Goal: Answer question/provide support

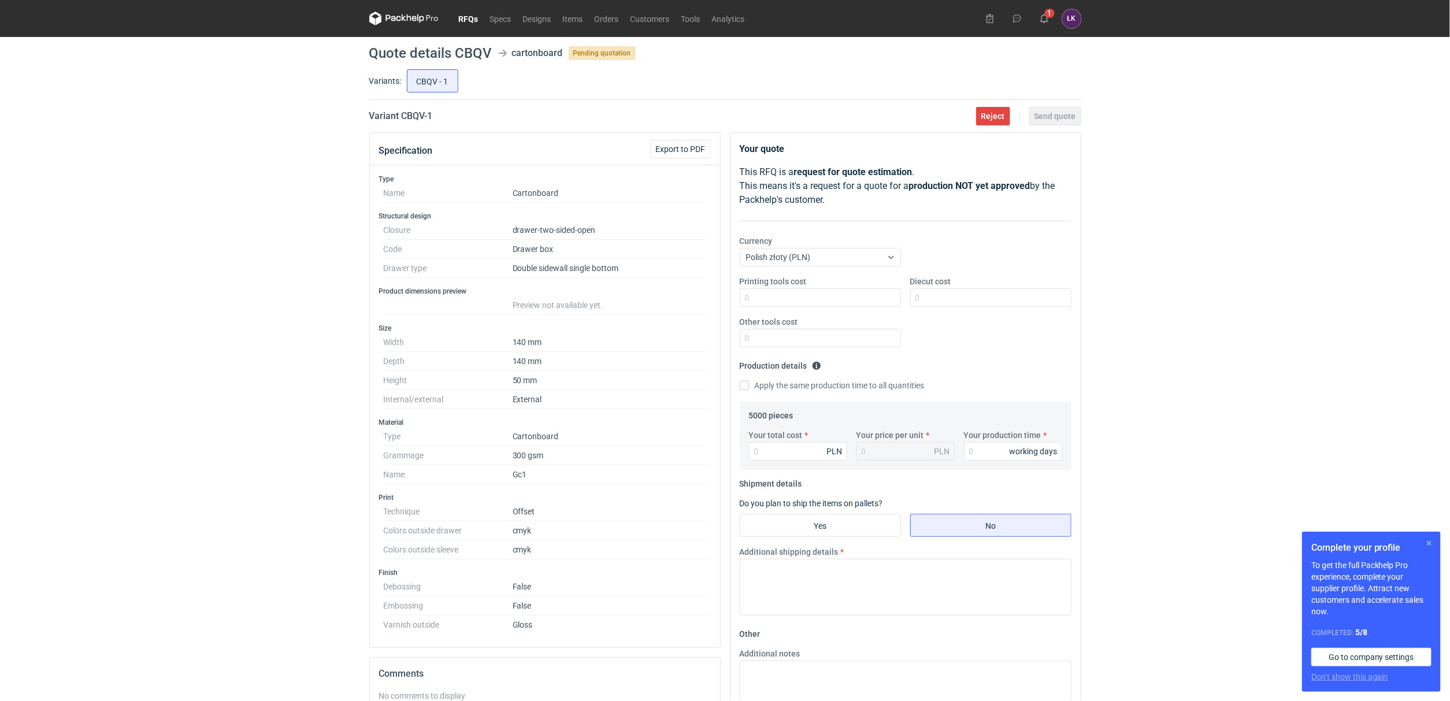
click at [1426, 542] on button "button" at bounding box center [1429, 543] width 14 height 14
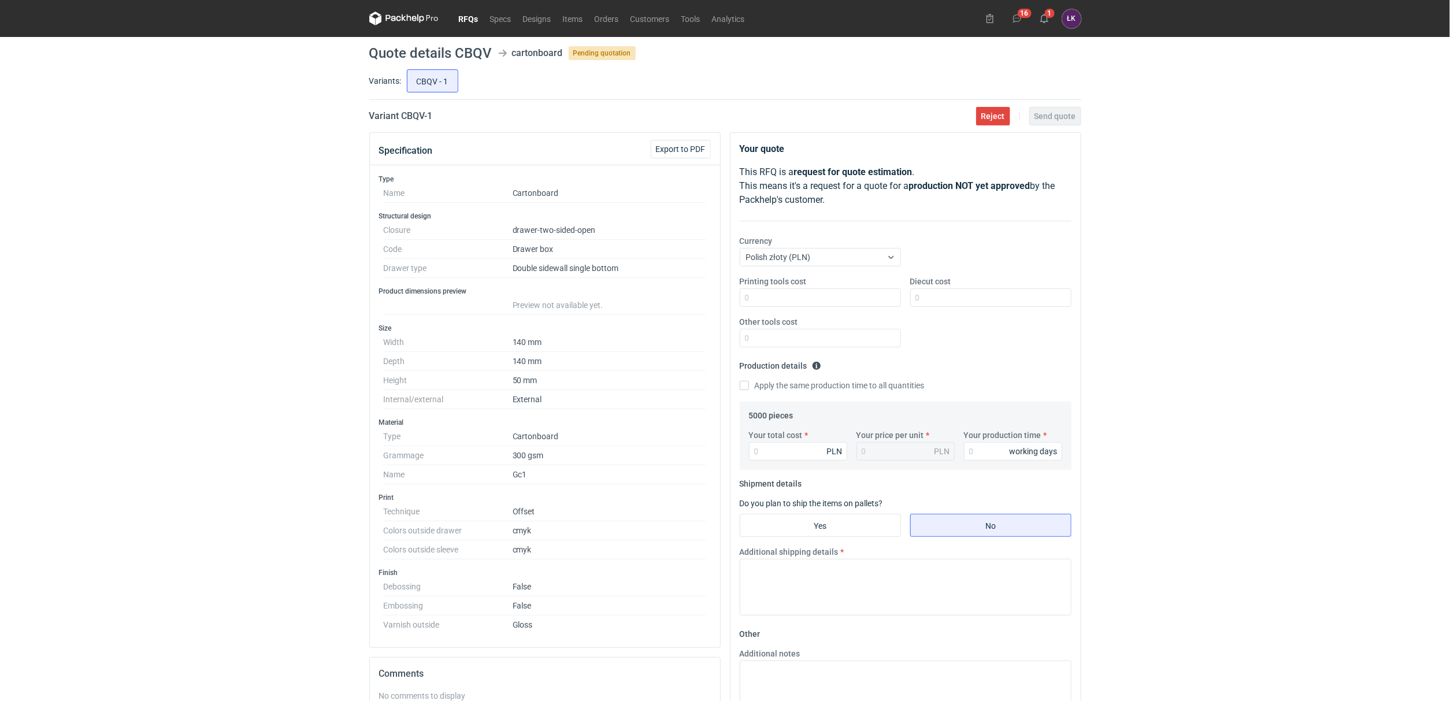
click at [573, 577] on h3 "Finish" at bounding box center [545, 572] width 332 height 9
click at [250, 573] on div "RFQs Specs Designs Items Orders Customers Tools Analytics 16 1 ŁK Łukasz Kowals…" at bounding box center [725, 350] width 1450 height 701
click at [10, 169] on div "RFQs Specs Designs Items Orders Customers Tools Analytics 16 1 ŁK Łukasz Kowals…" at bounding box center [725, 350] width 1450 height 701
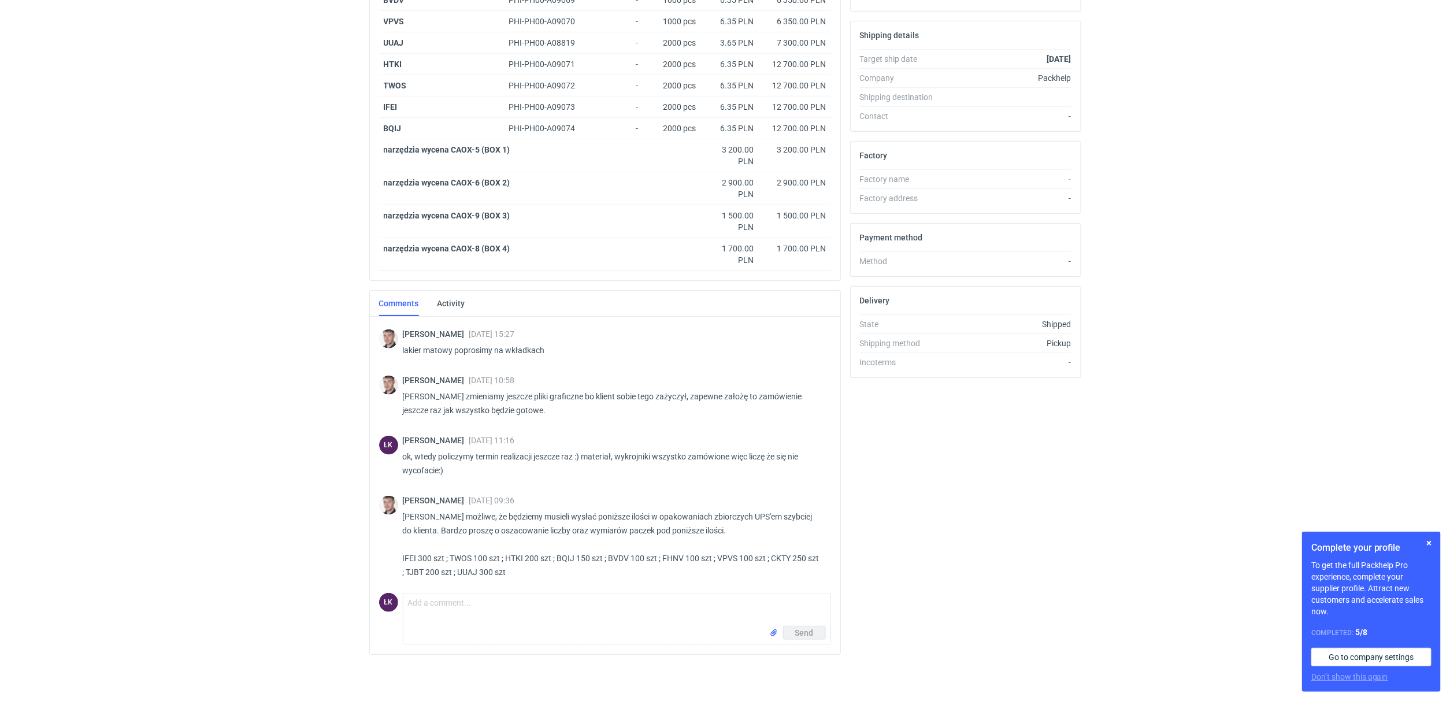
scroll to position [875, 0]
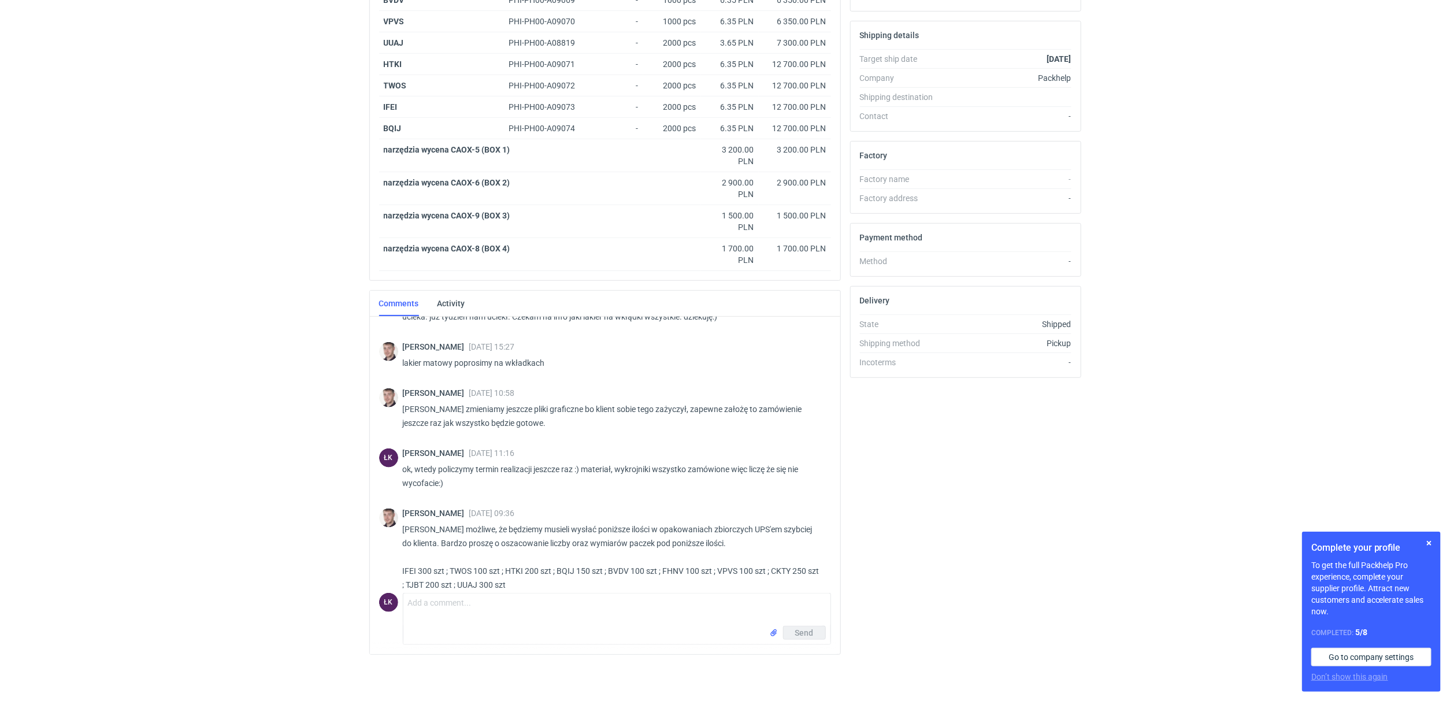
click at [490, 588] on div "Maciej Sikora 02 Oct 2025 09:36 Panie Łukaszu możliwe, że będziemy musieli wysł…" at bounding box center [605, 553] width 452 height 102
click at [475, 598] on textarea "Comment message" at bounding box center [616, 610] width 427 height 32
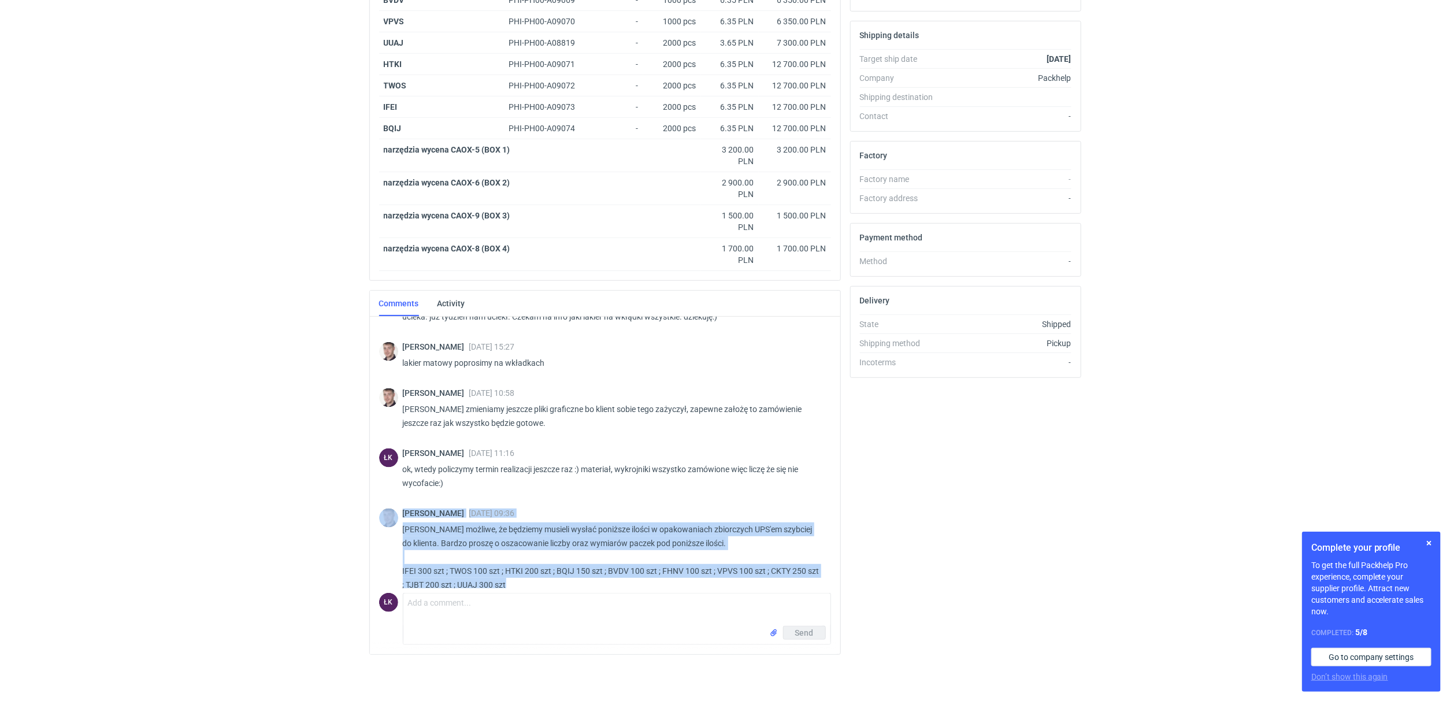
drag, startPoint x: 576, startPoint y: 575, endPoint x: 399, endPoint y: 493, distance: 195.0
click at [399, 502] on div "Maciej Sikora 02 Oct 2025 09:36 Panie Łukaszu możliwe, że będziemy musieli wysł…" at bounding box center [605, 553] width 452 height 102
copy div "Maciej Sikora 02 Oct 2025 09:36 Panie Łukaszu możliwe, że będziemy musieli wysł…"
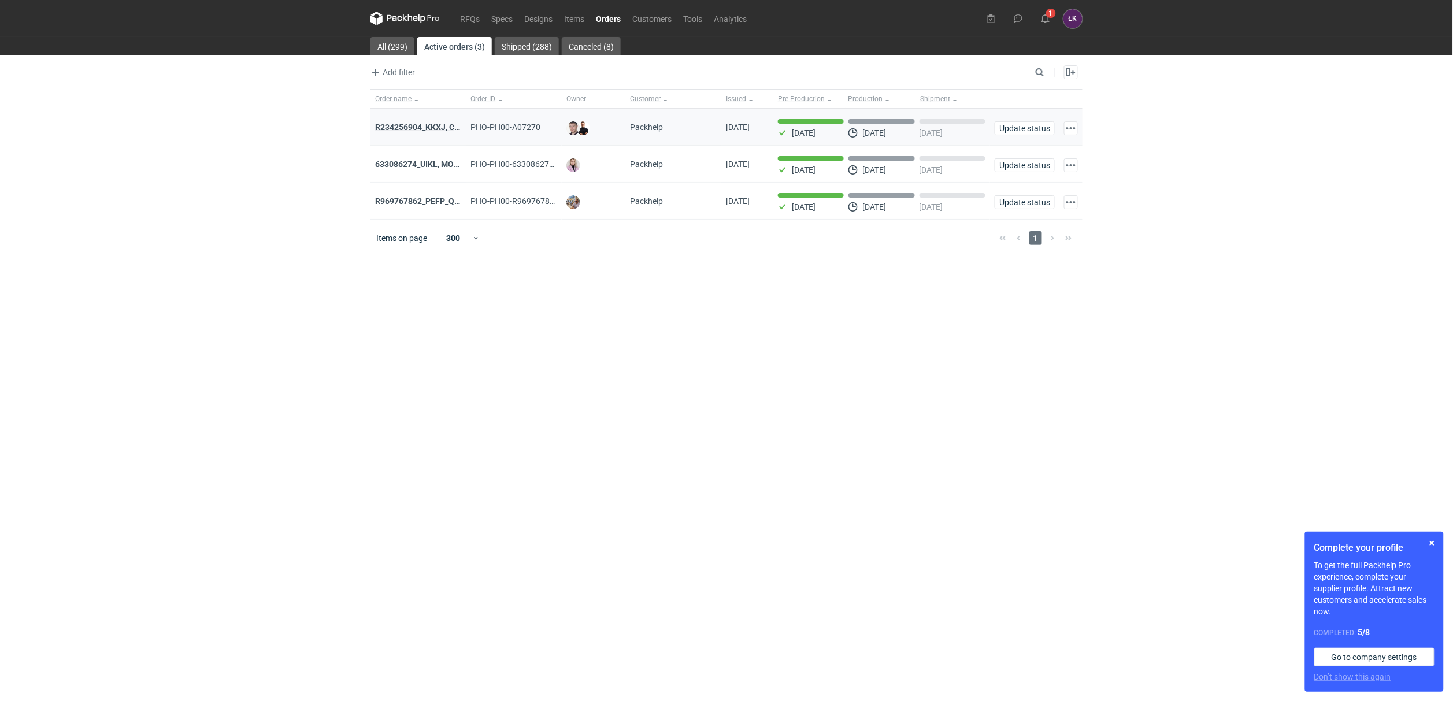
click at [429, 125] on strong "R234256904_KKXJ, CKTY,PCHN, FHNV,TJBT,BVDV,VPVS,UUAJ,HTKI,TWOS,IFEI,BQIJ'" at bounding box center [529, 127] width 309 height 9
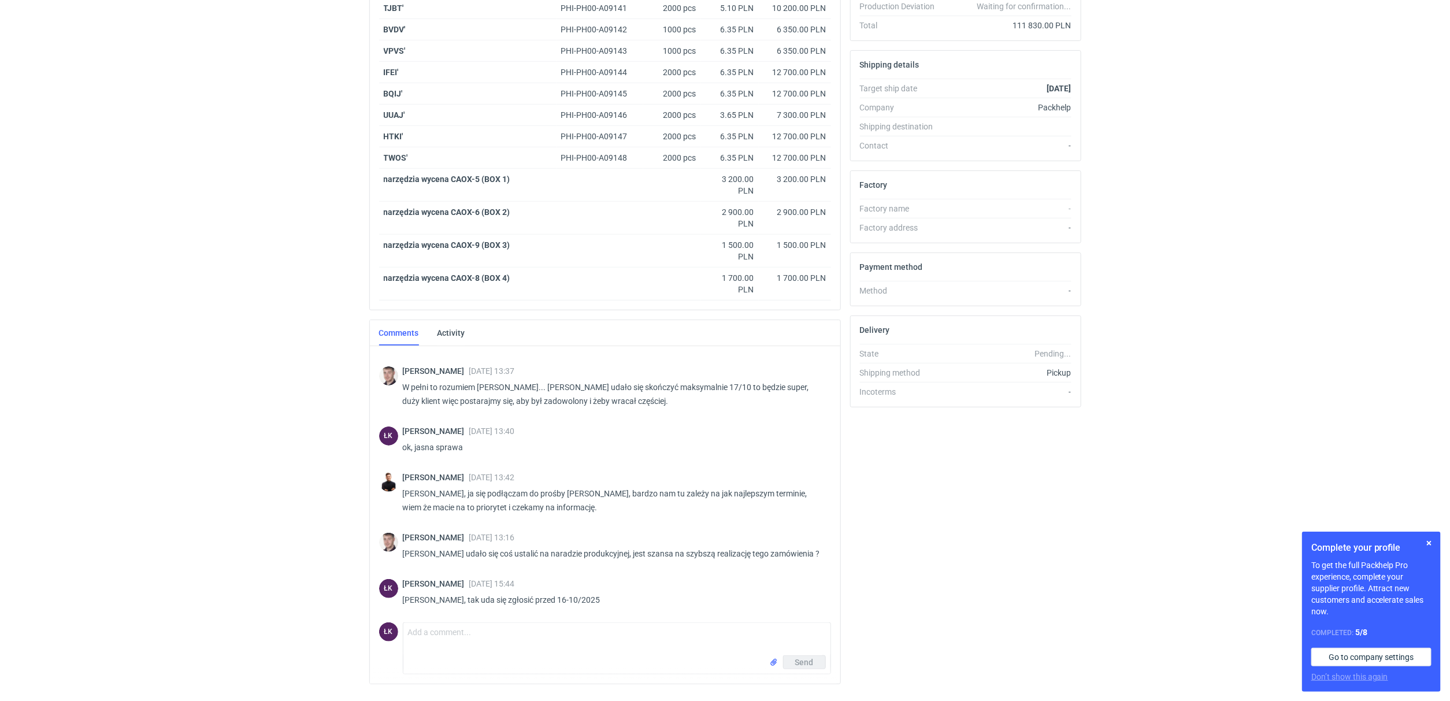
scroll to position [344, 0]
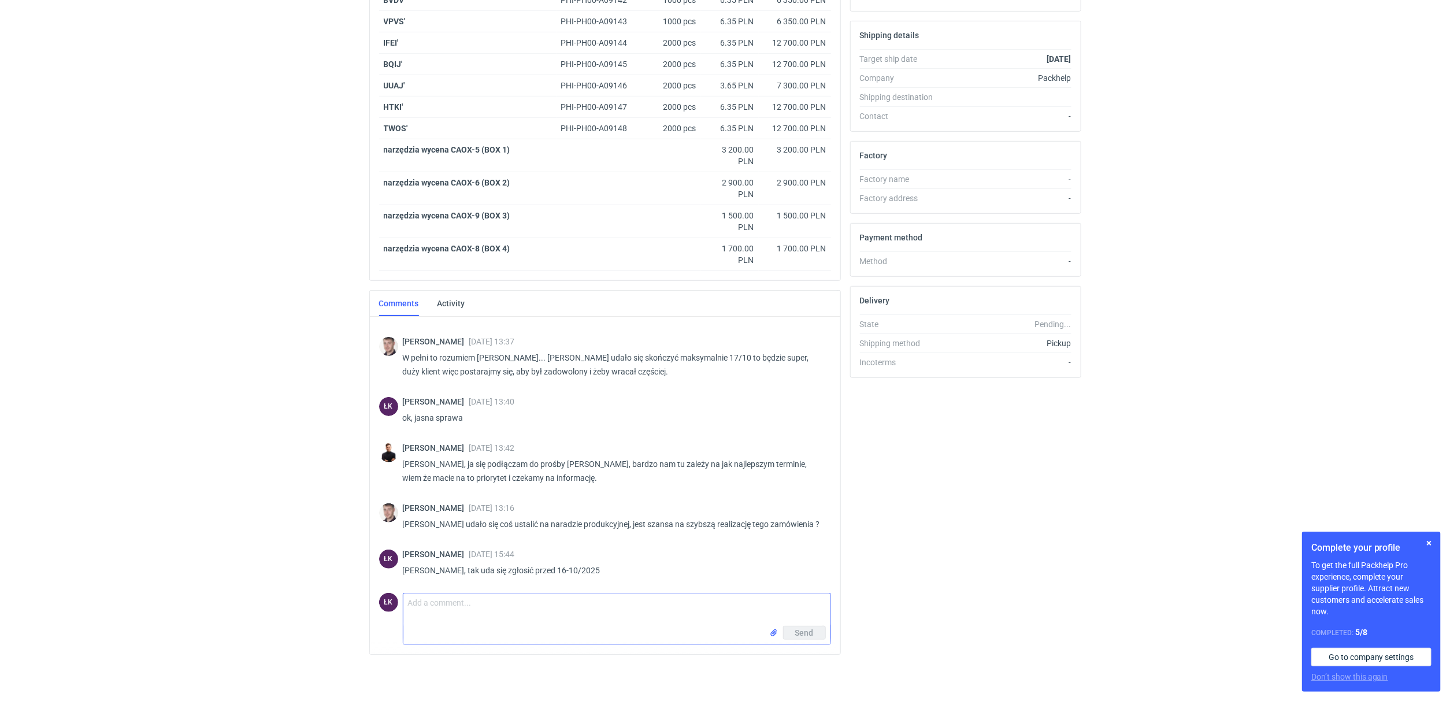
click at [446, 605] on textarea "Comment message" at bounding box center [616, 610] width 427 height 32
paste textarea "Maciej Sikora 02 Oct 2025 09:36 Panie Łukaszu możliwe, że będziemy musieli wysł…"
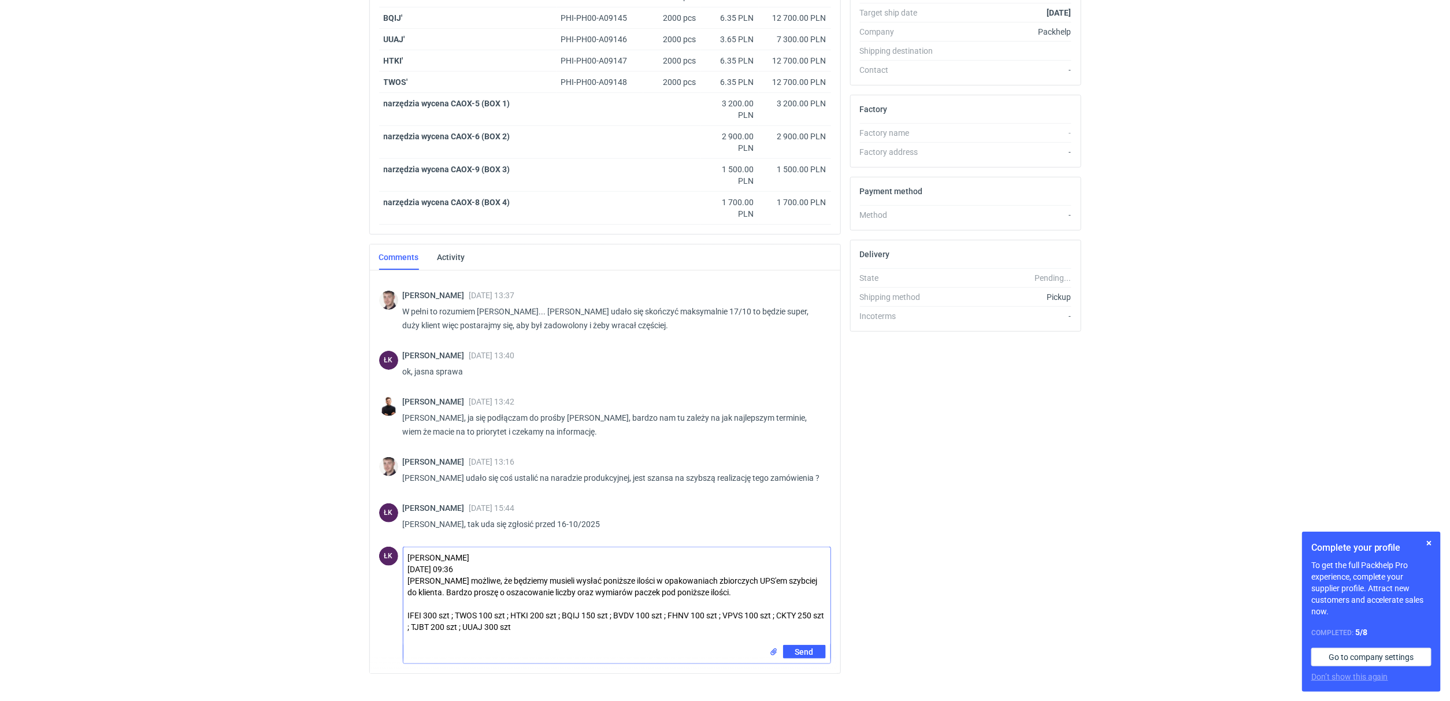
scroll to position [410, 0]
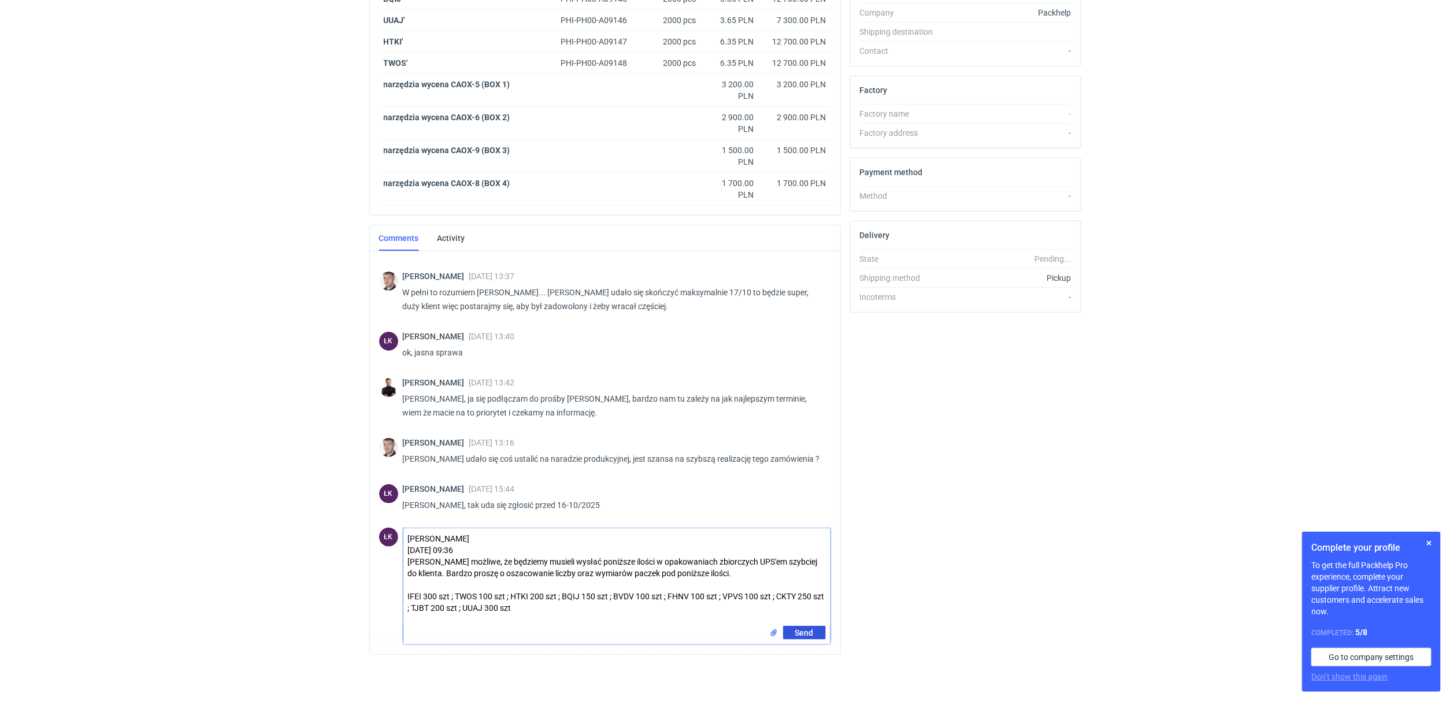
type textarea "Maciej Sikora 02 Oct 2025 09:36 Panie Łukaszu możliwe, że będziemy musieli wysł…"
drag, startPoint x: 814, startPoint y: 630, endPoint x: 1081, endPoint y: 625, distance: 267.1
click at [1081, 625] on div "Items (16) Item nickname Item ID Quantity Unit price Net total KKXJ' PHI-PH00-A…" at bounding box center [725, 216] width 721 height 895
click at [814, 631] on button "Send" at bounding box center [804, 633] width 43 height 14
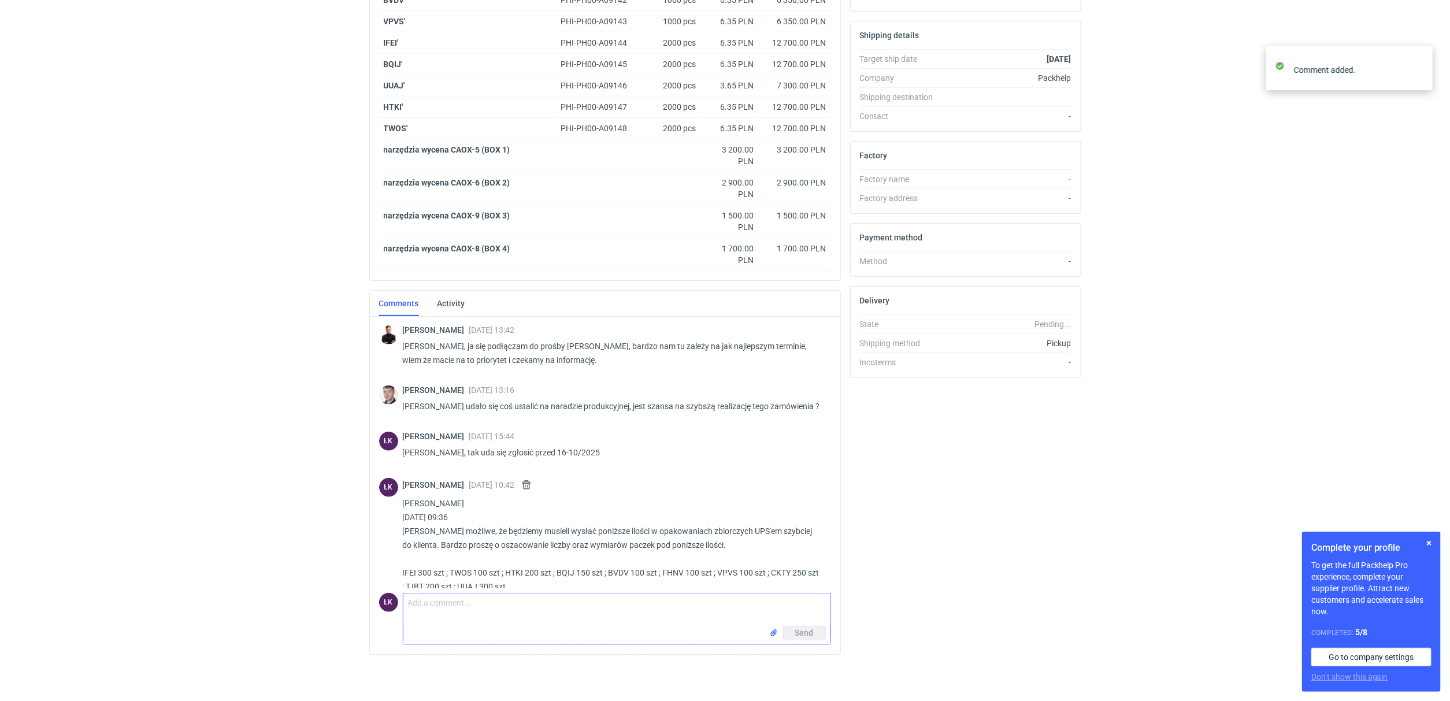
scroll to position [362, 0]
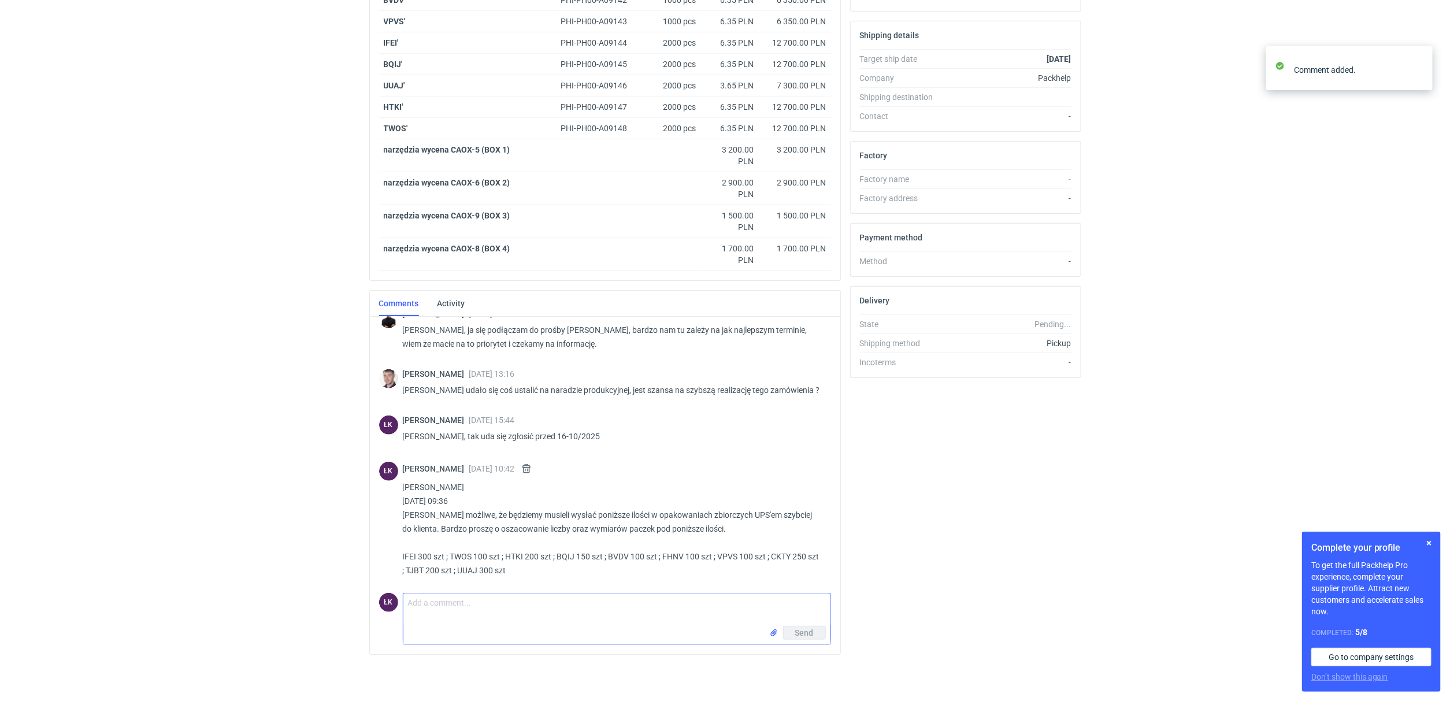
click at [439, 605] on textarea "Comment message" at bounding box center [616, 610] width 427 height 32
type textarea "ustalę i wrócę. ale nie dziś. :)"
click at [809, 630] on span "Send" at bounding box center [804, 633] width 18 height 8
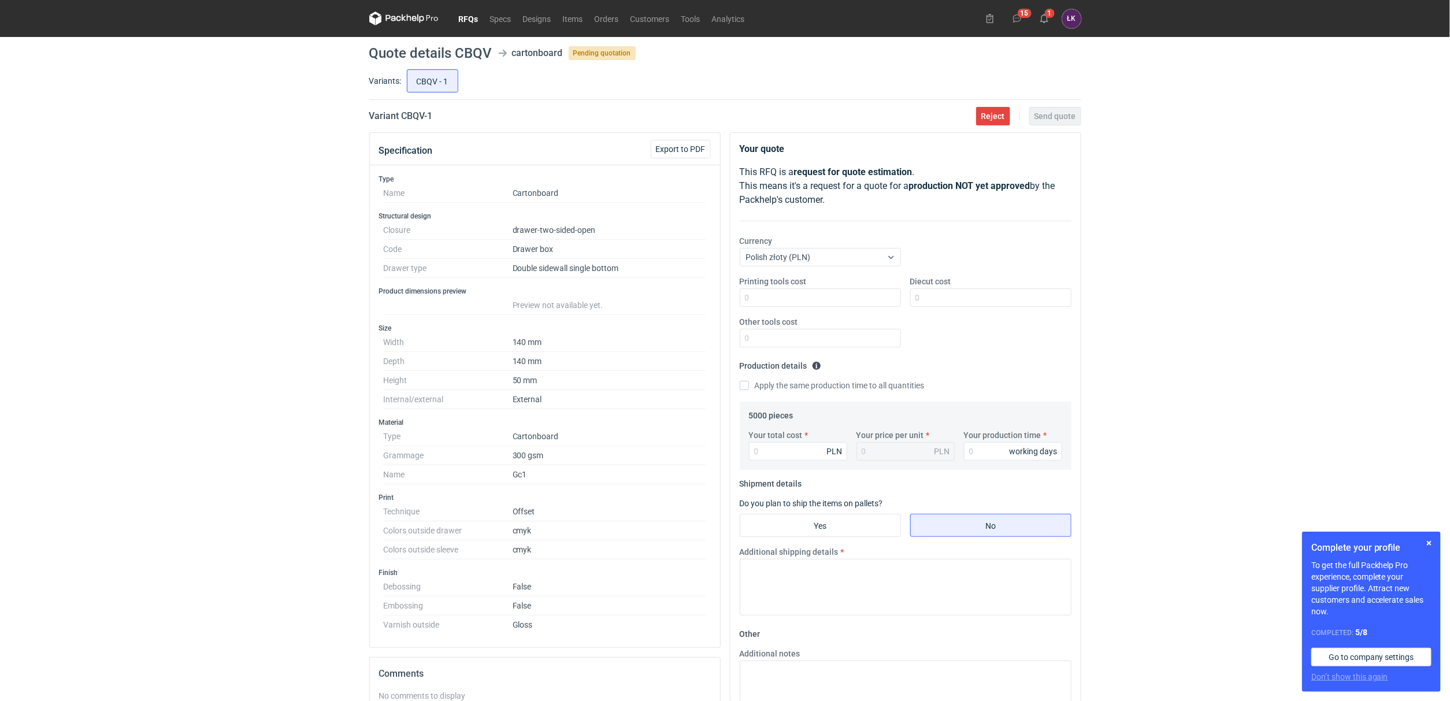
click at [213, 442] on div "RFQs Specs Designs Items Orders Customers Tools Analytics 15 1 ŁK Łukasz Kowals…" at bounding box center [725, 350] width 1450 height 701
click at [239, 531] on div "RFQs Specs Designs Items Orders Customers Tools Analytics 15 1 ŁK Łukasz Kowals…" at bounding box center [725, 350] width 1450 height 701
click at [255, 169] on div "RFQs Specs Designs Items Orders Customers Tools Analytics 15 1 ŁK Łukasz Kowals…" at bounding box center [725, 350] width 1450 height 701
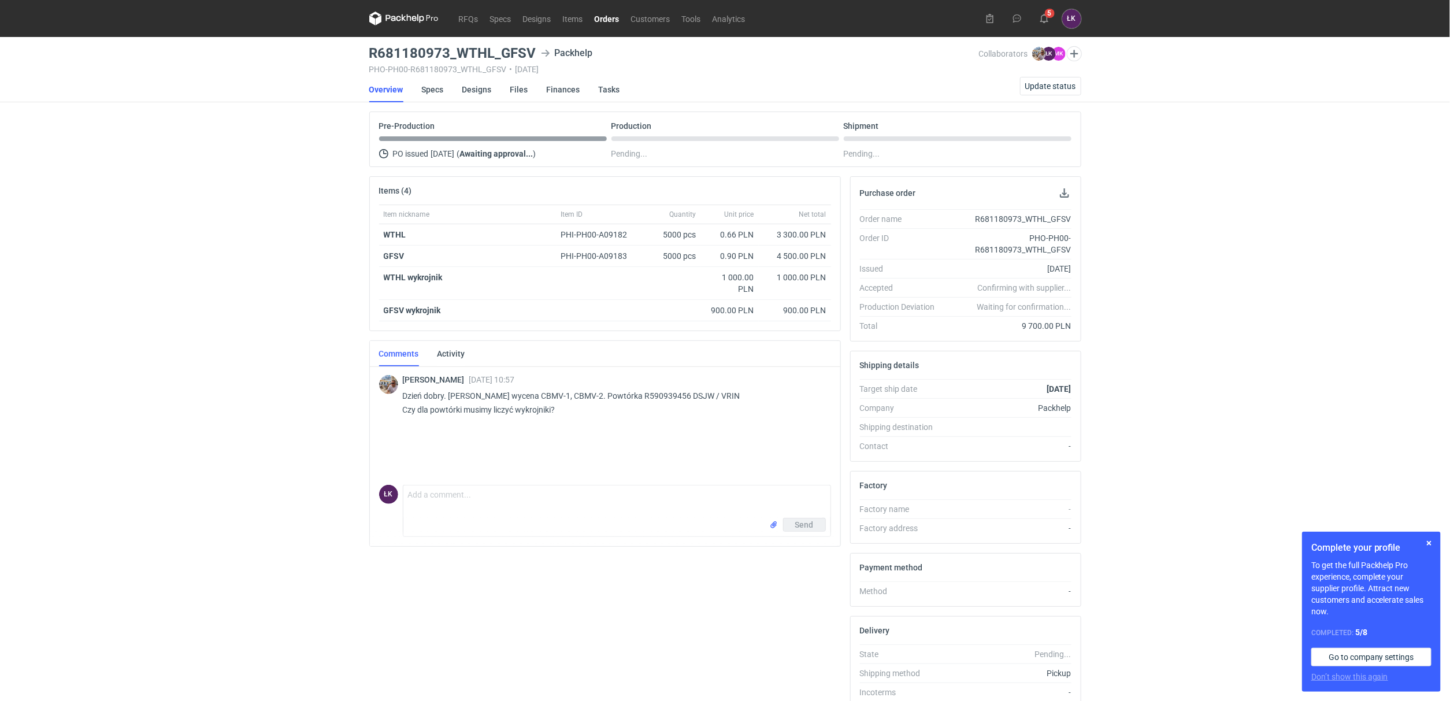
click at [202, 366] on div "RFQs Specs Designs Items Orders Customers Tools Analytics 5 ŁK Łukasz Kowalski …" at bounding box center [725, 350] width 1450 height 701
click at [458, 494] on textarea "Comment message" at bounding box center [616, 502] width 427 height 32
drag, startPoint x: 554, startPoint y: 394, endPoint x: 535, endPoint y: 402, distance: 21.3
click at [535, 402] on p "Dzień dobry. [PERSON_NAME] wycena CBMV-1, CBMV-2. Powtórka R590939456 DSJW / VR…" at bounding box center [612, 403] width 419 height 28
copy p "CBMV"
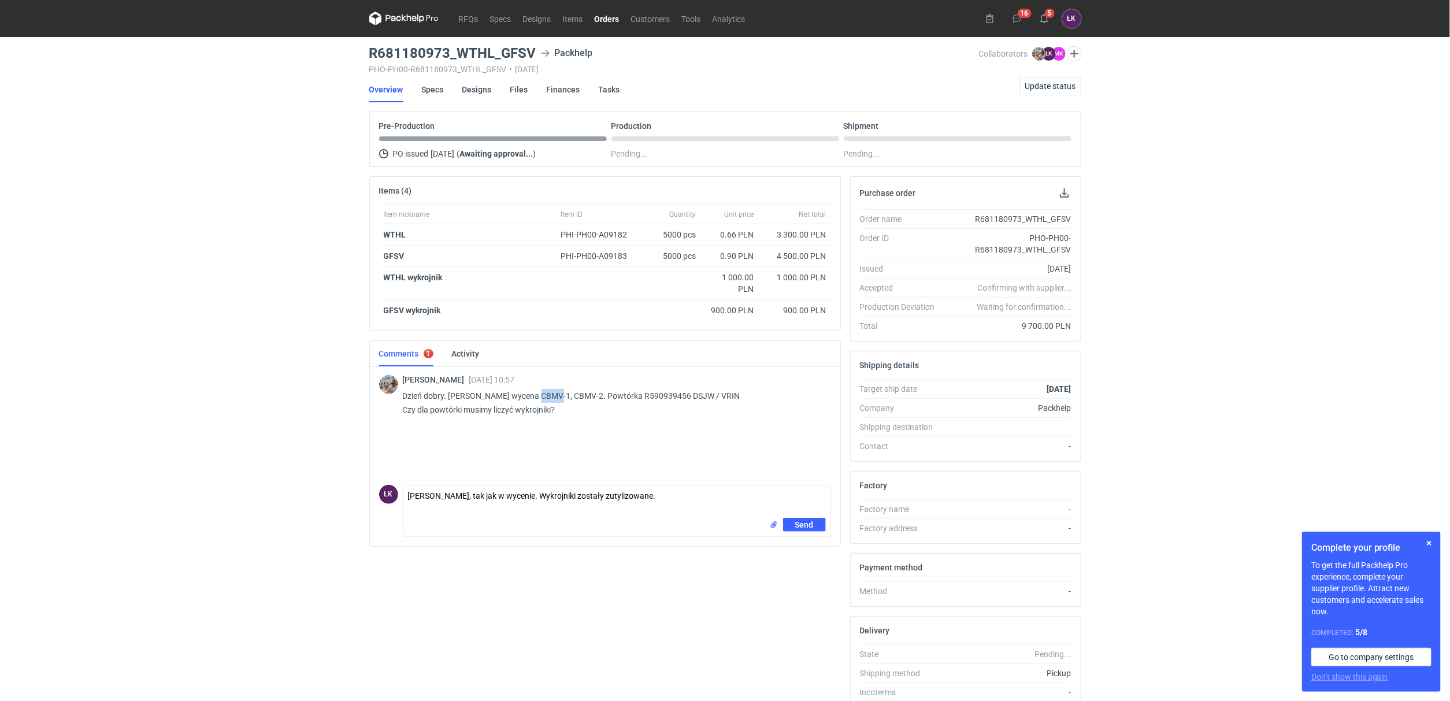
click at [265, 478] on div "RFQs Specs Designs Items Orders Customers Tools Analytics 16 5 ŁK Łukasz Kowals…" at bounding box center [725, 350] width 1450 height 701
click at [664, 502] on textarea "Panie Michale, tak jak w wycenie. Wykrojniki zostały zutylizowane." at bounding box center [616, 502] width 427 height 32
type textarea "Panie Michale, tak jak w wycenie. Wykrojniki zostały zutylizowane. dlatego musi…"
drag, startPoint x: 814, startPoint y: 527, endPoint x: 581, endPoint y: 536, distance: 233.1
click at [581, 536] on div "Send" at bounding box center [616, 527] width 427 height 18
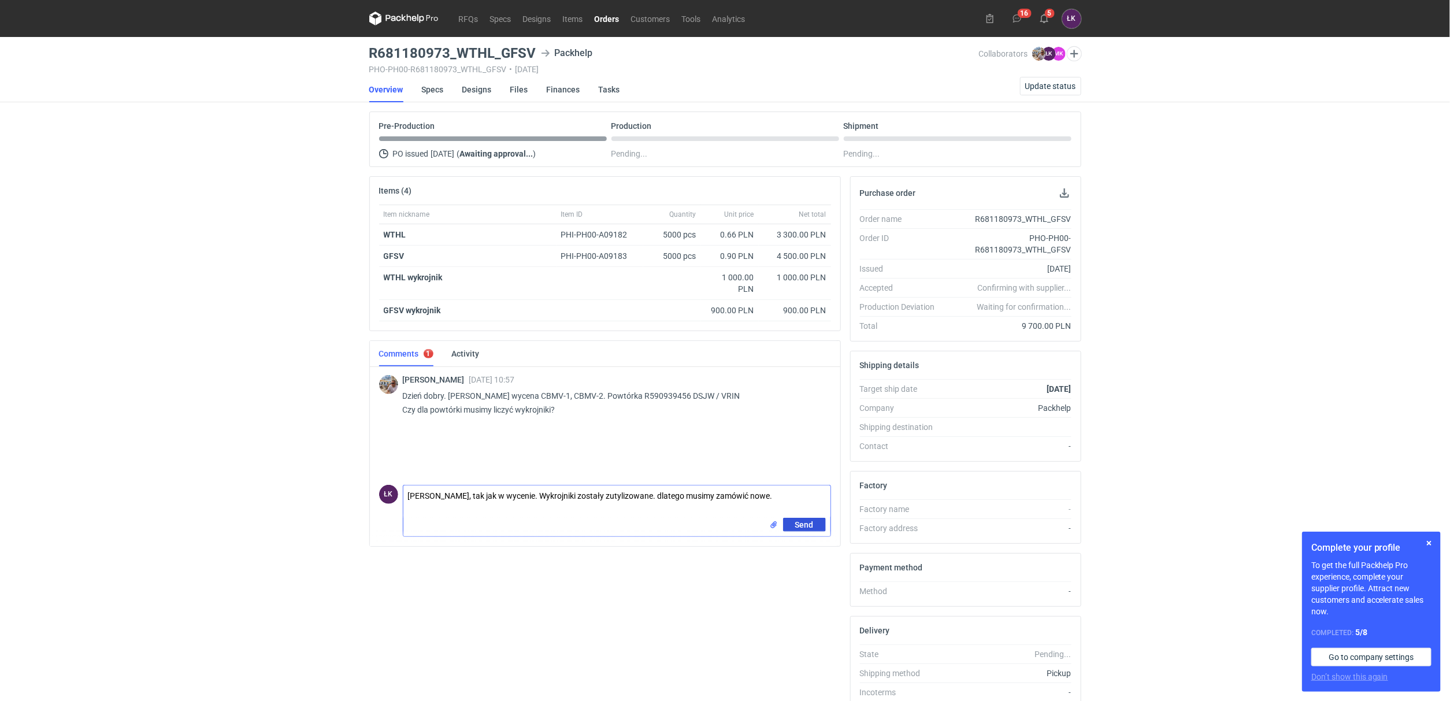
click at [810, 532] on button "Send" at bounding box center [804, 525] width 43 height 14
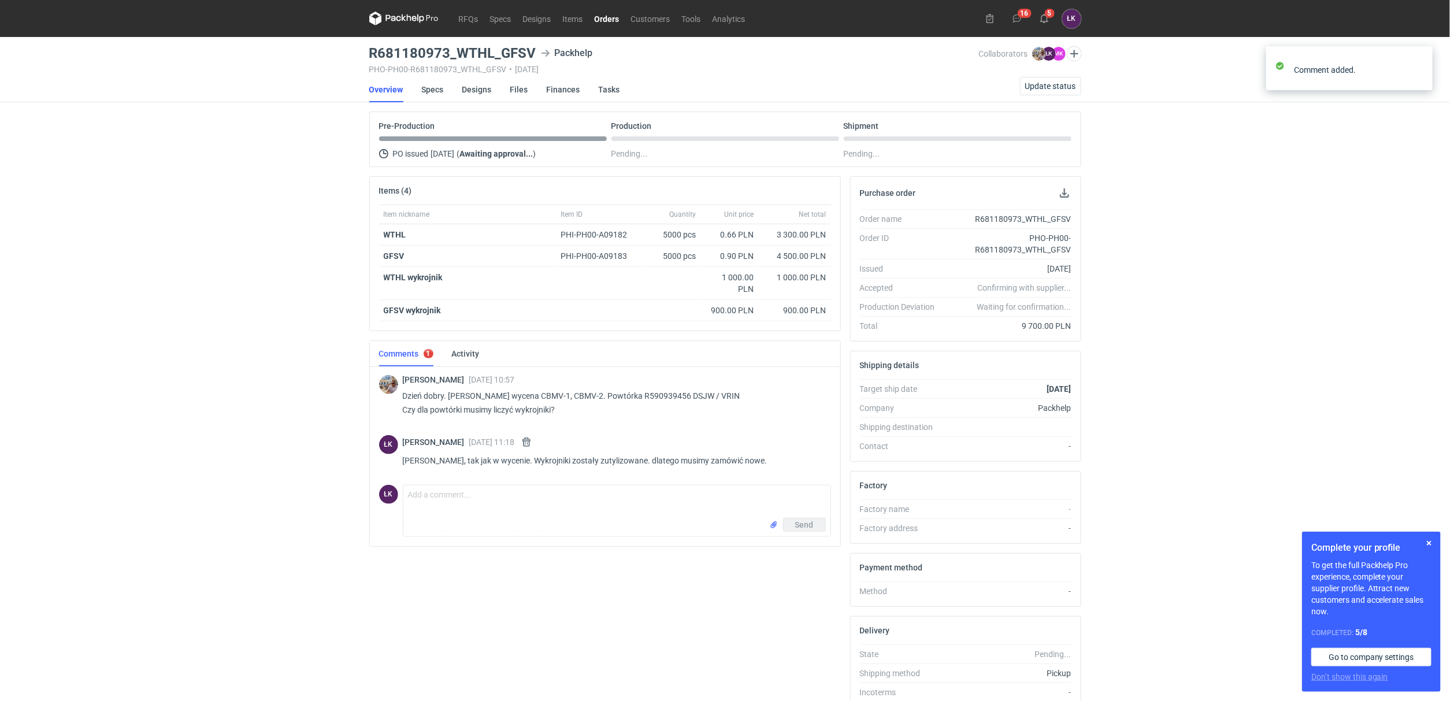
click at [135, 117] on div "RFQs Specs Designs Items Orders Customers Tools Analytics 16 5 ŁK Łukasz Kowals…" at bounding box center [725, 350] width 1450 height 701
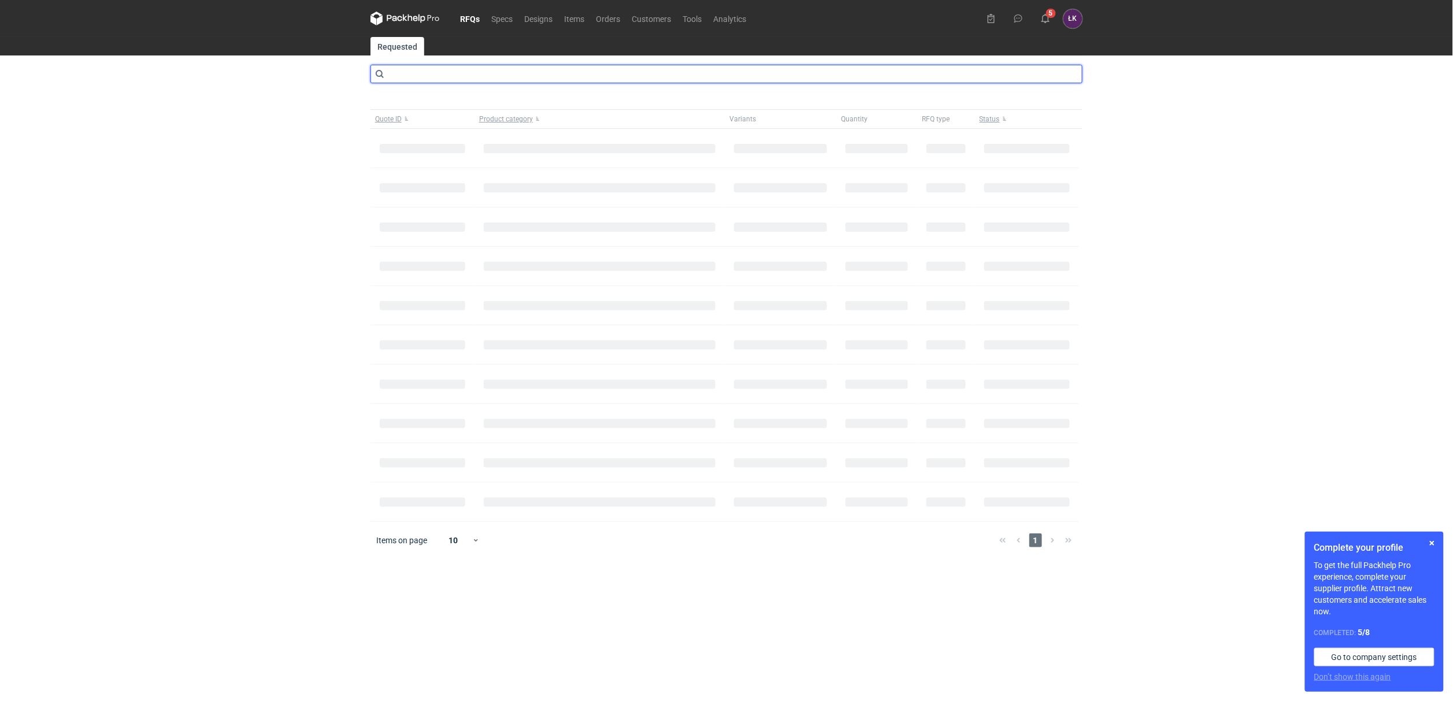
click at [481, 69] on input "text" at bounding box center [726, 74] width 712 height 18
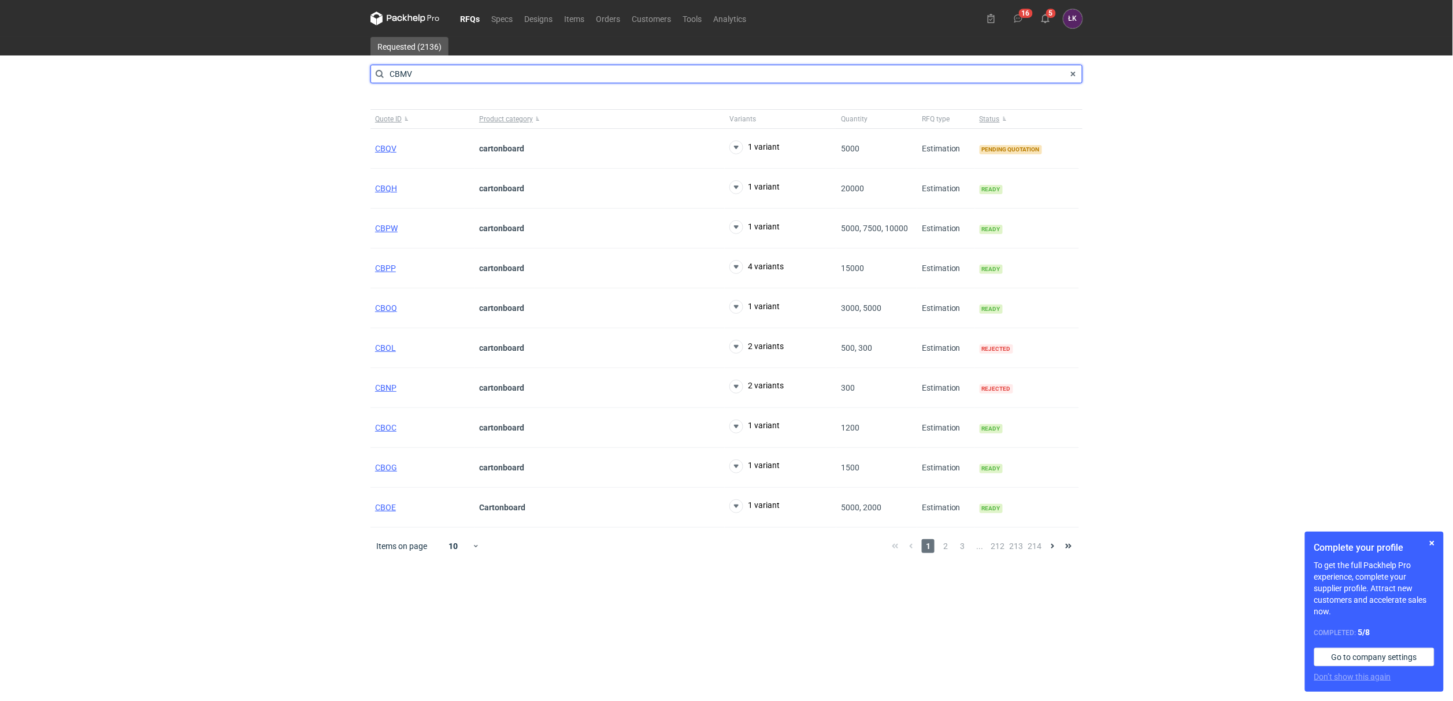
type input "CBMV"
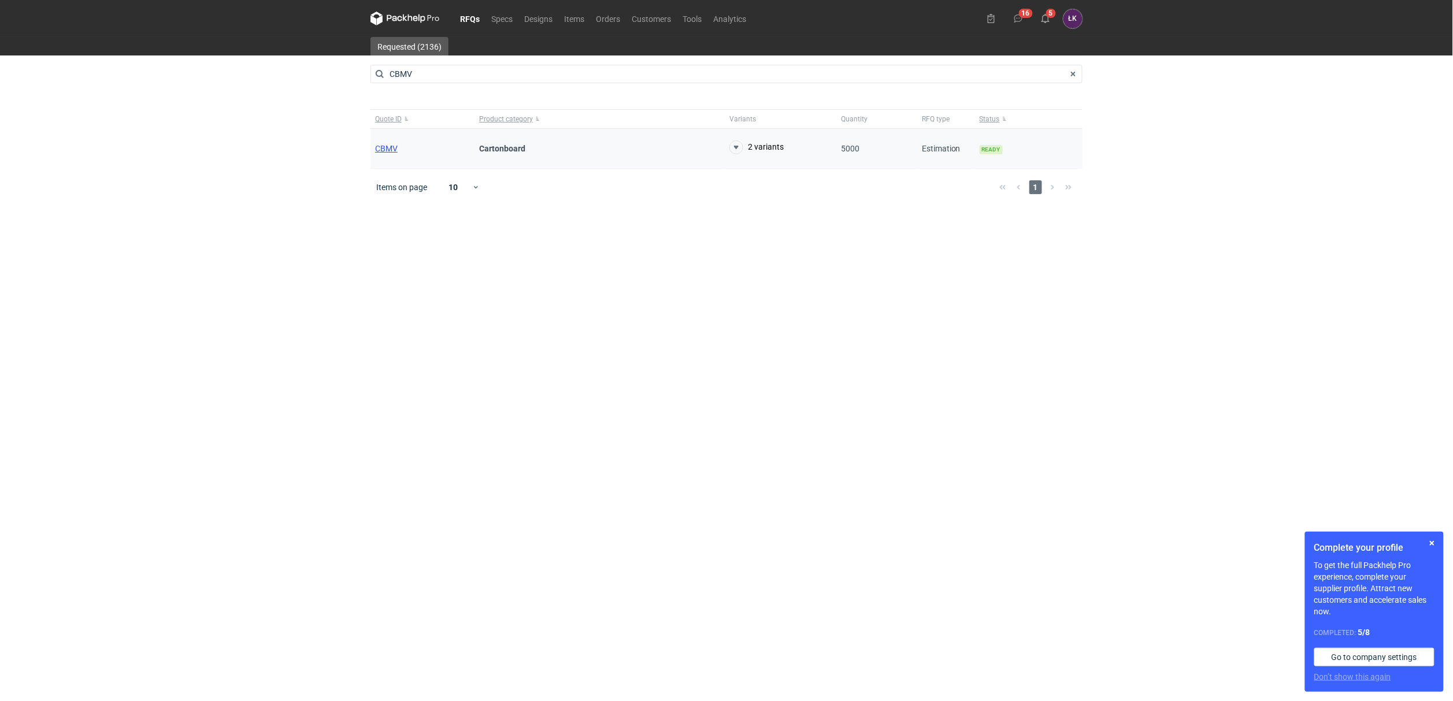
click at [388, 150] on span "CBMV" at bounding box center [386, 148] width 23 height 9
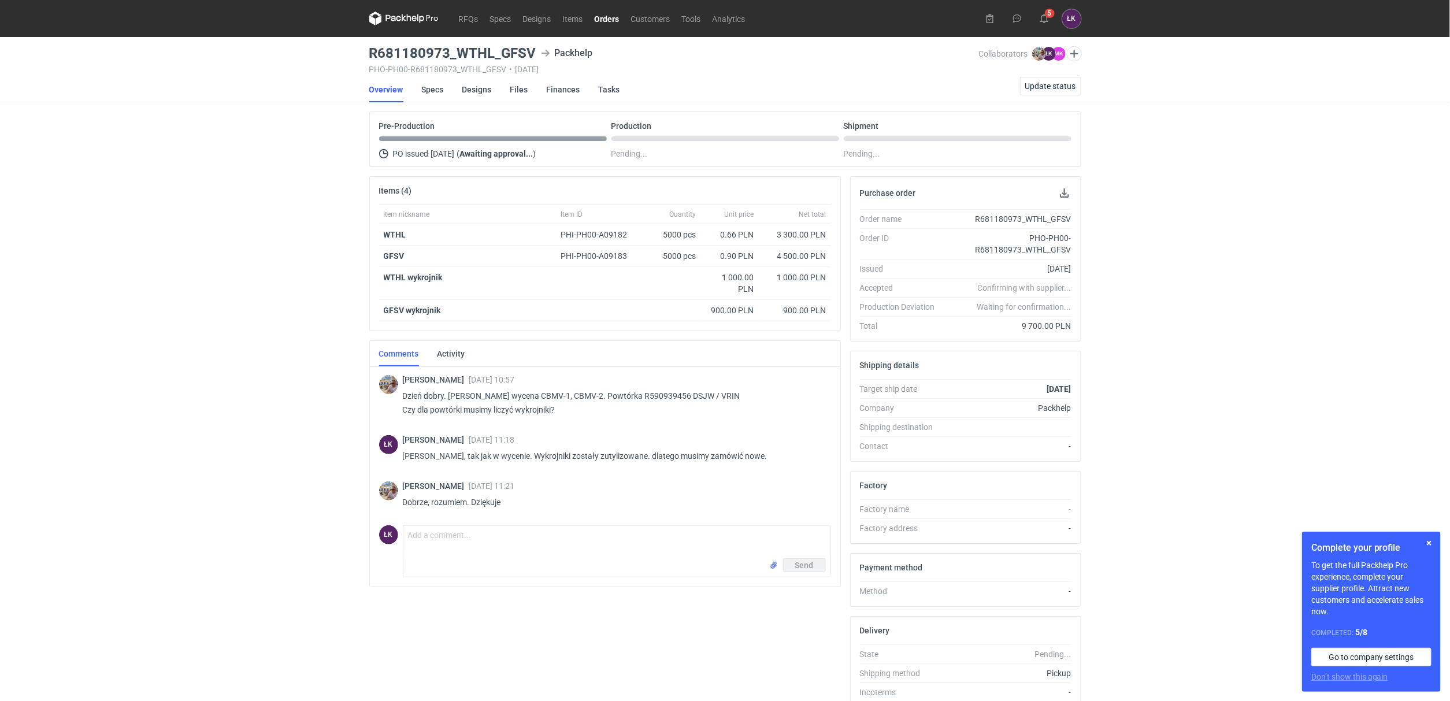
click at [249, 358] on div "RFQs Specs Designs Items Orders Customers Tools Analytics 5 ŁK [PERSON_NAME] [P…" at bounding box center [725, 350] width 1450 height 701
click at [185, 382] on div "RFQs Specs Designs Items Orders Customers Tools Analytics 16 5 ŁK [PERSON_NAME]…" at bounding box center [725, 350] width 1450 height 701
click at [395, 237] on strong "WTHL" at bounding box center [395, 234] width 23 height 9
click at [234, 340] on div "RFQs Specs Designs Items Orders Customers Tools Analytics 16 5 ŁK [PERSON_NAME]…" at bounding box center [725, 350] width 1450 height 701
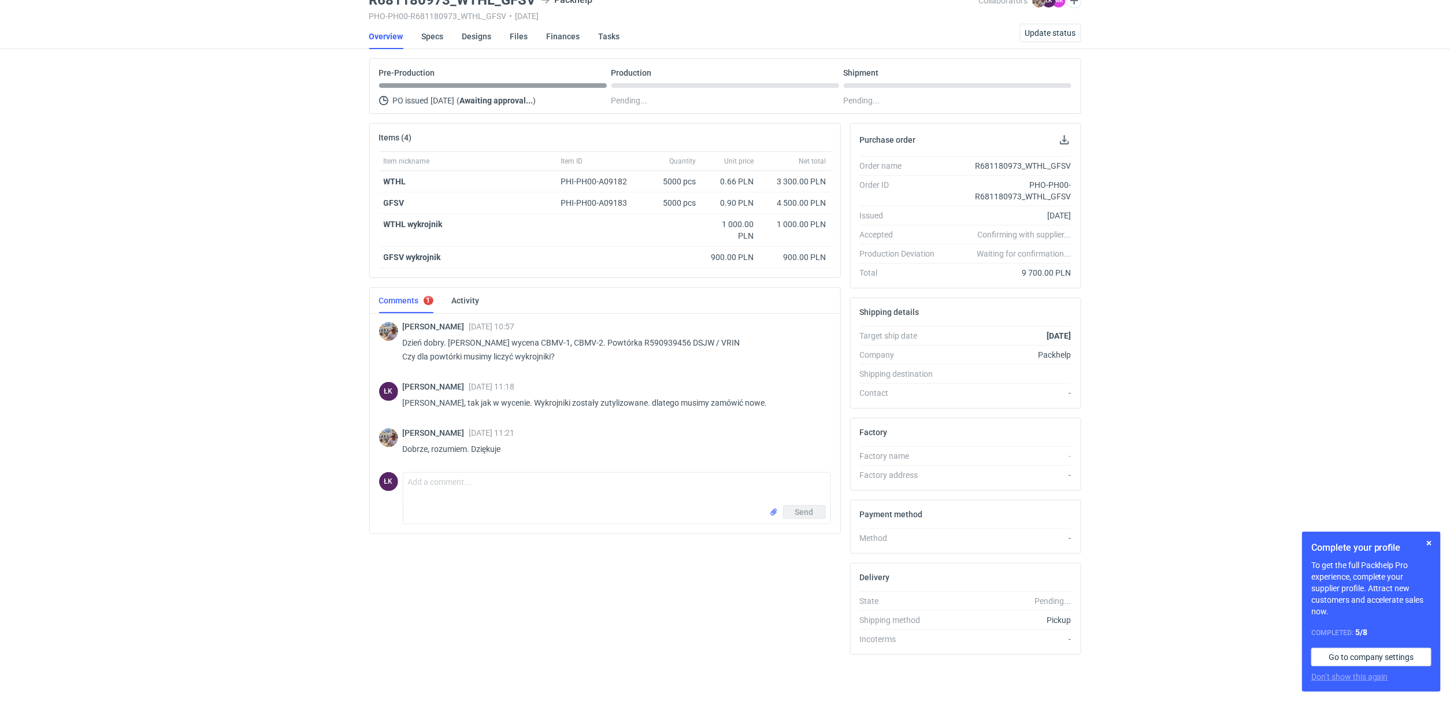
click at [232, 413] on div "RFQs Specs Designs Items Orders Customers Tools Analytics 16 5 ŁK [PERSON_NAME]…" at bounding box center [725, 297] width 1450 height 701
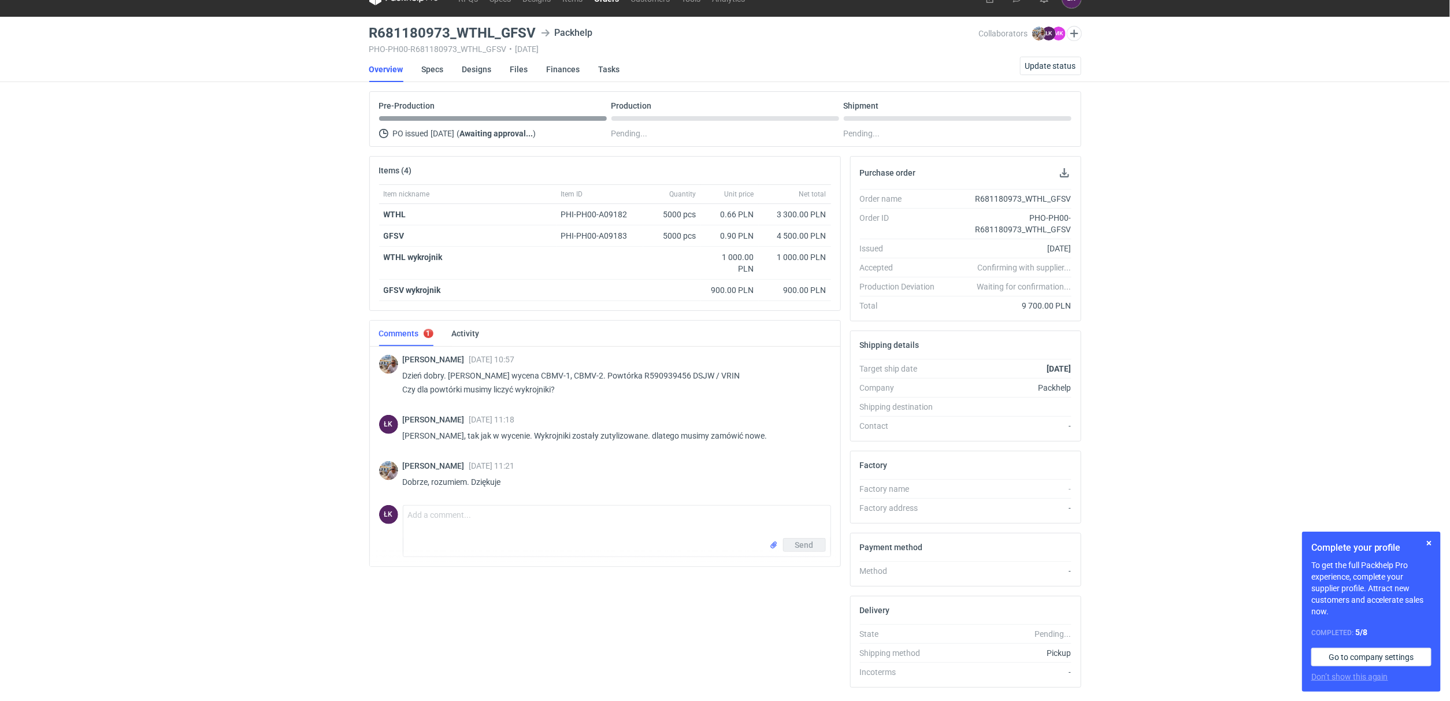
scroll to position [0, 0]
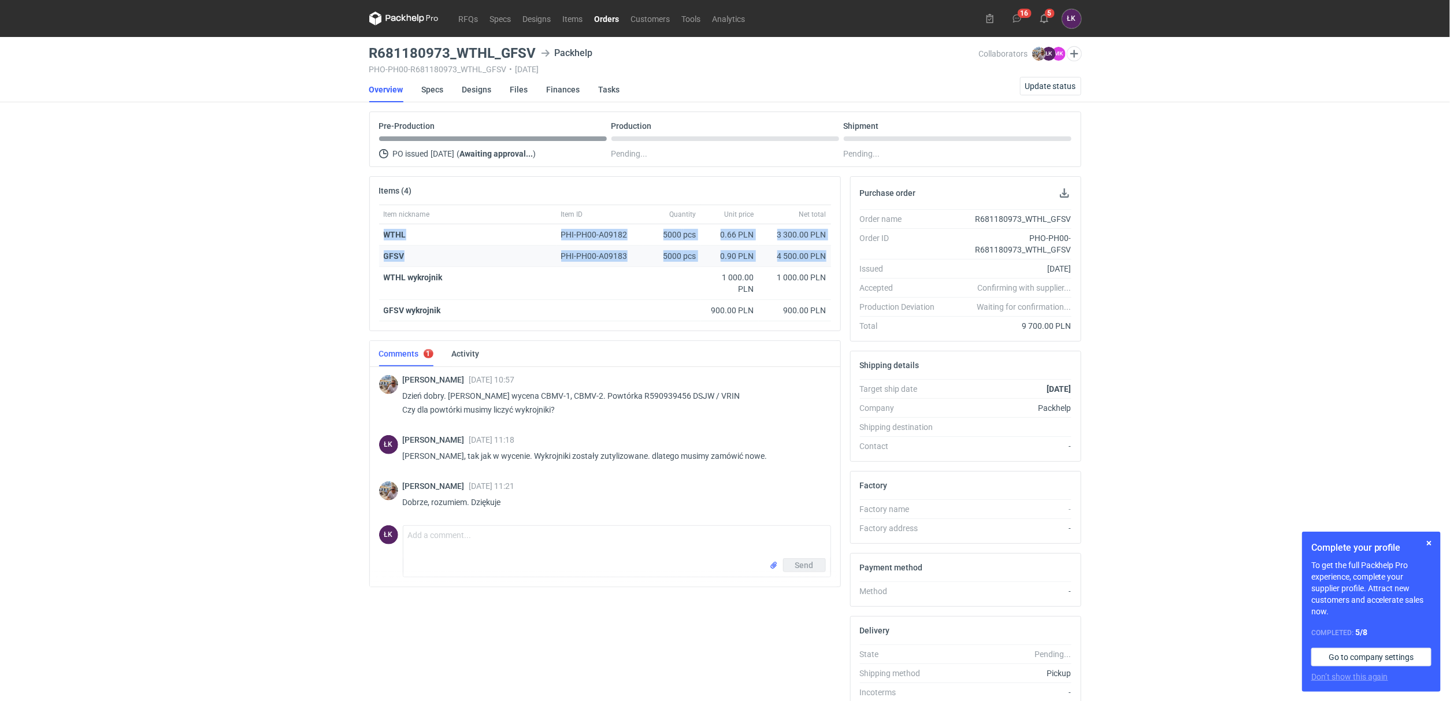
drag, startPoint x: 373, startPoint y: 231, endPoint x: 830, endPoint y: 249, distance: 457.5
click at [830, 249] on div "Item nickname Item ID Quantity Unit price Net total WTHL PHI-PH00-A09182 5000 p…" at bounding box center [605, 268] width 470 height 126
copy div "WTHL PHI-PH00-A09182 5000 pcs 0.66 PLN 3 300.00 PLN GFSV PHI-PH00-A09183 5000 p…"
click at [283, 429] on div "RFQs Specs Designs Items Orders Customers Tools Analytics 16 5 ŁK [PERSON_NAME]…" at bounding box center [725, 350] width 1450 height 701
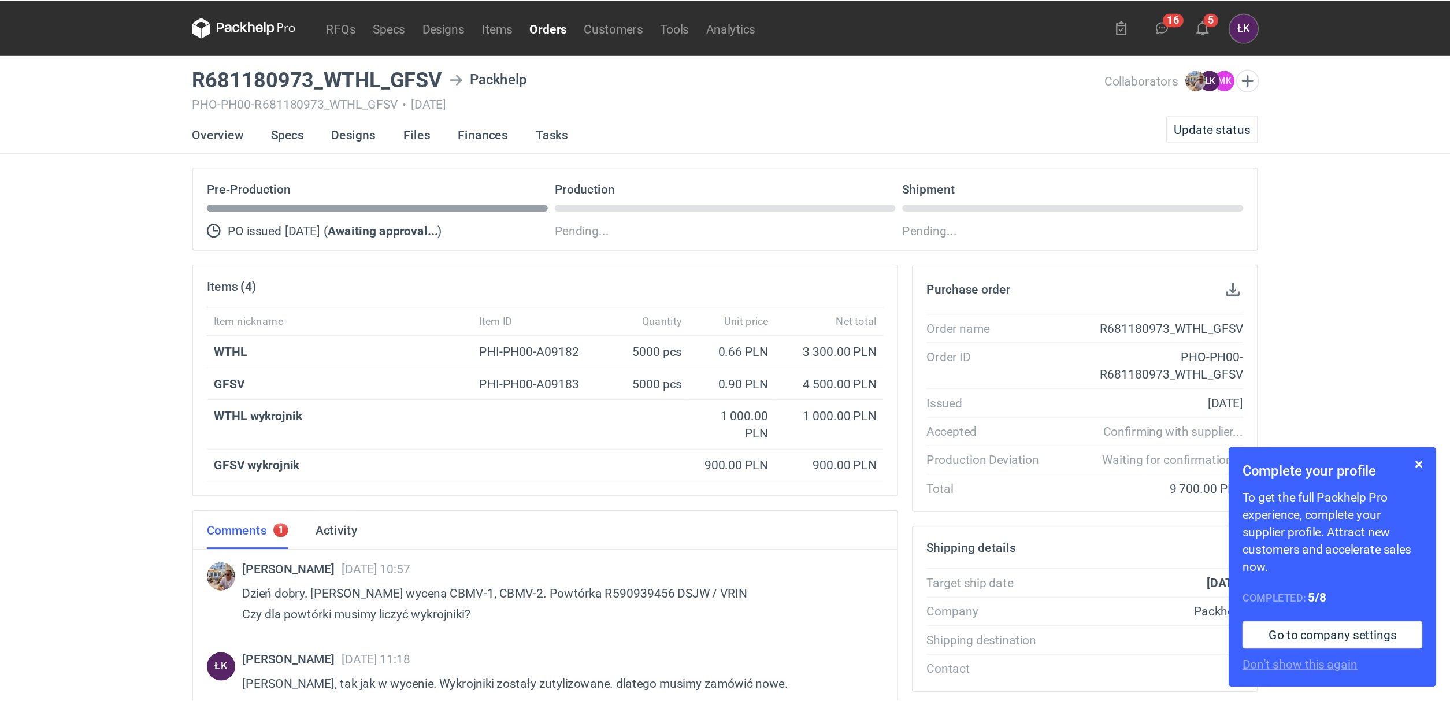
scroll to position [57, 0]
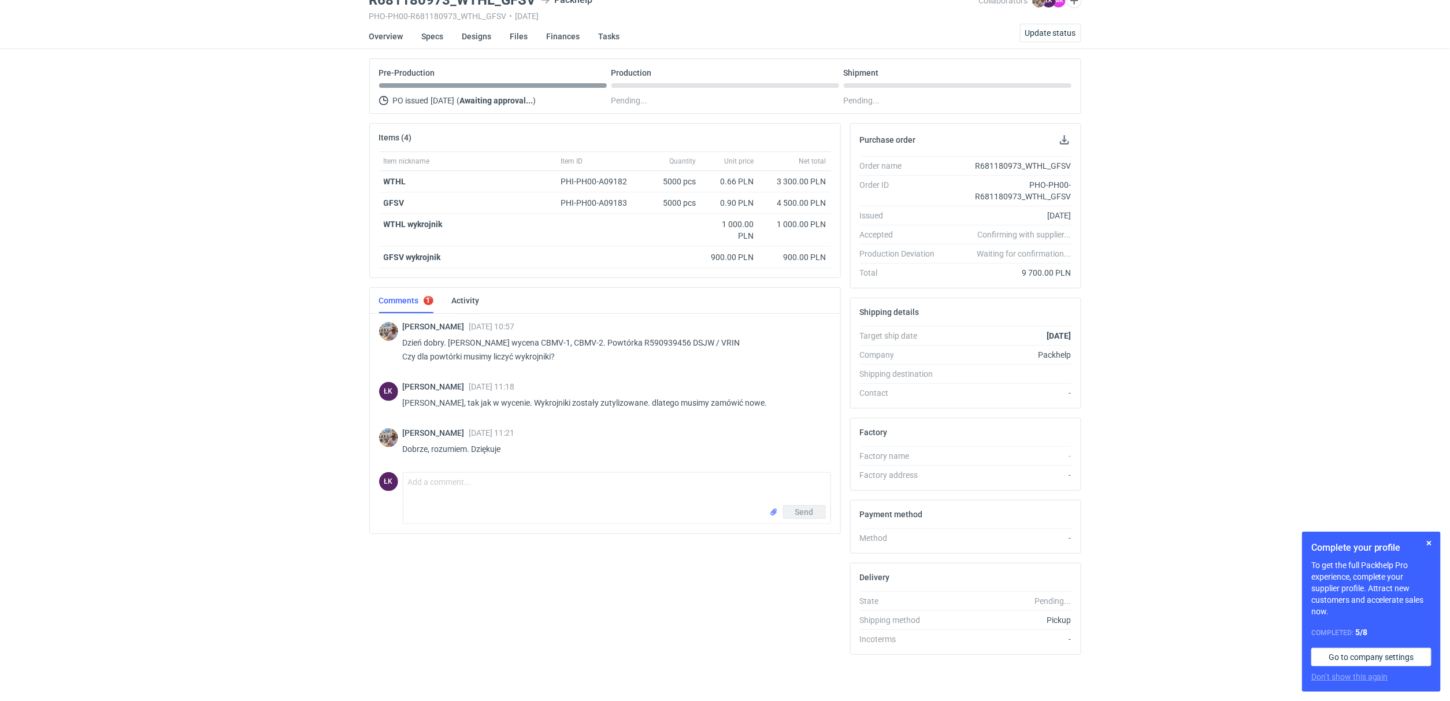
click at [231, 221] on div "RFQs Specs Designs Items Orders Customers Tools Analytics 16 5 ŁK [PERSON_NAME]…" at bounding box center [725, 297] width 1450 height 701
drag, startPoint x: 418, startPoint y: 179, endPoint x: 372, endPoint y: 179, distance: 45.7
click at [372, 179] on div "Item nickname Item ID Quantity Unit price Net total WTHL PHI-PH00-A09182 5000 p…" at bounding box center [605, 214] width 470 height 126
copy strong "WTHL"
click at [392, 177] on strong "WTHL" at bounding box center [395, 181] width 23 height 9
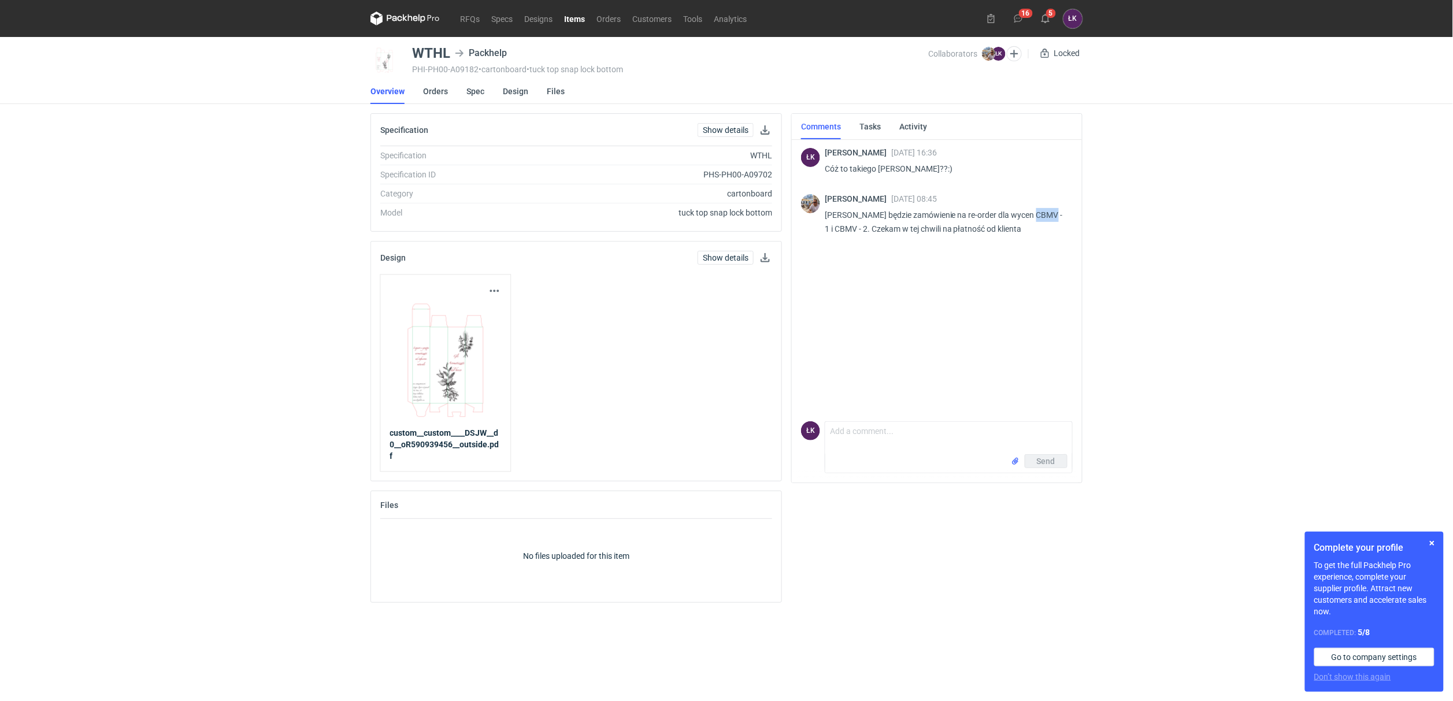
drag, startPoint x: 1051, startPoint y: 211, endPoint x: 1029, endPoint y: 211, distance: 22.0
click at [968, 211] on p "Panie Łukaszu będzie zamówienie na re-order dla wycen CBMV - 1 i CBMV - 2. Czek…" at bounding box center [944, 222] width 239 height 28
copy p "CBMV"
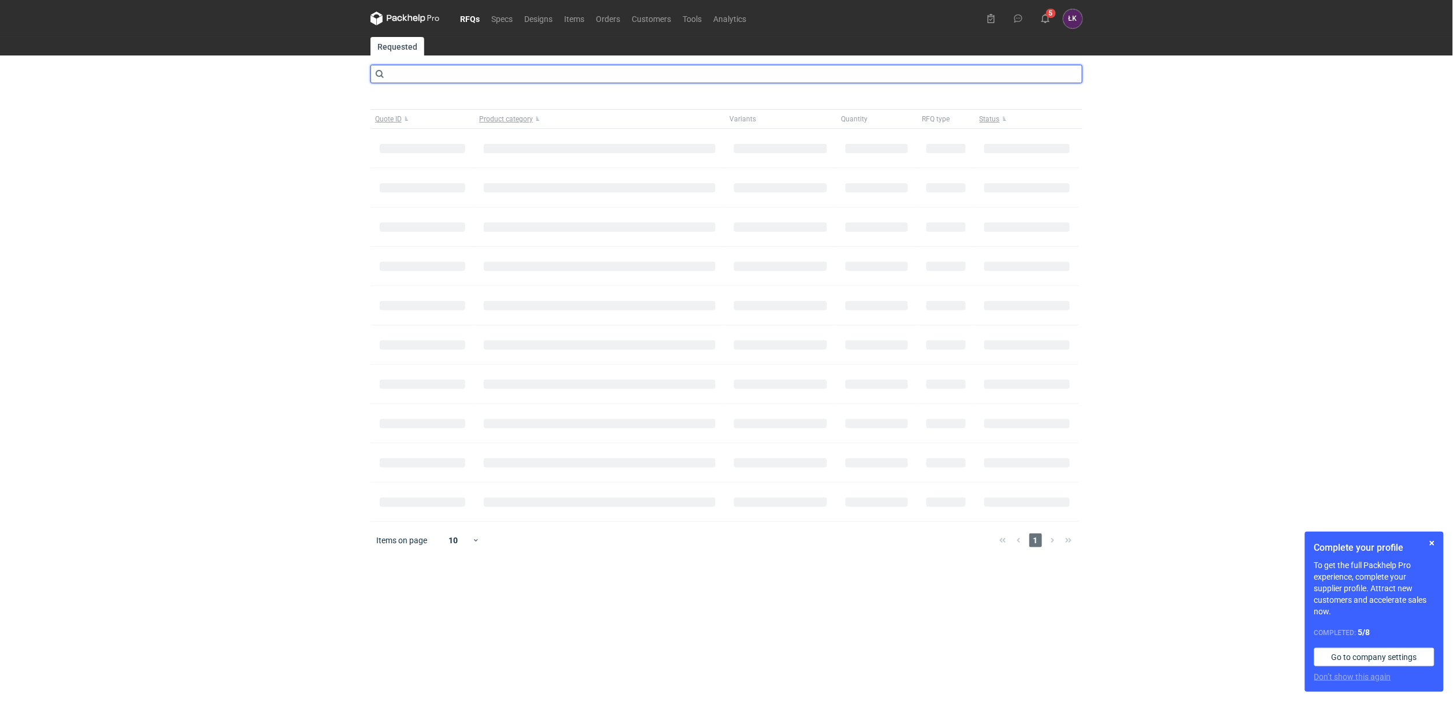
click at [492, 76] on input "text" at bounding box center [726, 74] width 712 height 18
type input "CBMV"
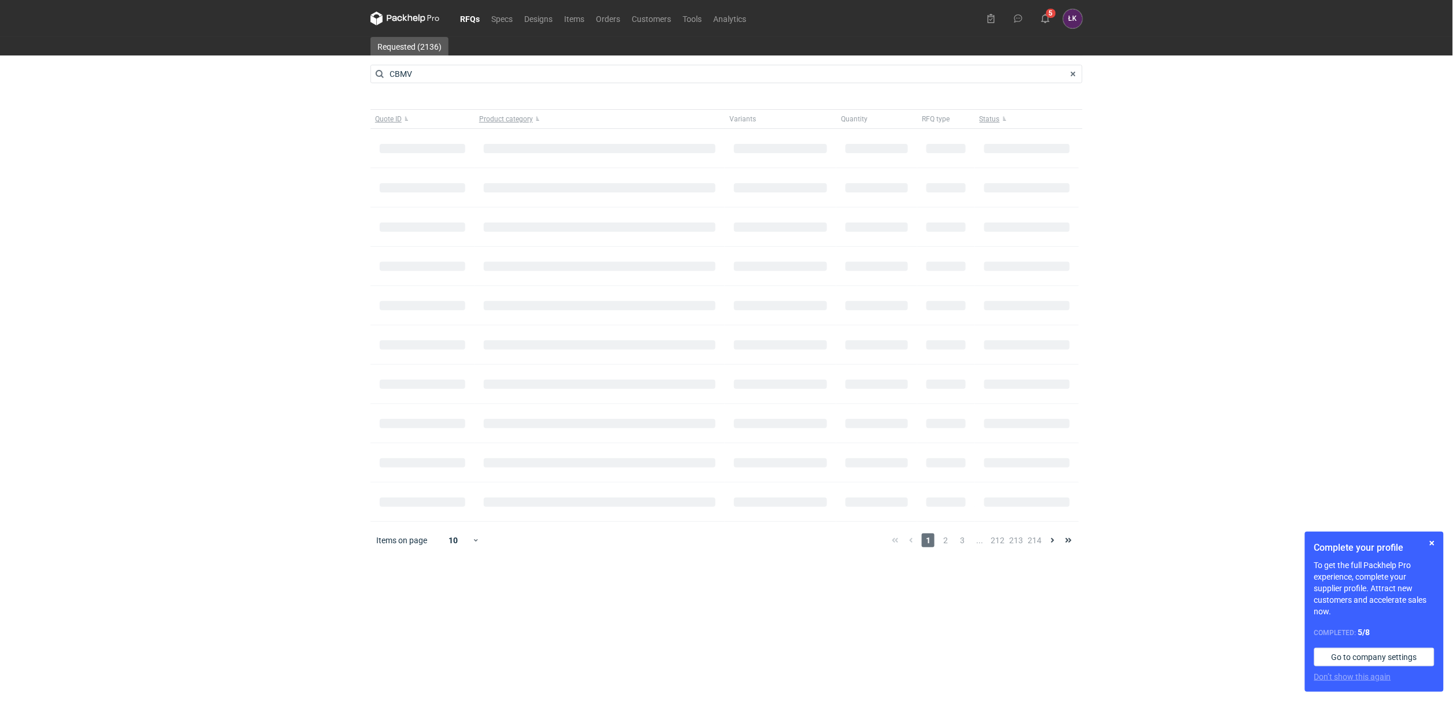
drag, startPoint x: 146, startPoint y: 299, endPoint x: 164, endPoint y: 301, distance: 18.0
click at [146, 301] on div "RFQs Specs Designs Items Orders Customers Tools Analytics 5 [PERSON_NAME] Kowal…" at bounding box center [726, 350] width 1453 height 701
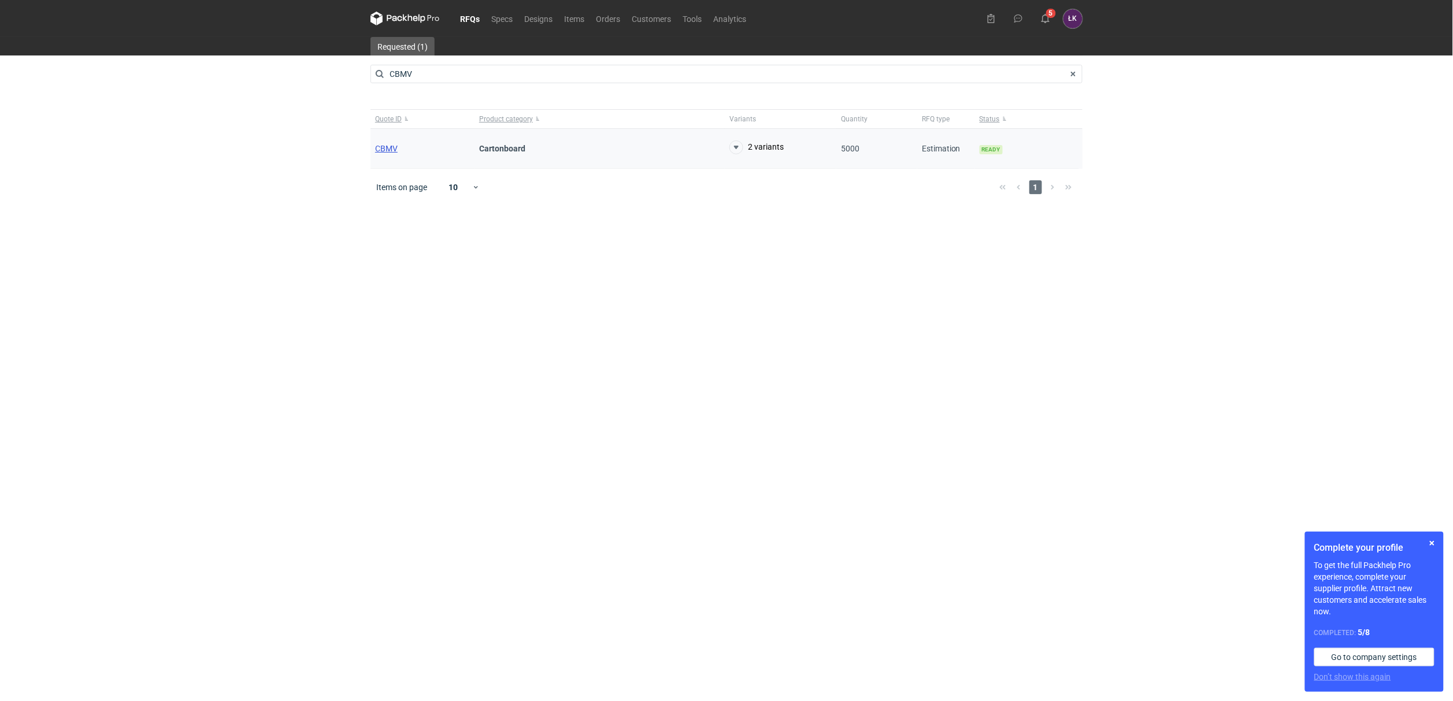
click at [385, 149] on span "CBMV" at bounding box center [386, 148] width 23 height 9
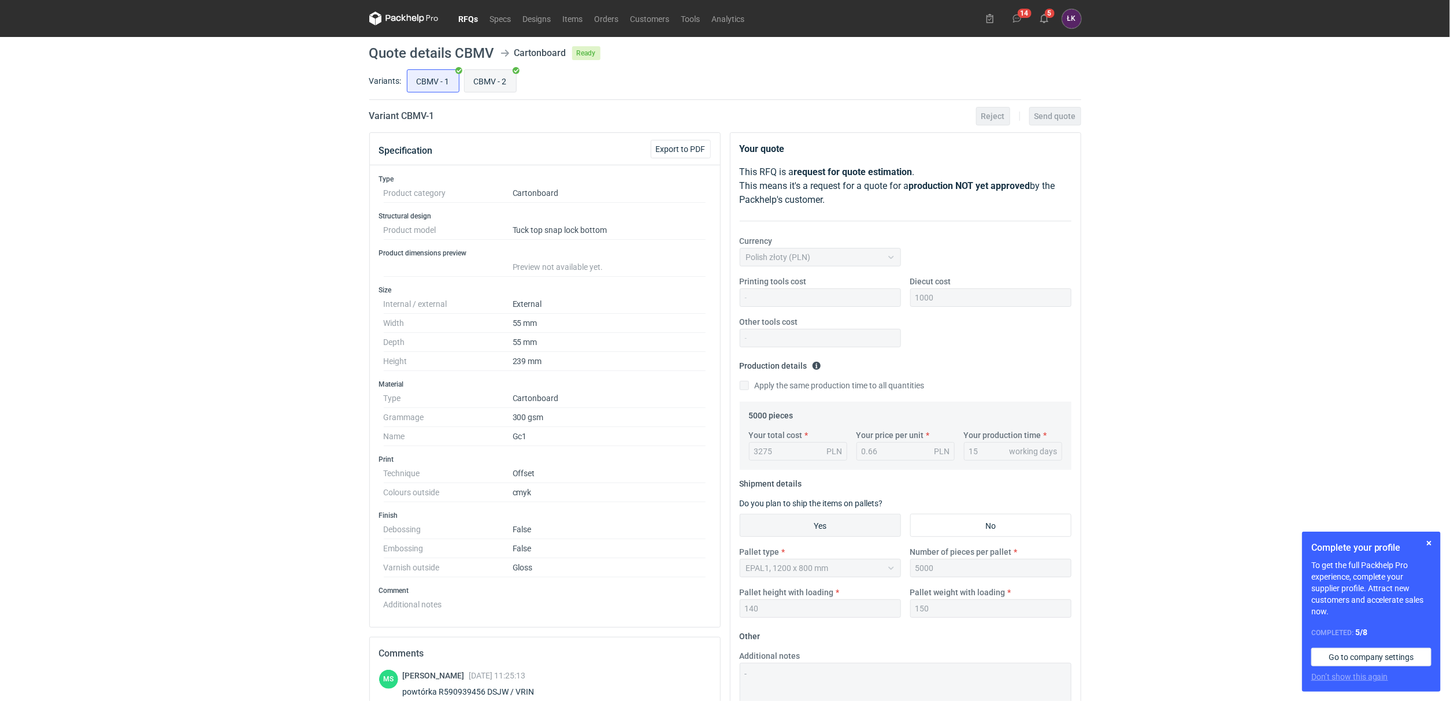
click at [492, 90] on input "CBMV - 2" at bounding box center [490, 81] width 51 height 22
radio input "true"
click at [432, 90] on input "CBMV - 1" at bounding box center [432, 81] width 51 height 22
radio input "true"
drag, startPoint x: 457, startPoint y: 46, endPoint x: 501, endPoint y: 47, distance: 43.9
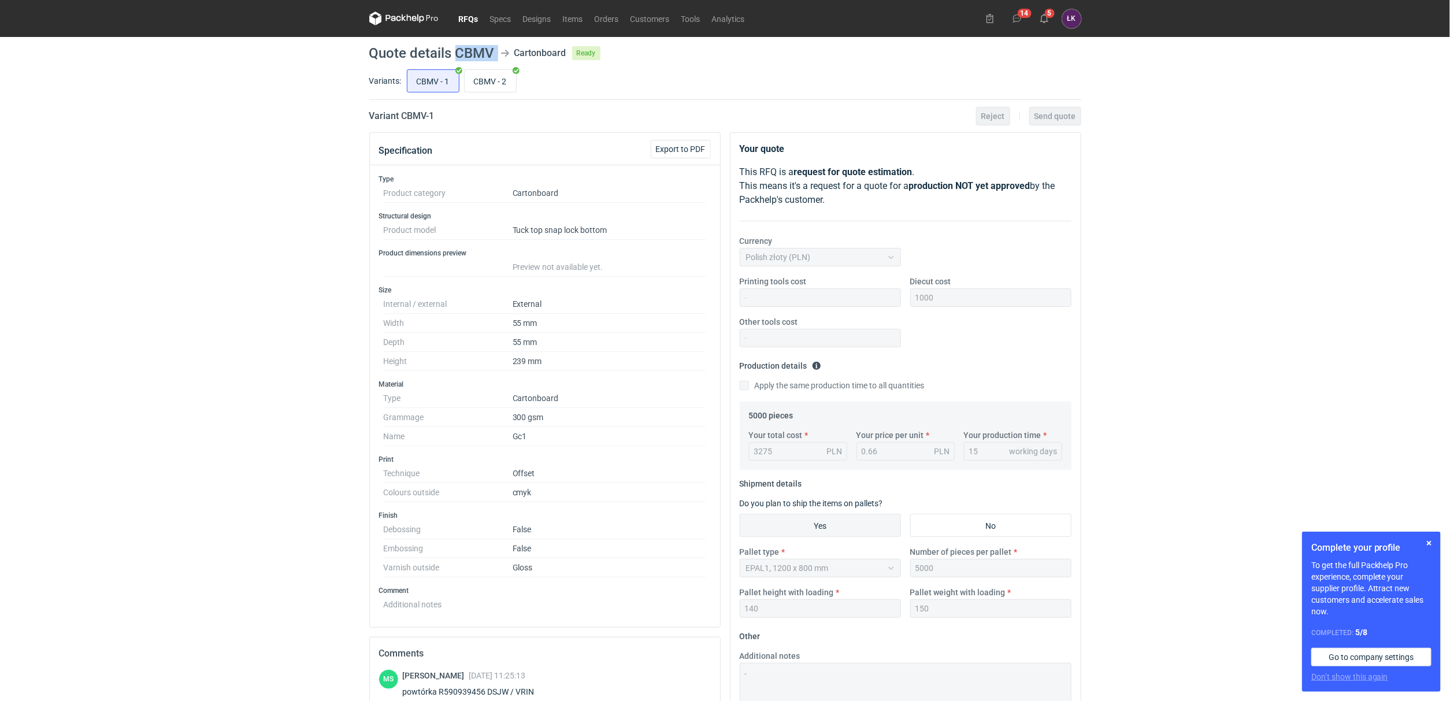
click at [501, 47] on header "Quote details CBMV Cartonboard Ready" at bounding box center [725, 53] width 712 height 14
copy header "CBMV"
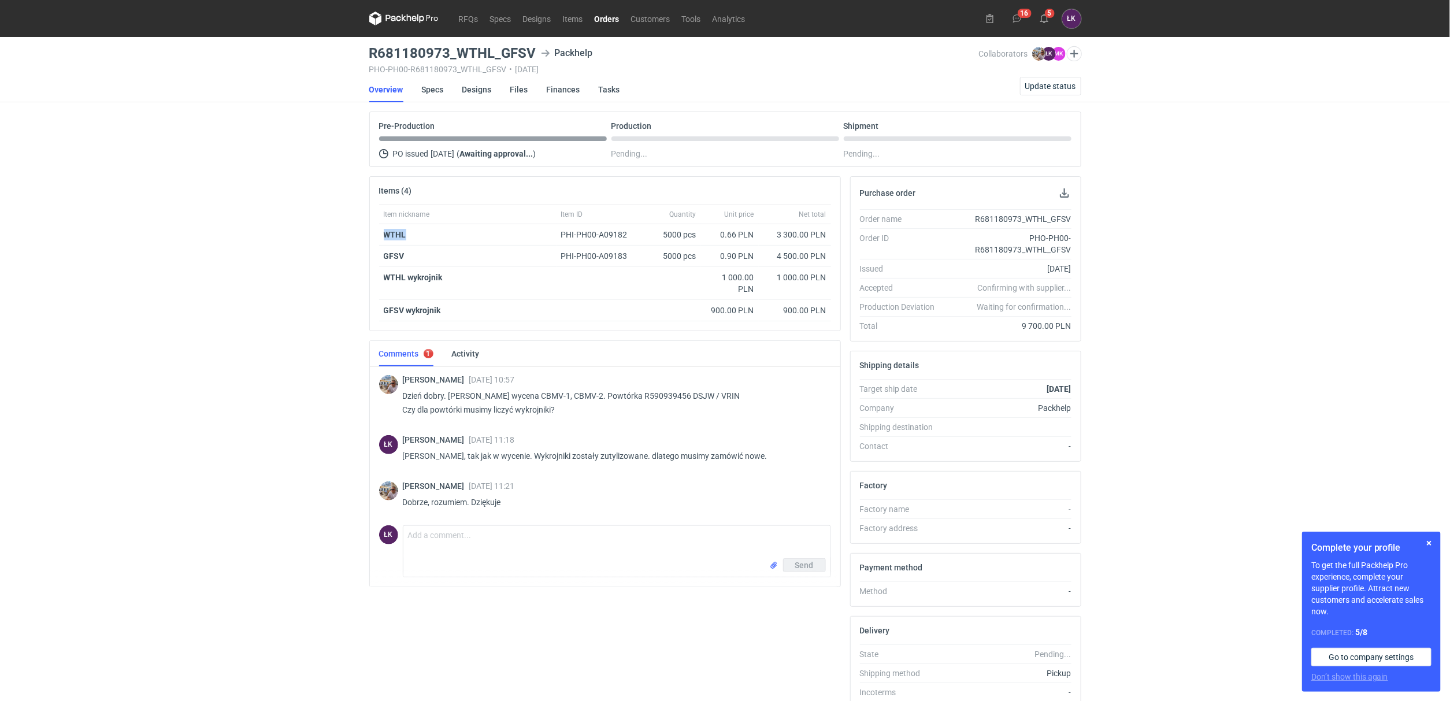
drag, startPoint x: 457, startPoint y: 237, endPoint x: 376, endPoint y: 240, distance: 81.0
click at [376, 240] on div "Item nickname Item ID Quantity Unit price Net total WTHL PHI-PH00-A09182 5000 p…" at bounding box center [605, 268] width 470 height 126
copy strong "WTHL"
drag, startPoint x: 415, startPoint y: 262, endPoint x: 379, endPoint y: 262, distance: 36.4
click at [379, 262] on div "GFSV" at bounding box center [467, 256] width 177 height 21
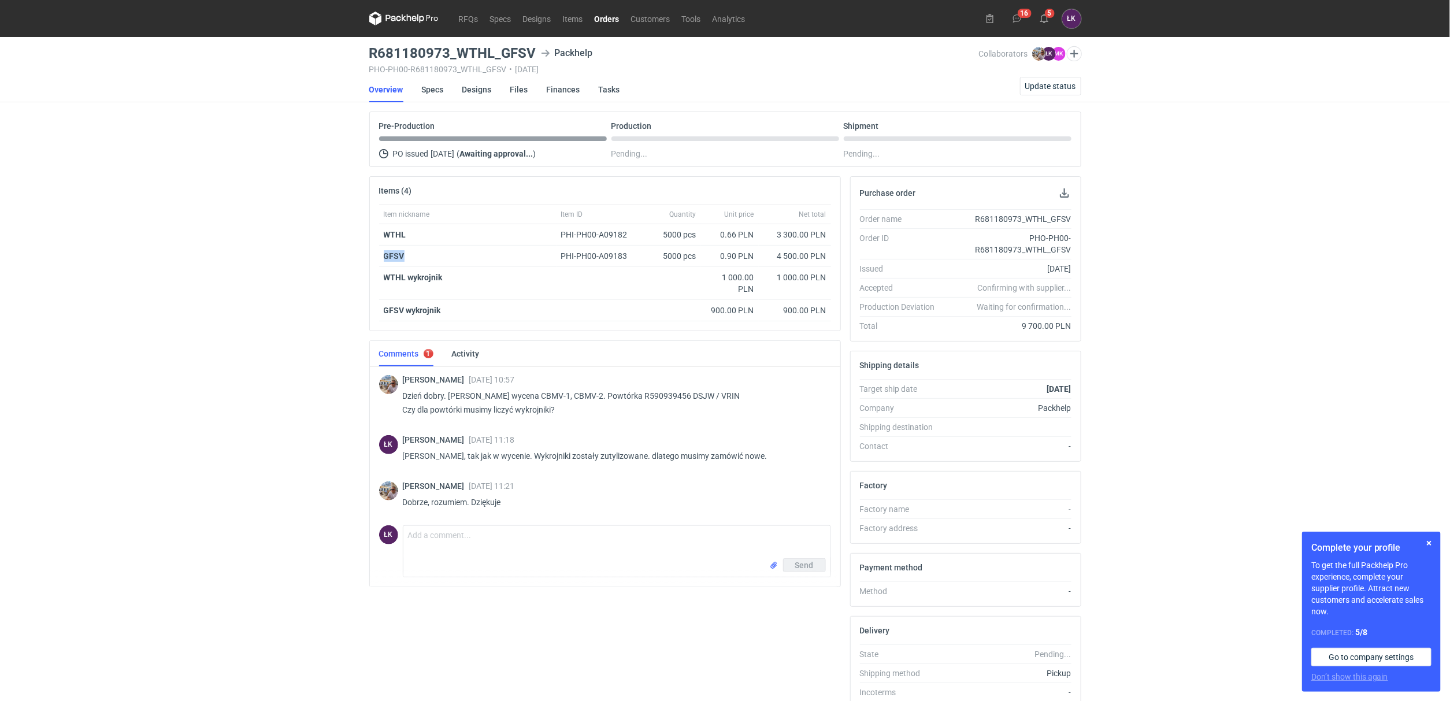
copy strong "GFSV"
click at [292, 321] on div "RFQs Specs Designs Items Orders Customers Tools Analytics 16 5 ŁK Łukasz Kowals…" at bounding box center [725, 350] width 1450 height 701
click at [477, 93] on link "Designs" at bounding box center [476, 89] width 29 height 25
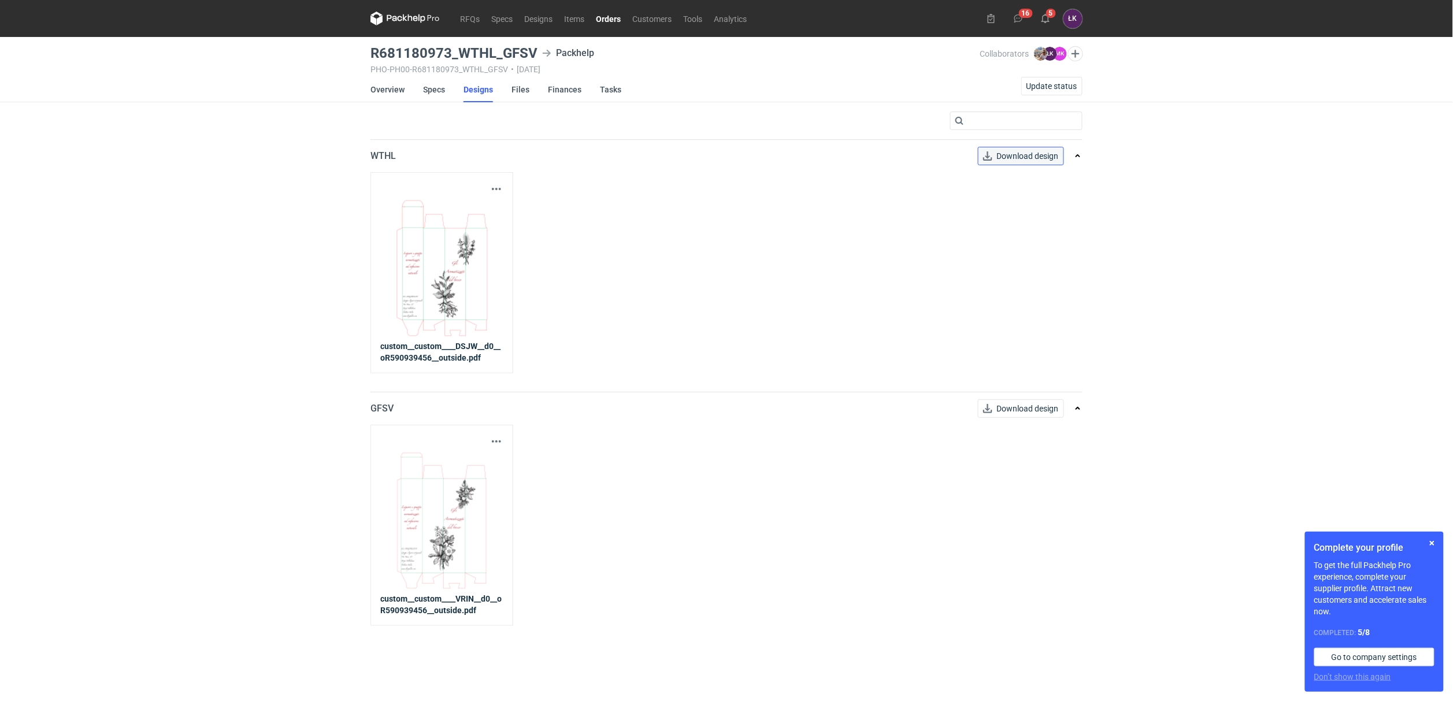
click at [1026, 153] on link "Download design" at bounding box center [1021, 156] width 86 height 18
click at [1014, 409] on link "Download design" at bounding box center [1021, 408] width 86 height 18
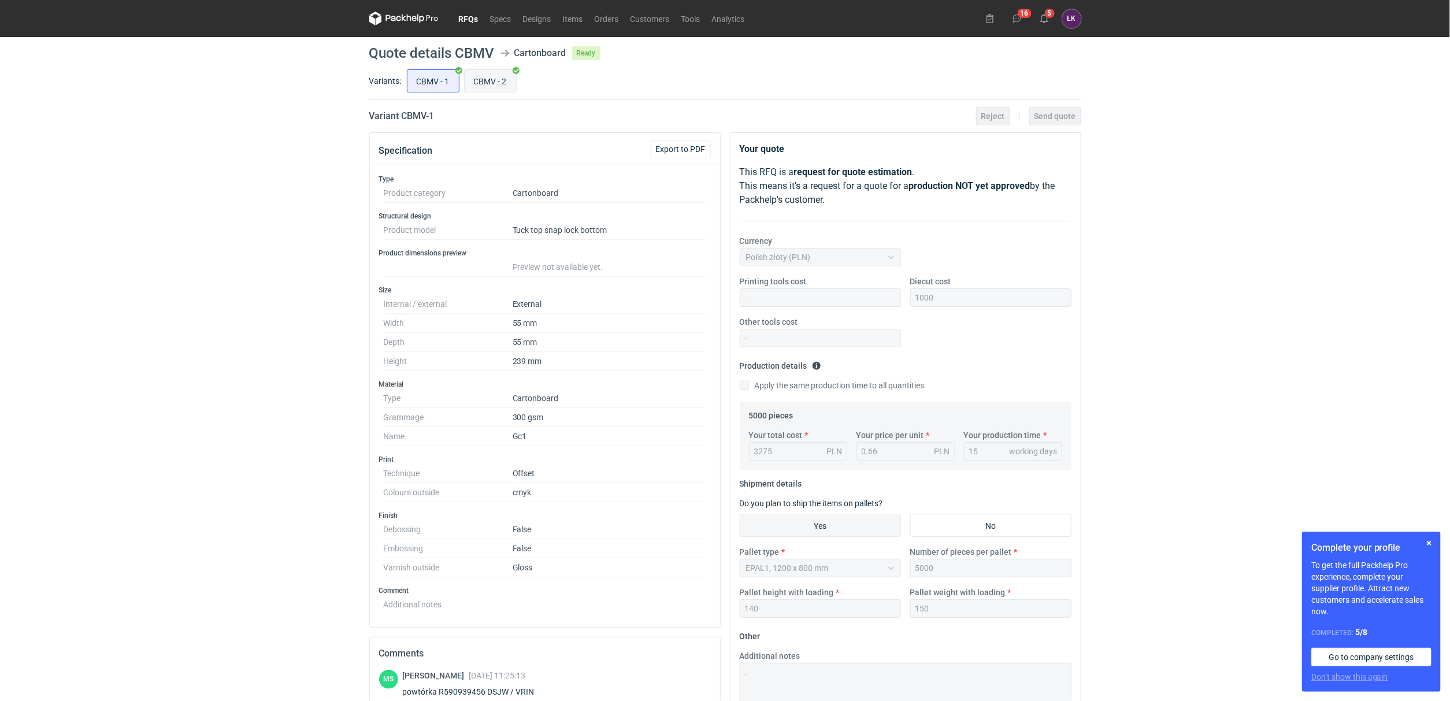
click at [483, 78] on input "CBMV - 2" at bounding box center [490, 81] width 51 height 22
radio input "true"
click at [436, 81] on input "CBMV - 1" at bounding box center [432, 81] width 51 height 22
radio input "true"
click at [494, 84] on input "CBMV - 2" at bounding box center [490, 81] width 51 height 22
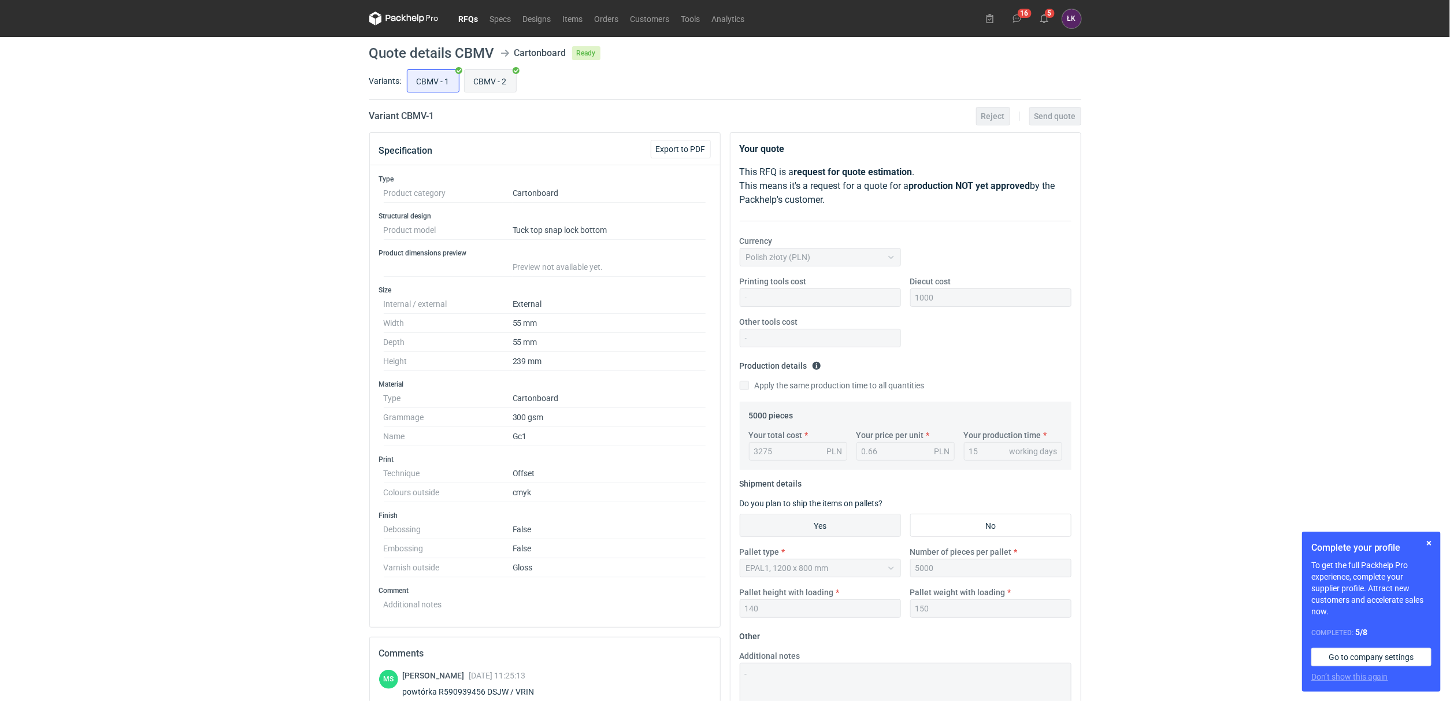
radio input "true"
drag, startPoint x: 456, startPoint y: 49, endPoint x: 494, endPoint y: 49, distance: 37.6
click at [494, 49] on header "Quote details CBMV Cartonboard Ready" at bounding box center [725, 53] width 712 height 14
copy h1 "CBMV"
click at [129, 296] on div "RFQs Specs Designs Items Orders Customers Tools Analytics 16 5 ŁK Łukasz Kowals…" at bounding box center [725, 350] width 1450 height 701
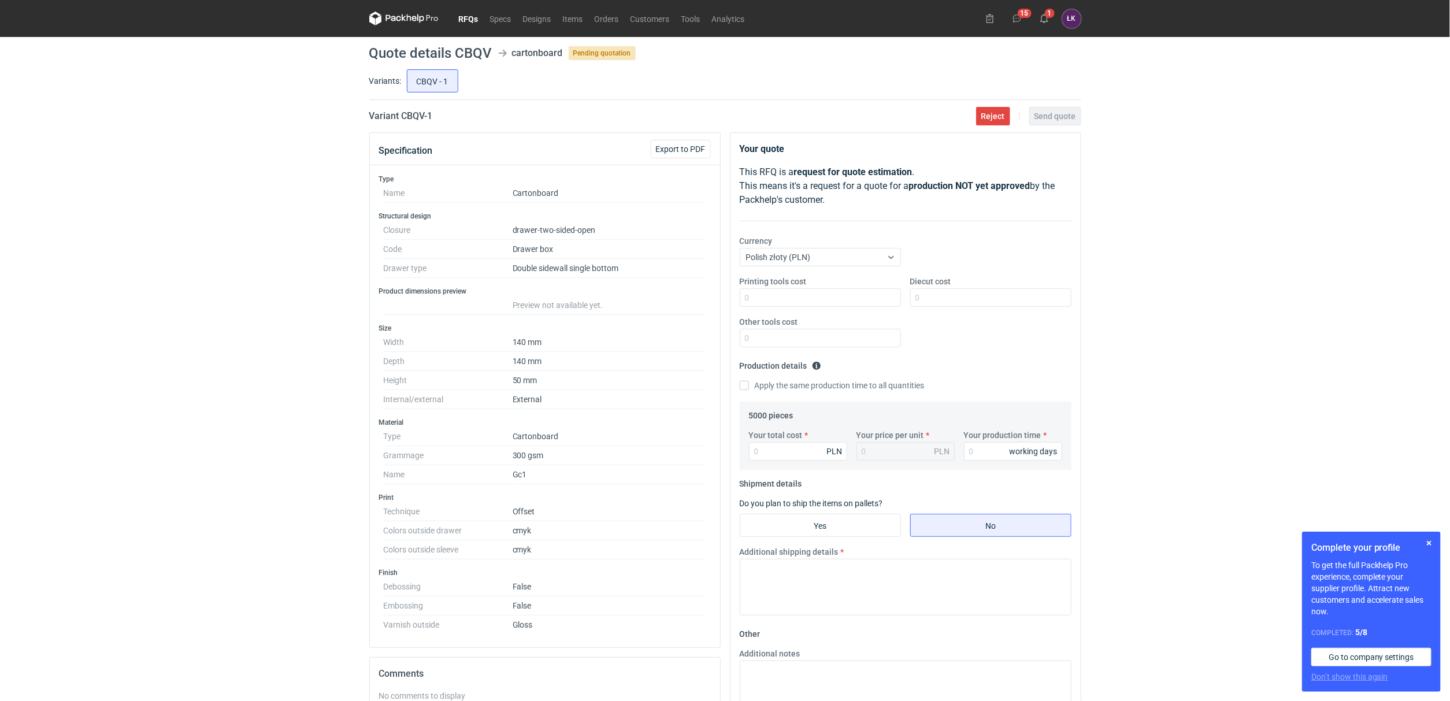
click at [167, 432] on div "RFQs Specs Designs Items Orders Customers Tools Analytics 15 1 [PERSON_NAME] Ko…" at bounding box center [725, 350] width 1450 height 701
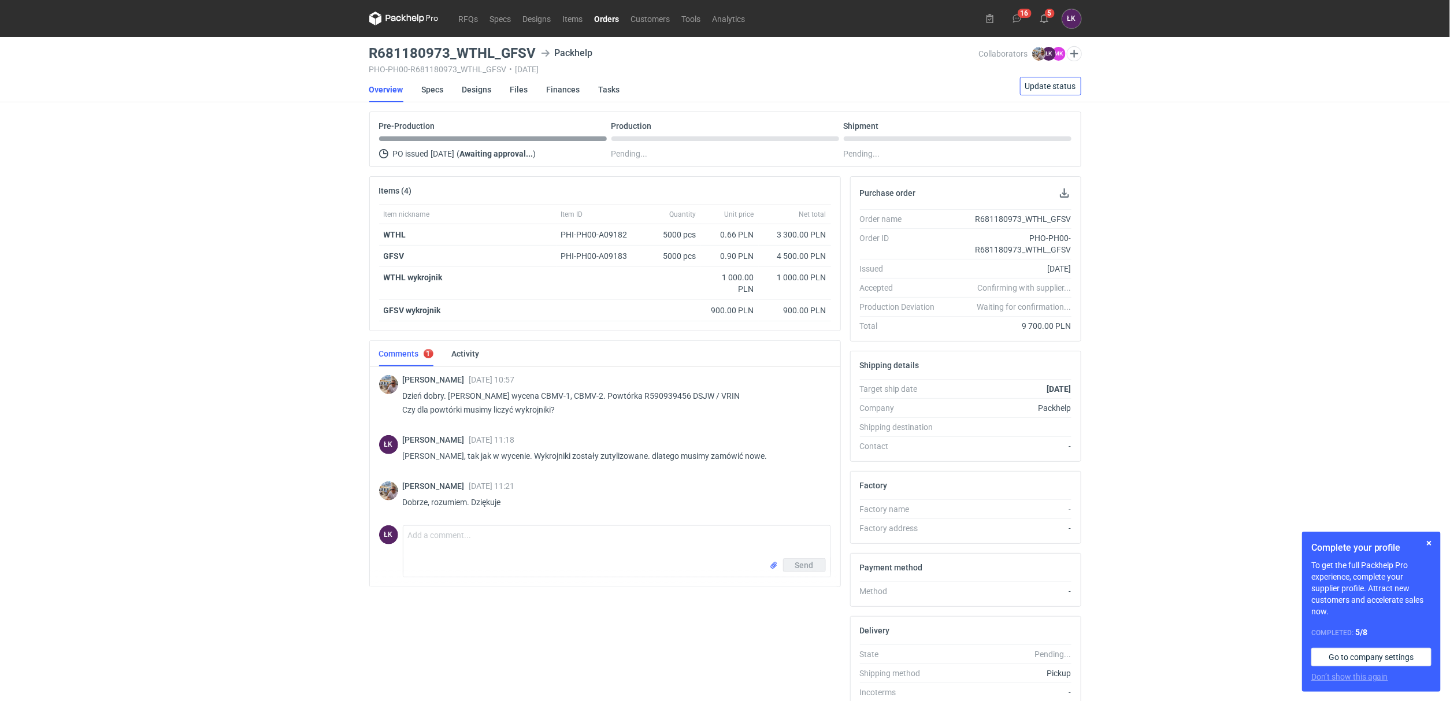
click at [1043, 85] on span "Update status" at bounding box center [1050, 86] width 51 height 8
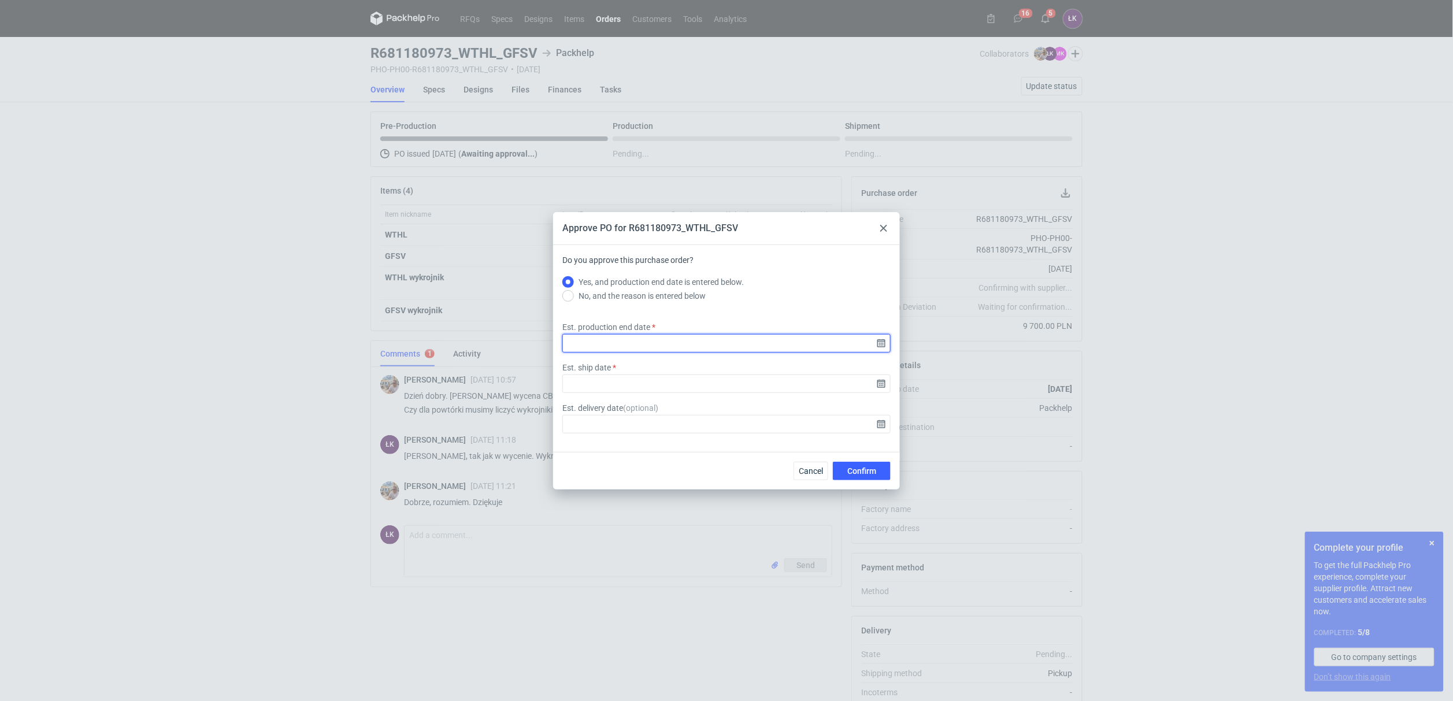
click at [883, 340] on input "Est. production end date" at bounding box center [726, 343] width 328 height 18
click at [743, 365] on span "23" at bounding box center [744, 368] width 9 height 12
type input "2025-10-23"
click at [876, 375] on input "Est. ship date" at bounding box center [726, 384] width 328 height 18
click at [762, 365] on span "24" at bounding box center [763, 368] width 9 height 12
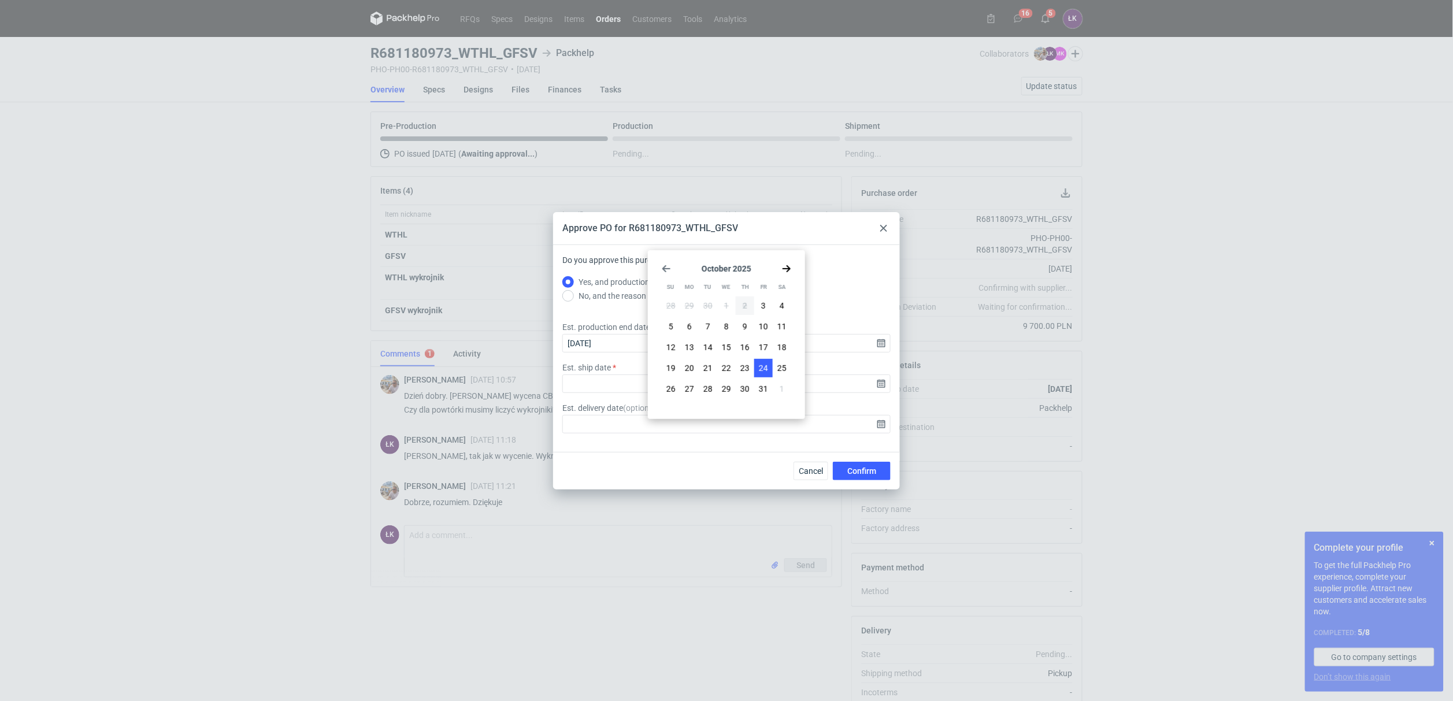
type input "2025-10-24"
click at [868, 472] on span "Confirm" at bounding box center [861, 471] width 29 height 8
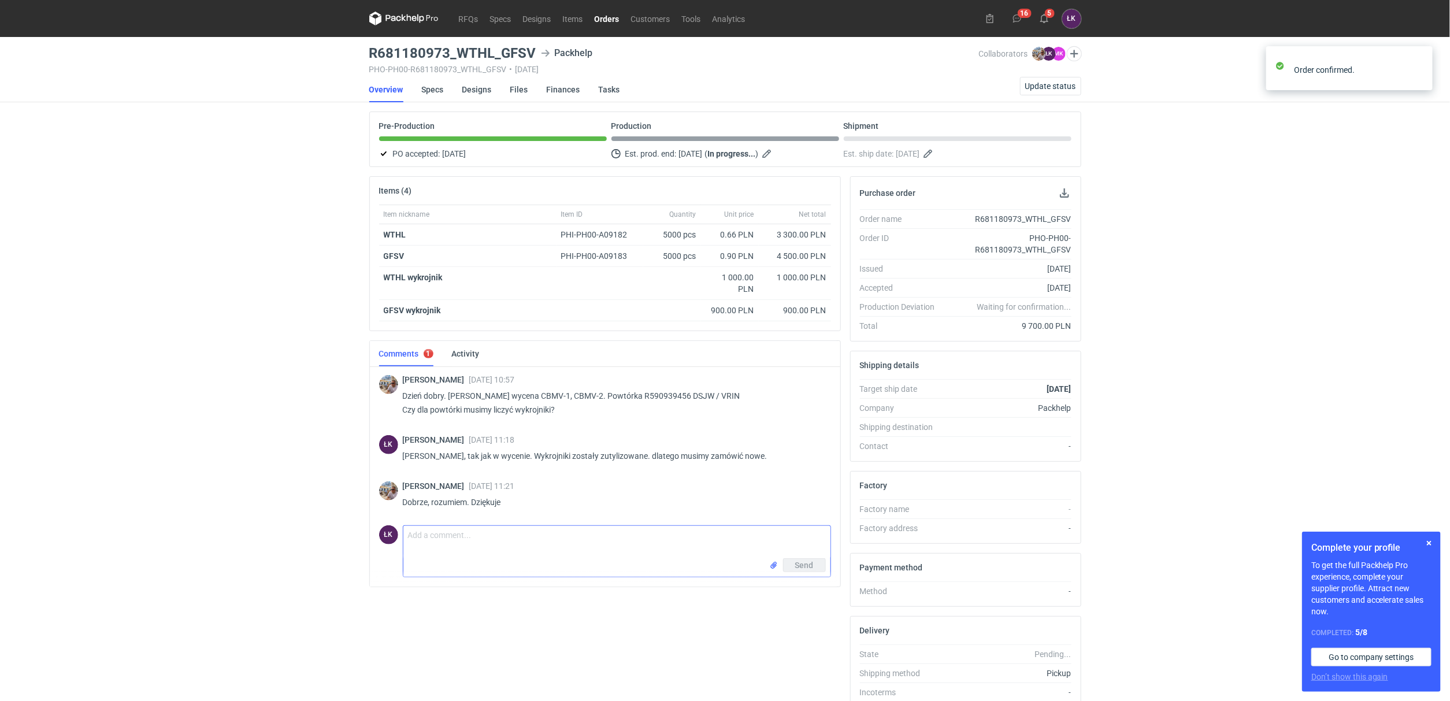
click at [441, 540] on textarea "Comment message" at bounding box center [616, 542] width 427 height 32
type textarea "Dziękuję za złożone zamówienie"
click at [201, 394] on div "RFQs Specs Designs Items Orders Customers Tools Analytics 16 5 ŁK Łukasz Kowals…" at bounding box center [725, 350] width 1450 height 701
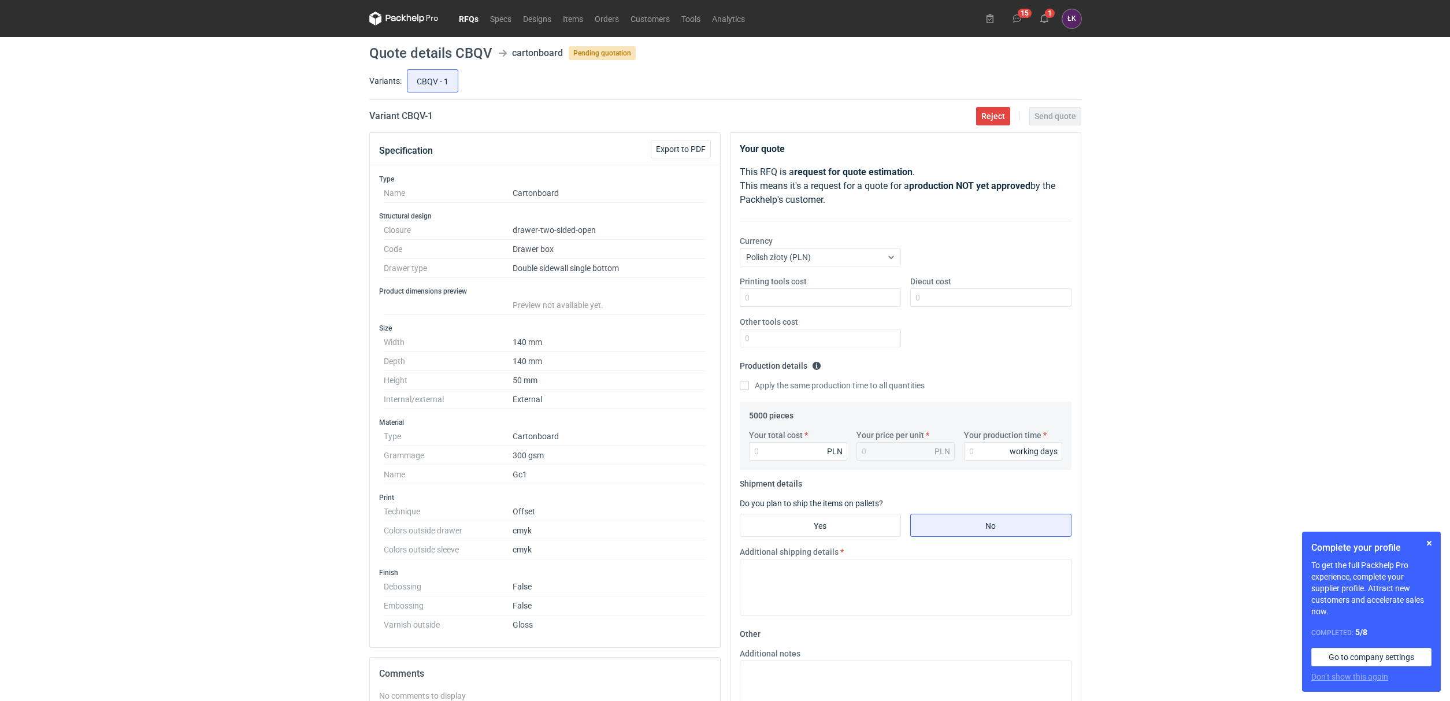
click at [187, 187] on div "RFQs Specs Designs Items Orders Customers Tools Analytics 15 1 ŁK Łukasz Kowals…" at bounding box center [725, 350] width 1450 height 701
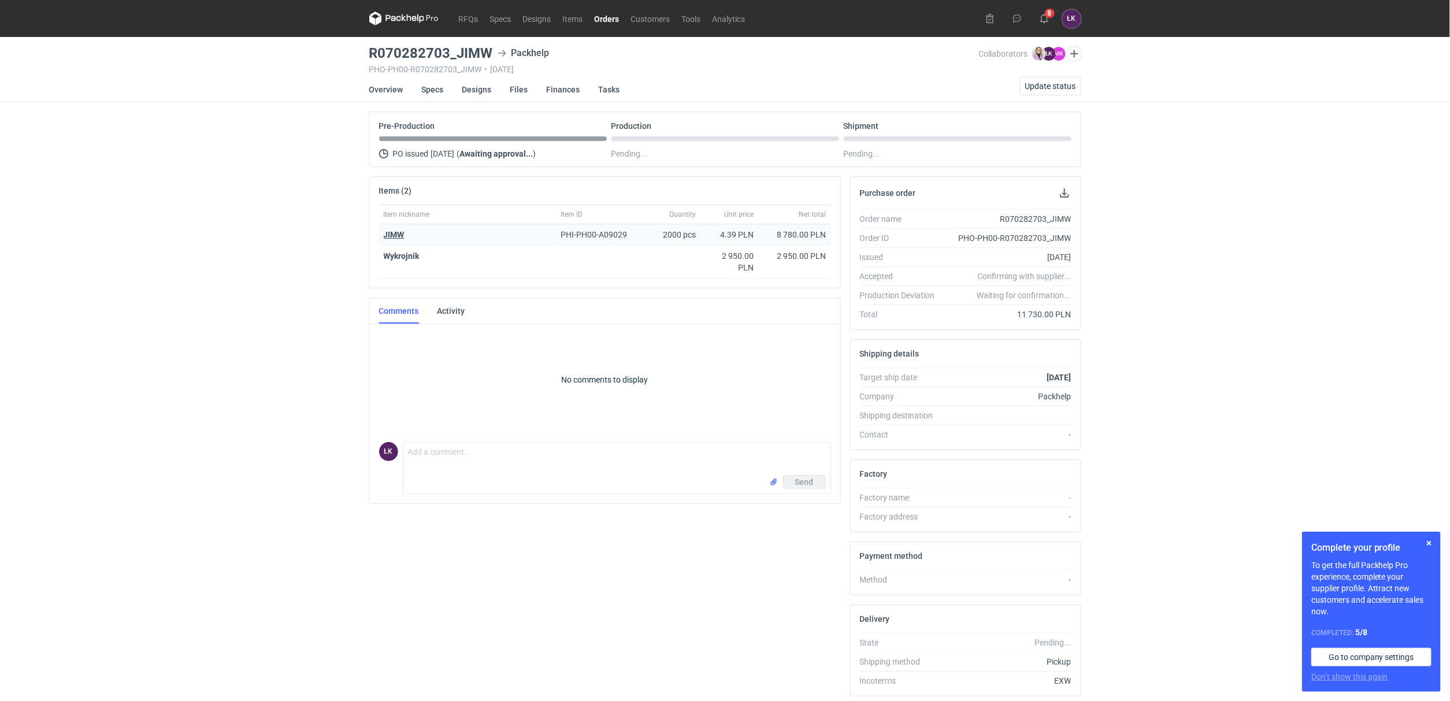
click at [395, 235] on strong "JIMW" at bounding box center [394, 234] width 21 height 9
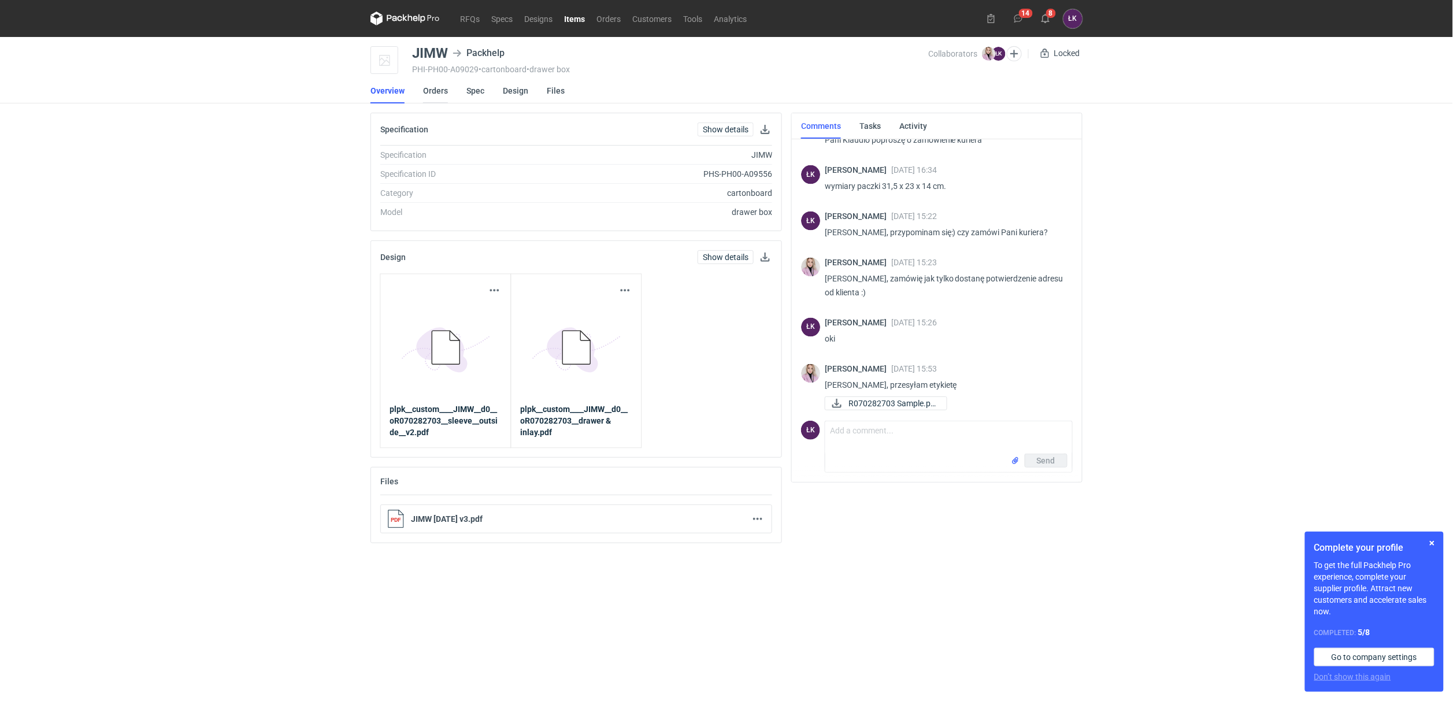
scroll to position [900, 0]
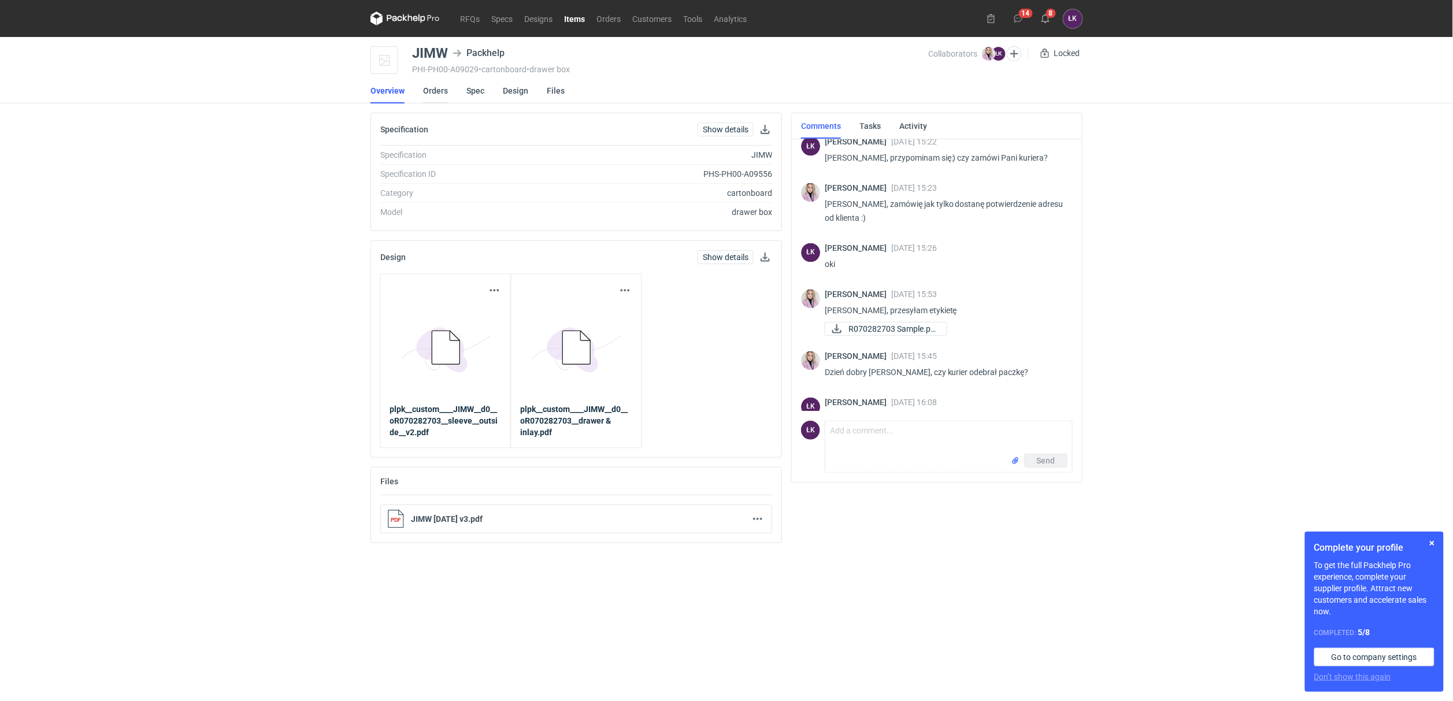
click at [435, 96] on link "Orders" at bounding box center [435, 90] width 25 height 25
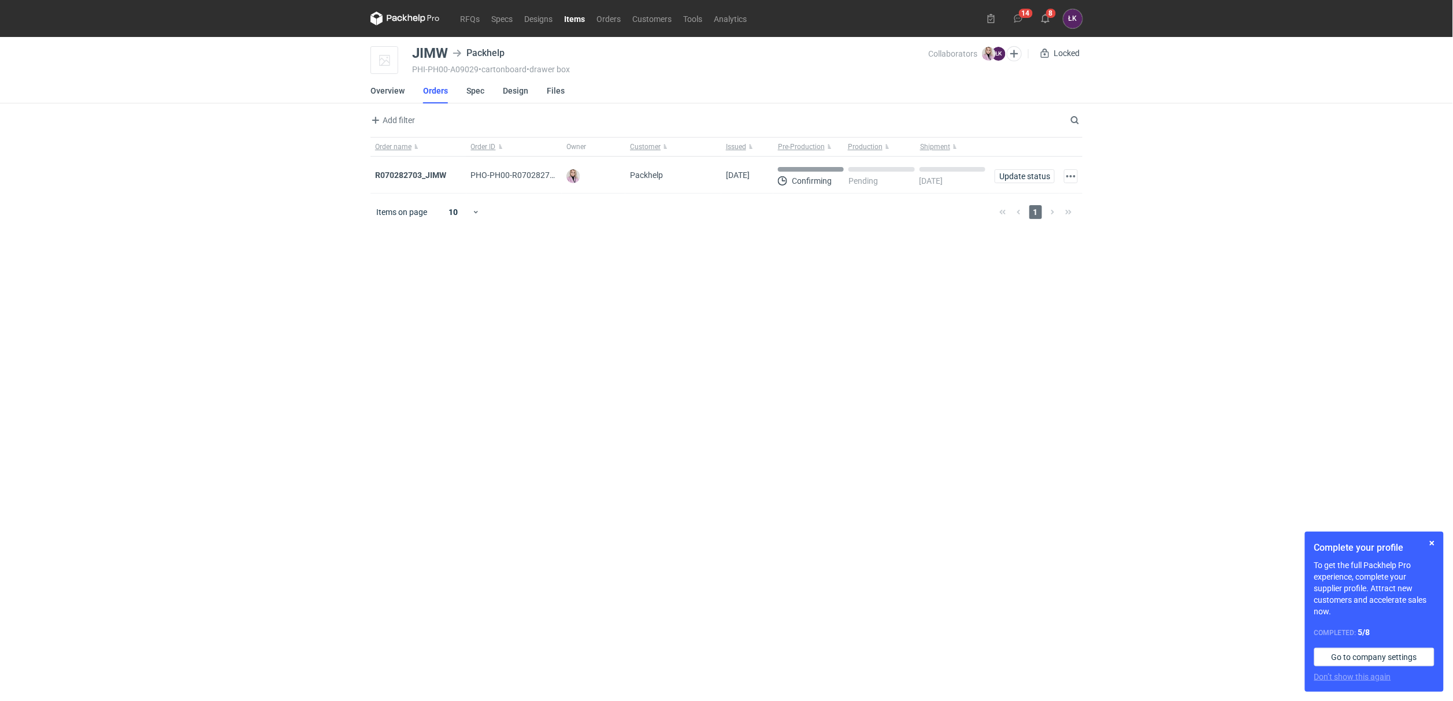
click at [424, 483] on main "JIMW Packhelp PHI-PH00-A09029 • cartonboard • drawer box Collaborators Klaudia …" at bounding box center [726, 369] width 721 height 664
click at [409, 170] on div "R070282703_JIMW" at bounding box center [418, 175] width 96 height 37
click at [410, 174] on strong "R070282703_JIMW" at bounding box center [410, 175] width 71 height 9
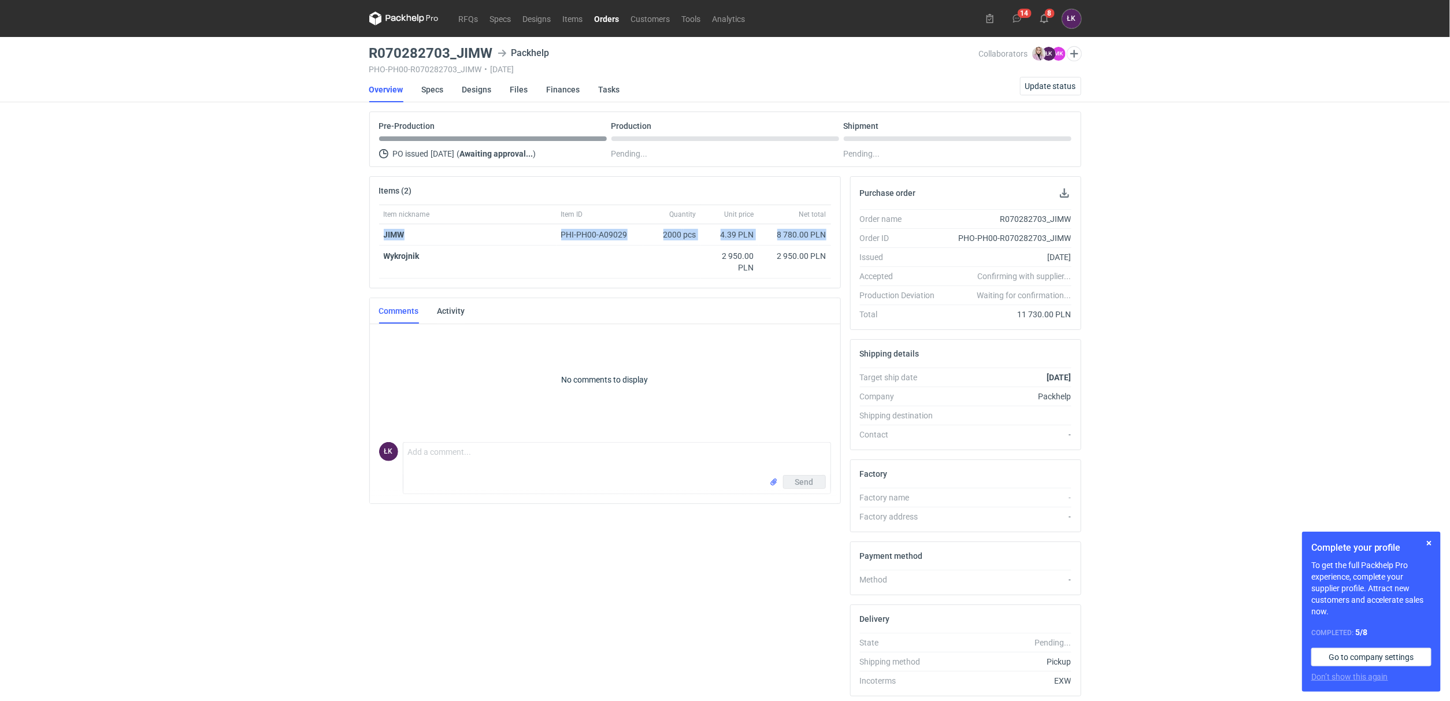
drag, startPoint x: 382, startPoint y: 233, endPoint x: 839, endPoint y: 234, distance: 456.6
click at [839, 234] on div "Item nickname Item ID Quantity Unit price Net total JIMW PHI-PH00-A09029 2000 p…" at bounding box center [605, 246] width 470 height 83
copy div "JIMW PHI-PH00-A09029 2000 pcs 4.39 PLN 8 780.00 PLN"
click at [396, 233] on strong "JIMW" at bounding box center [394, 234] width 21 height 9
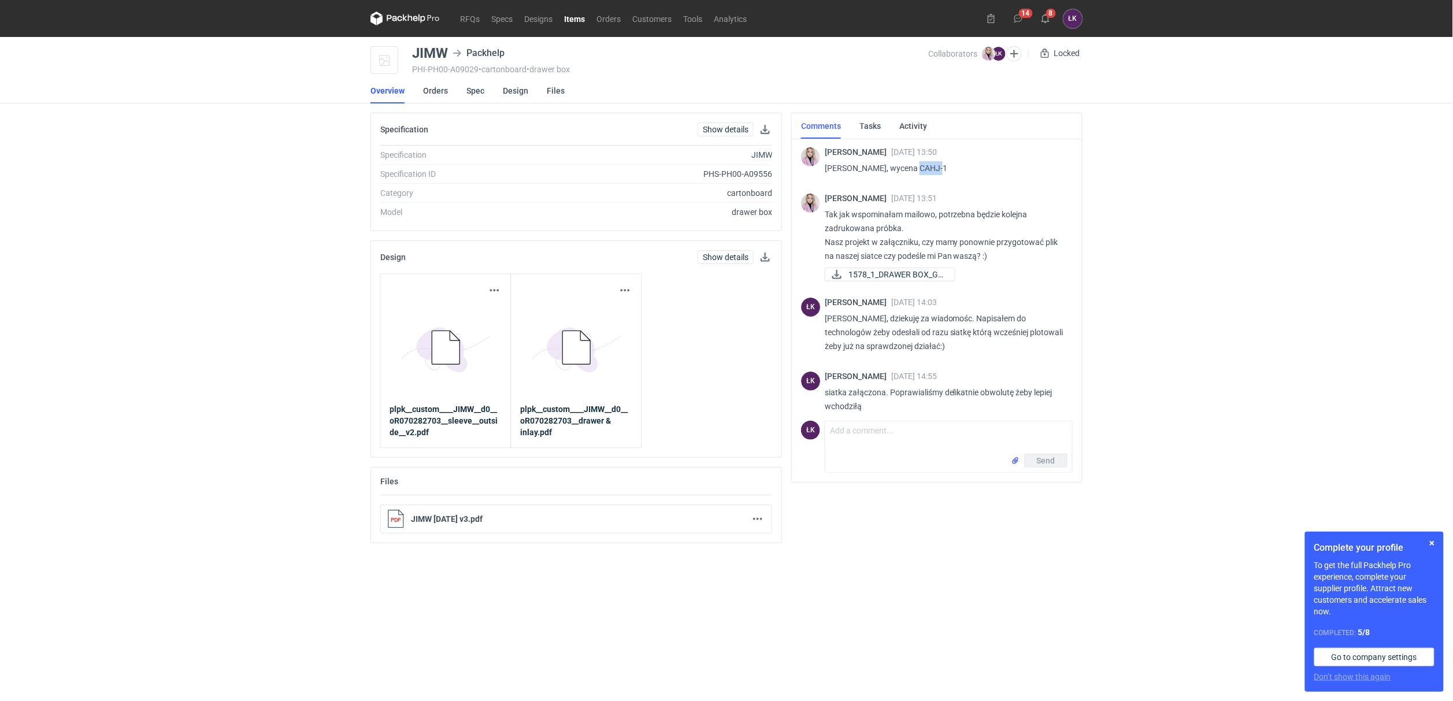
drag, startPoint x: 933, startPoint y: 169, endPoint x: 911, endPoint y: 168, distance: 22.0
click at [911, 168] on p "Panie Łukaszu, wycena CAHJ-1" at bounding box center [944, 168] width 239 height 14
copy p "CAHJ-"
click at [437, 93] on link "Orders" at bounding box center [435, 90] width 25 height 25
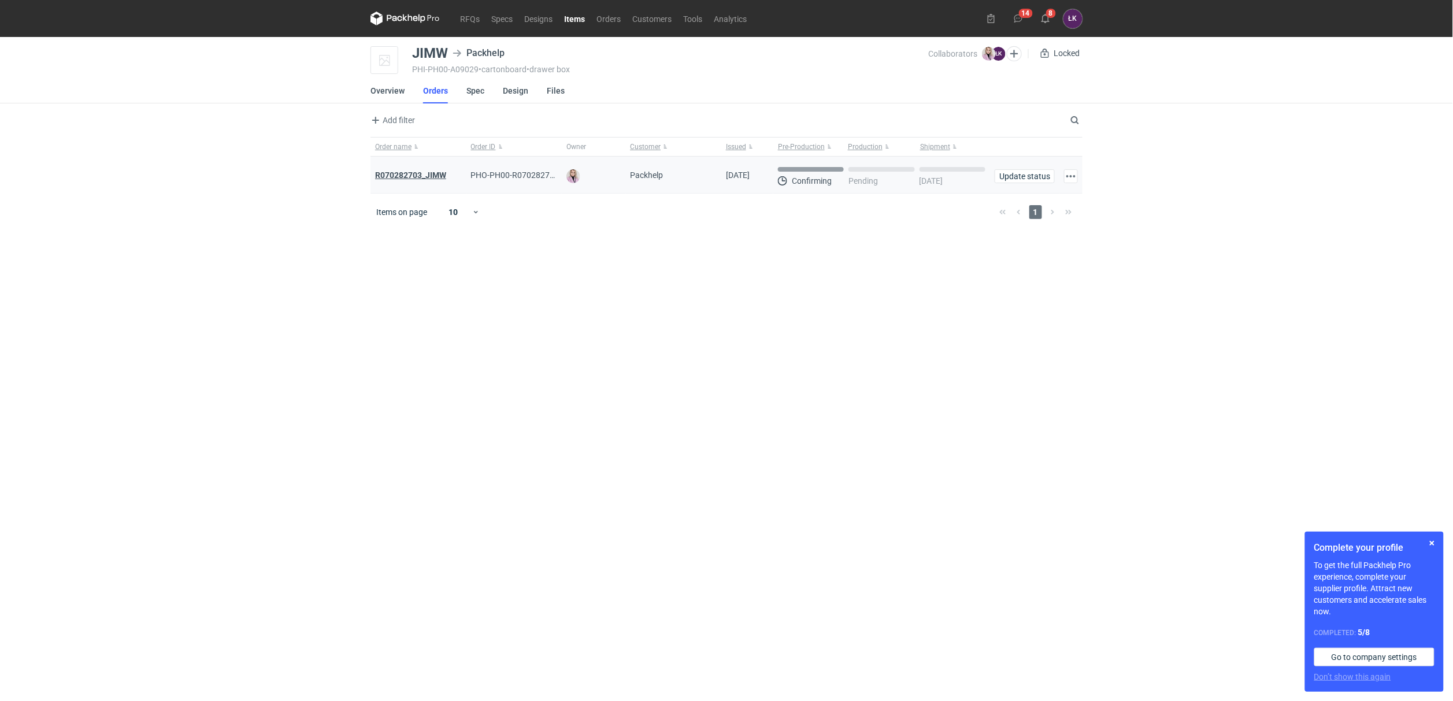
click at [400, 172] on strong "R070282703_JIMW" at bounding box center [410, 175] width 71 height 9
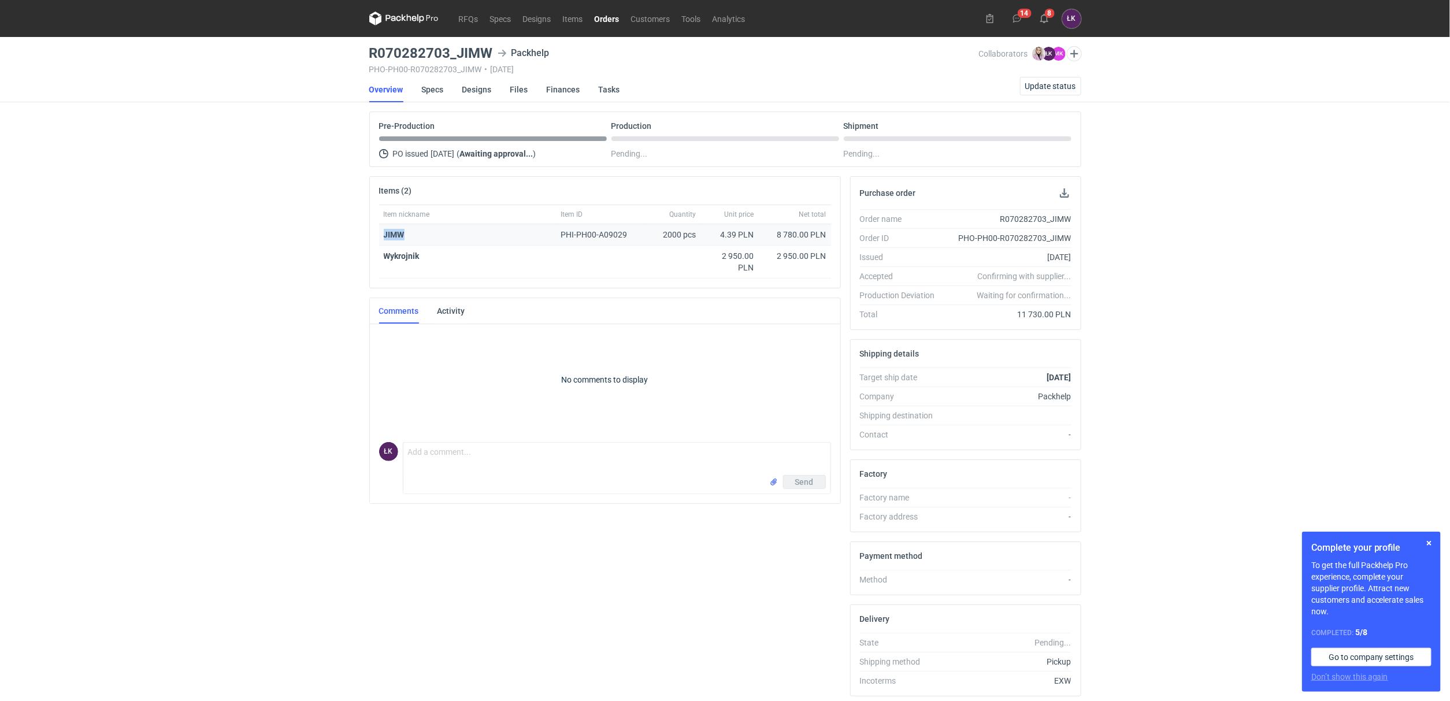
drag, startPoint x: 365, startPoint y: 239, endPoint x: 412, endPoint y: 233, distance: 47.2
click at [412, 233] on div "Items (2) Item nickname Item ID Quantity Unit price Net total JIMW PHI-PH00-A09…" at bounding box center [605, 440] width 481 height 529
click at [287, 301] on div "RFQs Specs Designs Items Orders Customers Tools Analytics 14 8 ŁK Łukasz Kowals…" at bounding box center [725, 350] width 1450 height 701
drag, startPoint x: 486, startPoint y: 51, endPoint x: 465, endPoint y: 51, distance: 20.8
click at [465, 51] on h3 "R070282703_JIMW" at bounding box center [431, 53] width 124 height 14
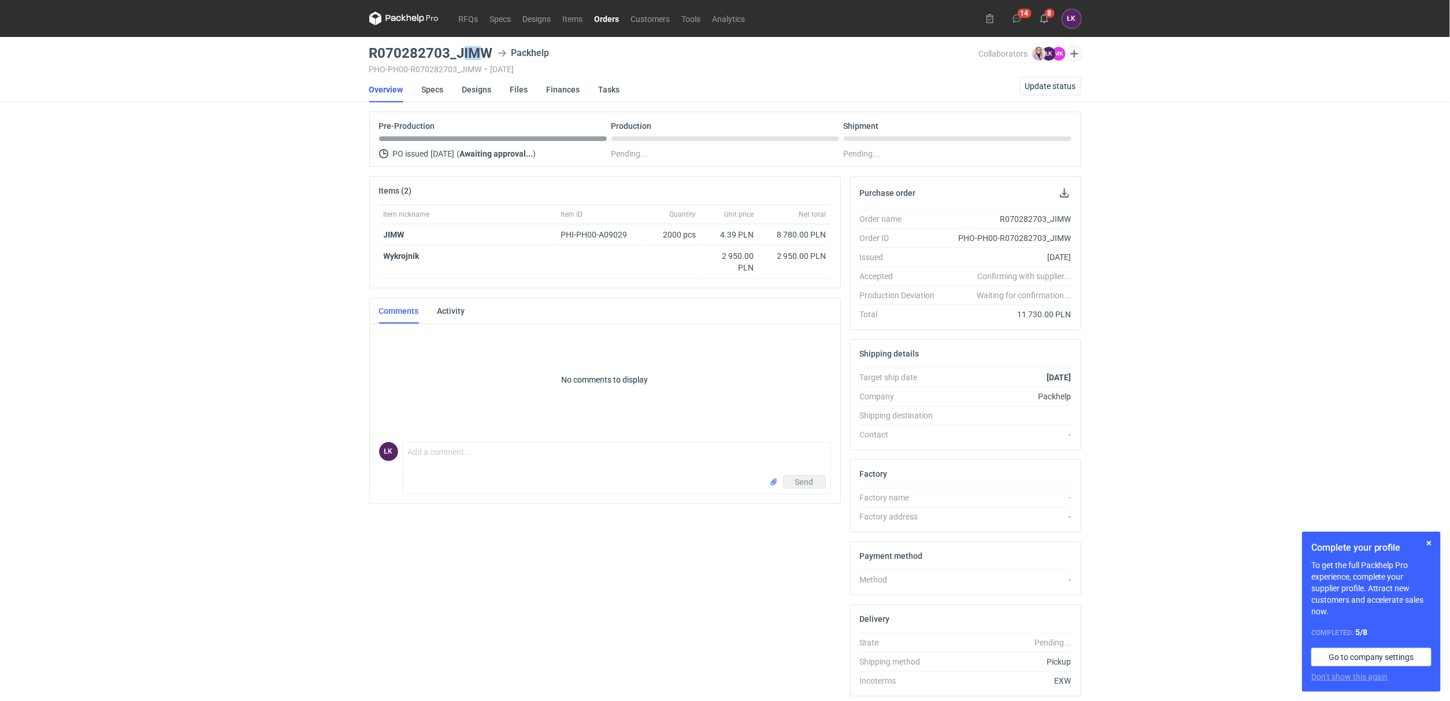
click at [463, 51] on h3 "R070282703_JIMW" at bounding box center [431, 53] width 124 height 14
drag, startPoint x: 457, startPoint y: 52, endPoint x: 492, endPoint y: 51, distance: 35.3
click at [492, 51] on div "R070282703_JIMW Packhelp" at bounding box center [674, 53] width 610 height 14
copy h3 "JIMW"
click at [478, 88] on link "Designs" at bounding box center [476, 89] width 29 height 25
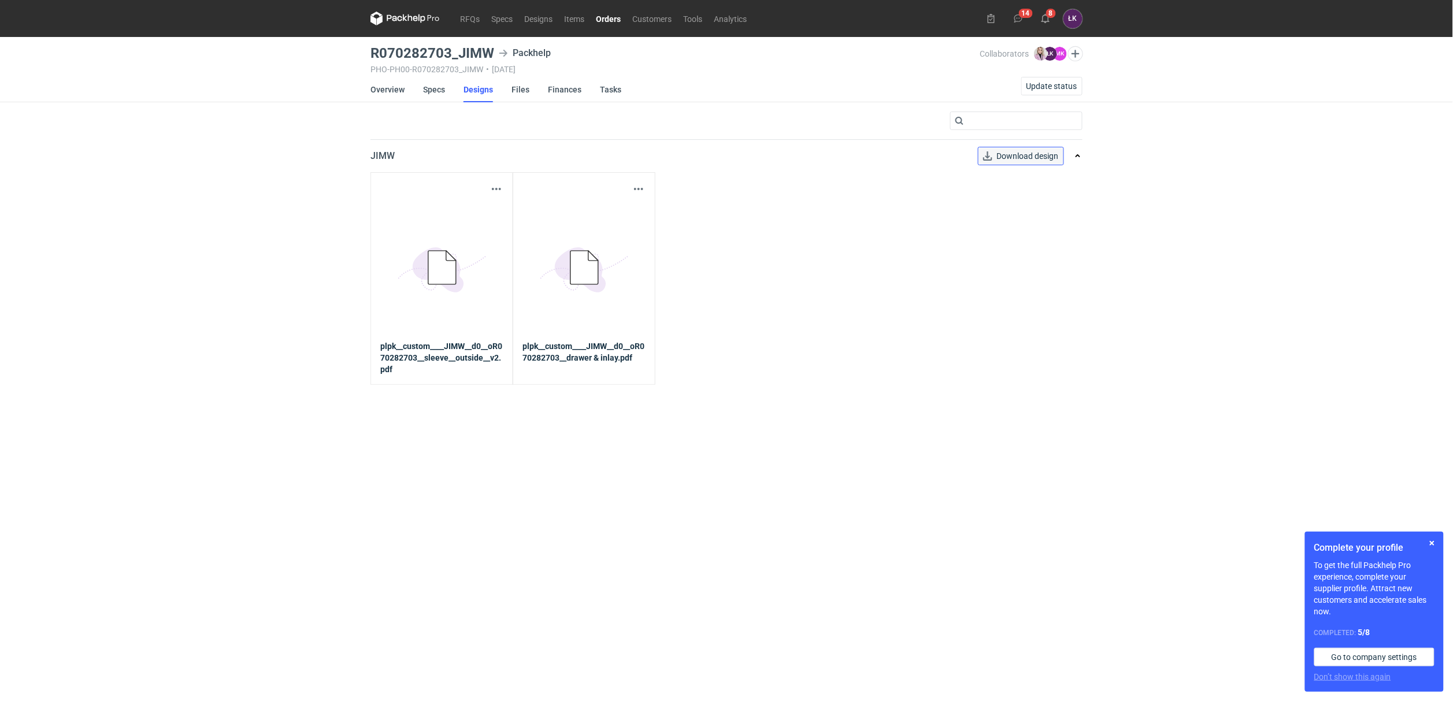
click at [1053, 160] on span "Download design" at bounding box center [1028, 156] width 62 height 8
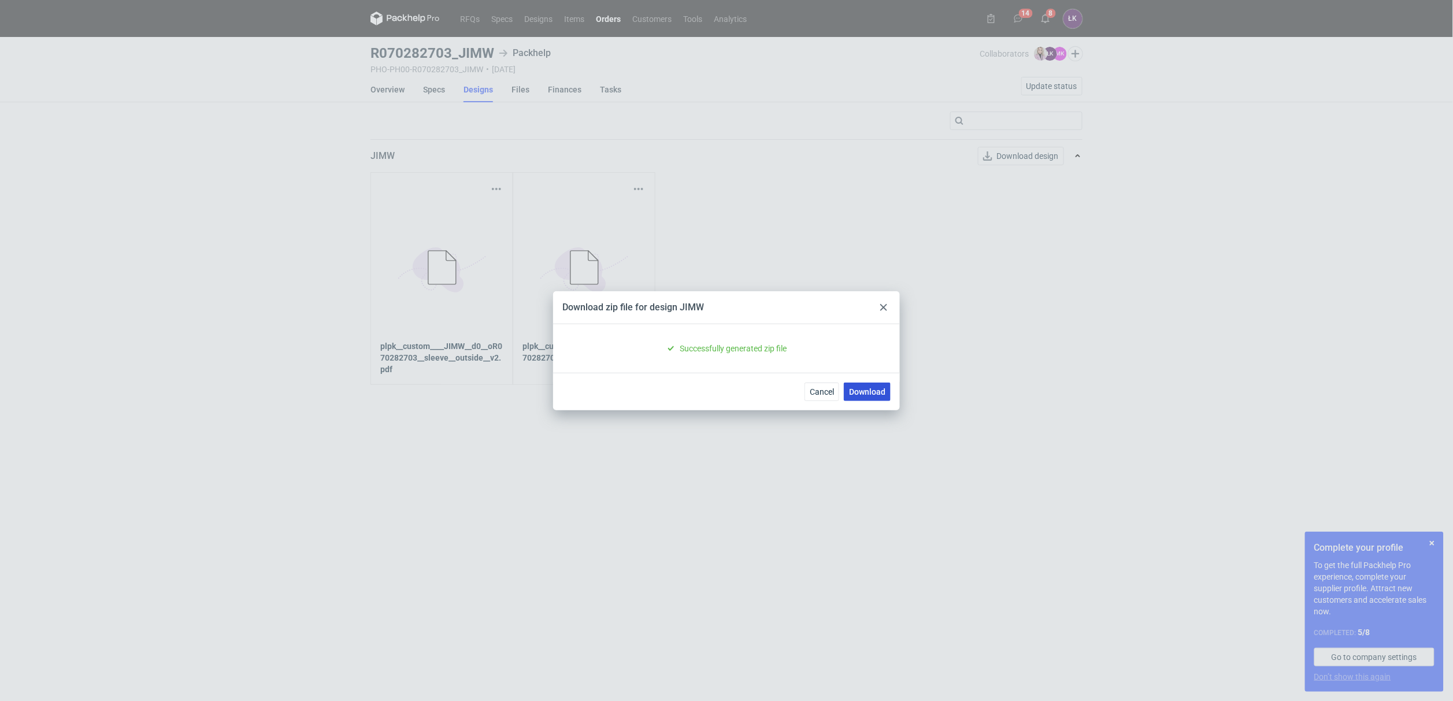
click at [884, 388] on link "Download" at bounding box center [867, 392] width 47 height 18
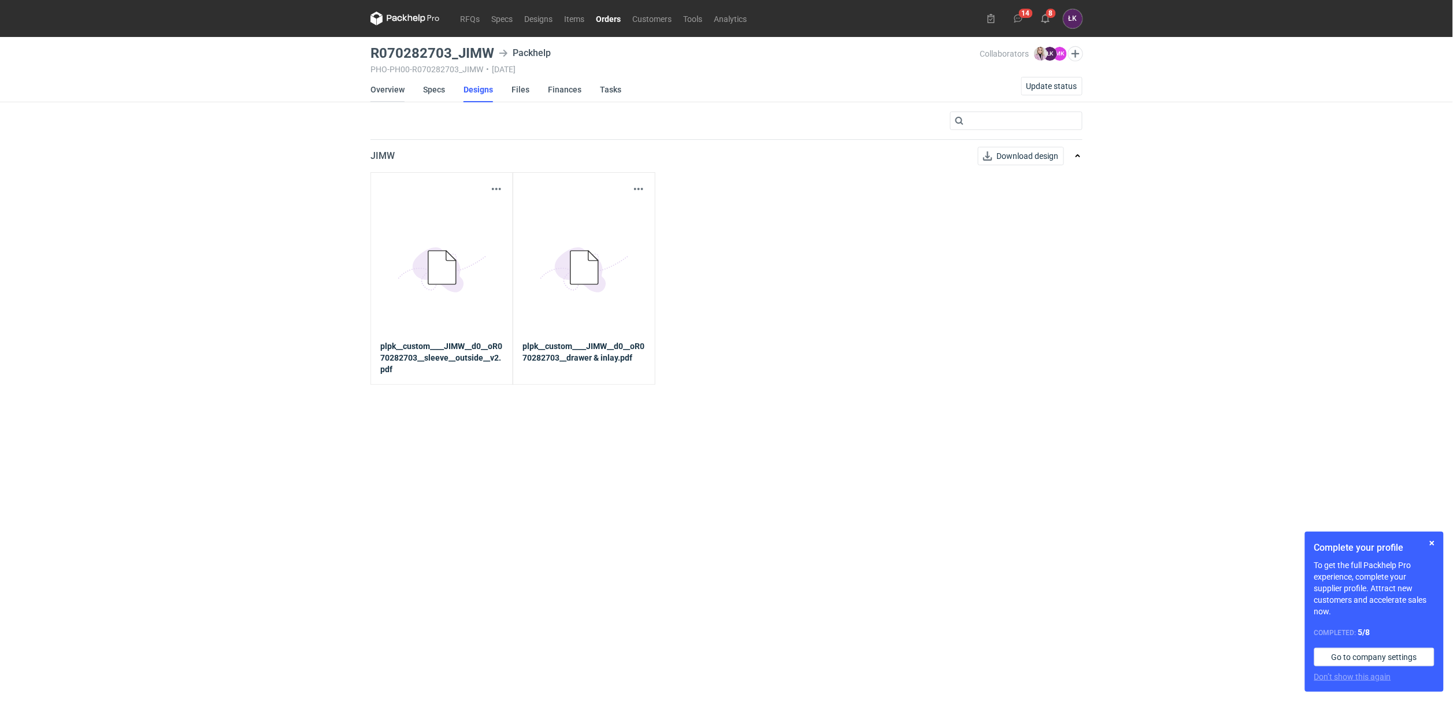
click at [391, 95] on link "Overview" at bounding box center [387, 89] width 34 height 25
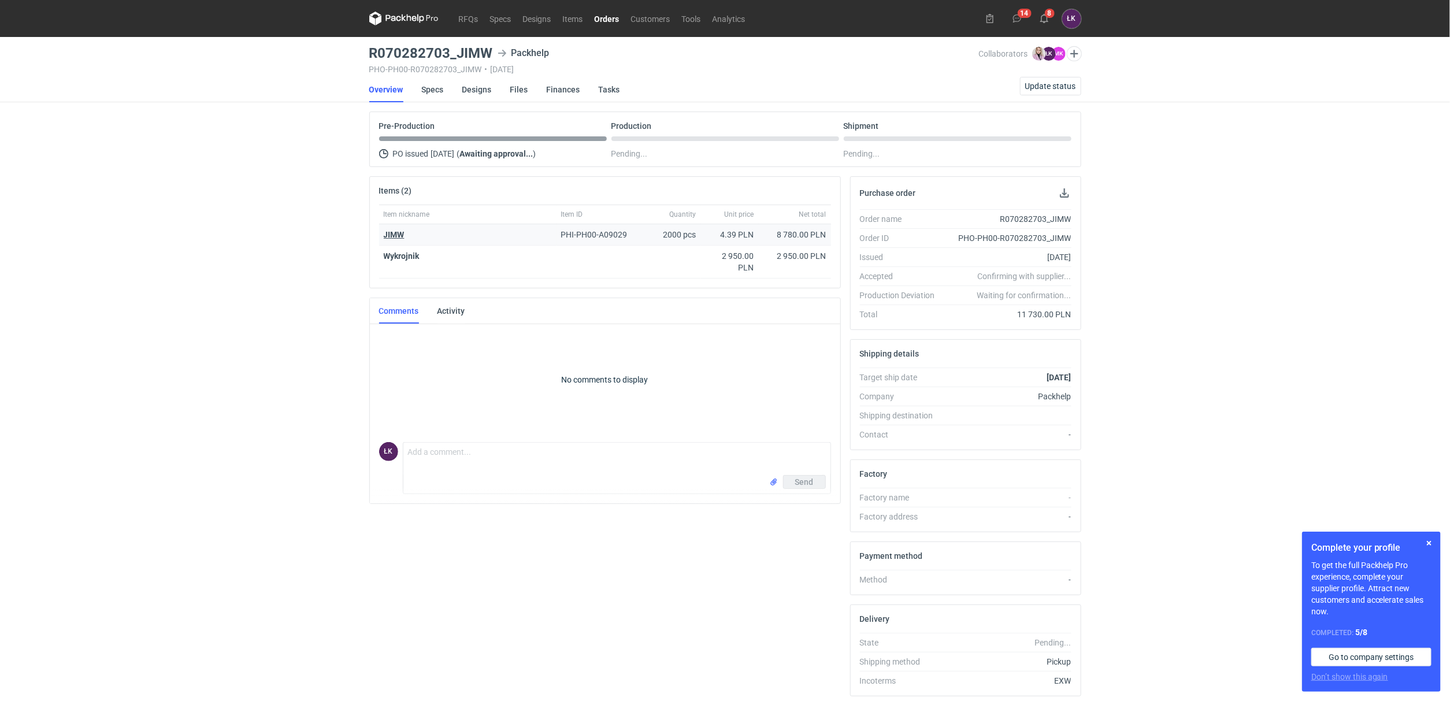
click at [397, 236] on strong "JIMW" at bounding box center [394, 234] width 21 height 9
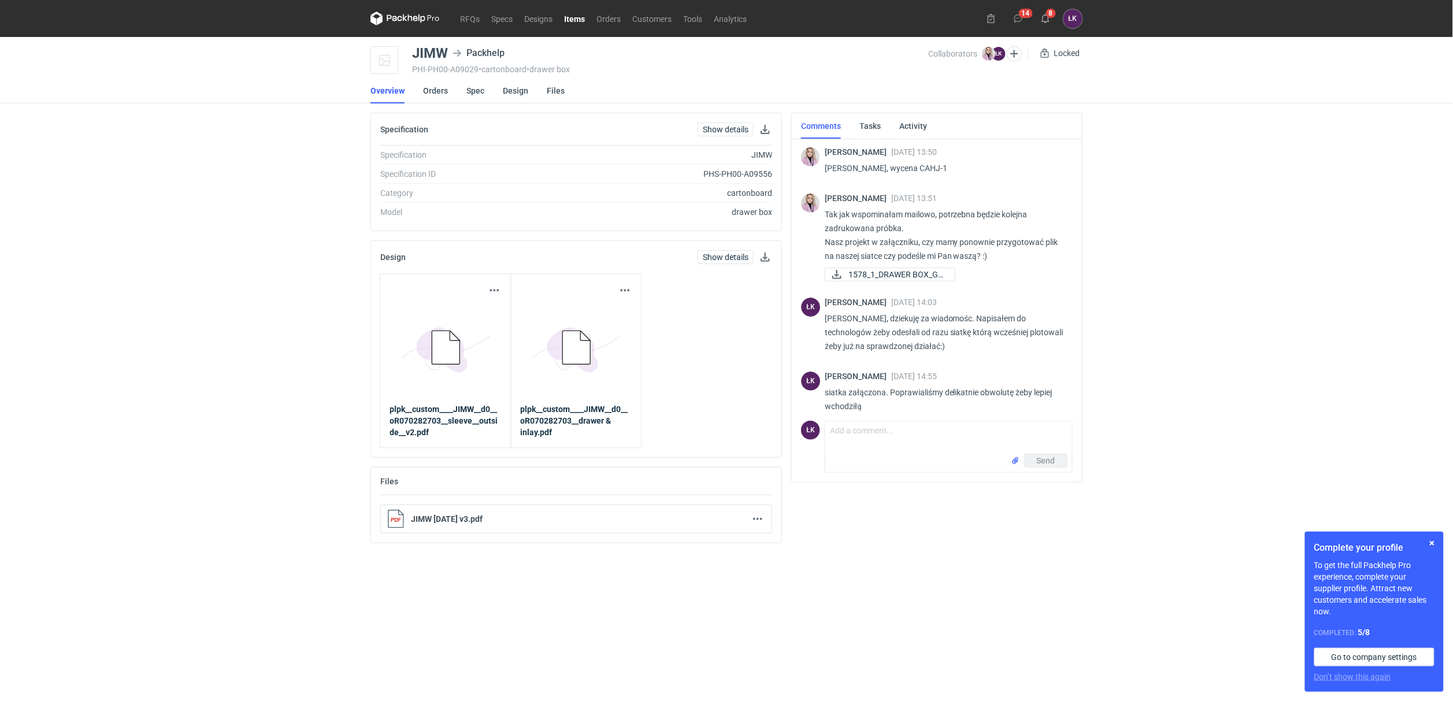
drag, startPoint x: 910, startPoint y: 169, endPoint x: 929, endPoint y: 166, distance: 19.2
click at [929, 166] on p "Panie Łukaszu, wycena CAHJ-1" at bounding box center [944, 168] width 239 height 14
drag, startPoint x: 932, startPoint y: 166, endPoint x: 911, endPoint y: 167, distance: 20.8
click at [911, 167] on p "Panie Łukaszu, wycena CAHJ-1" at bounding box center [944, 168] width 239 height 14
copy p "CAHJ-"
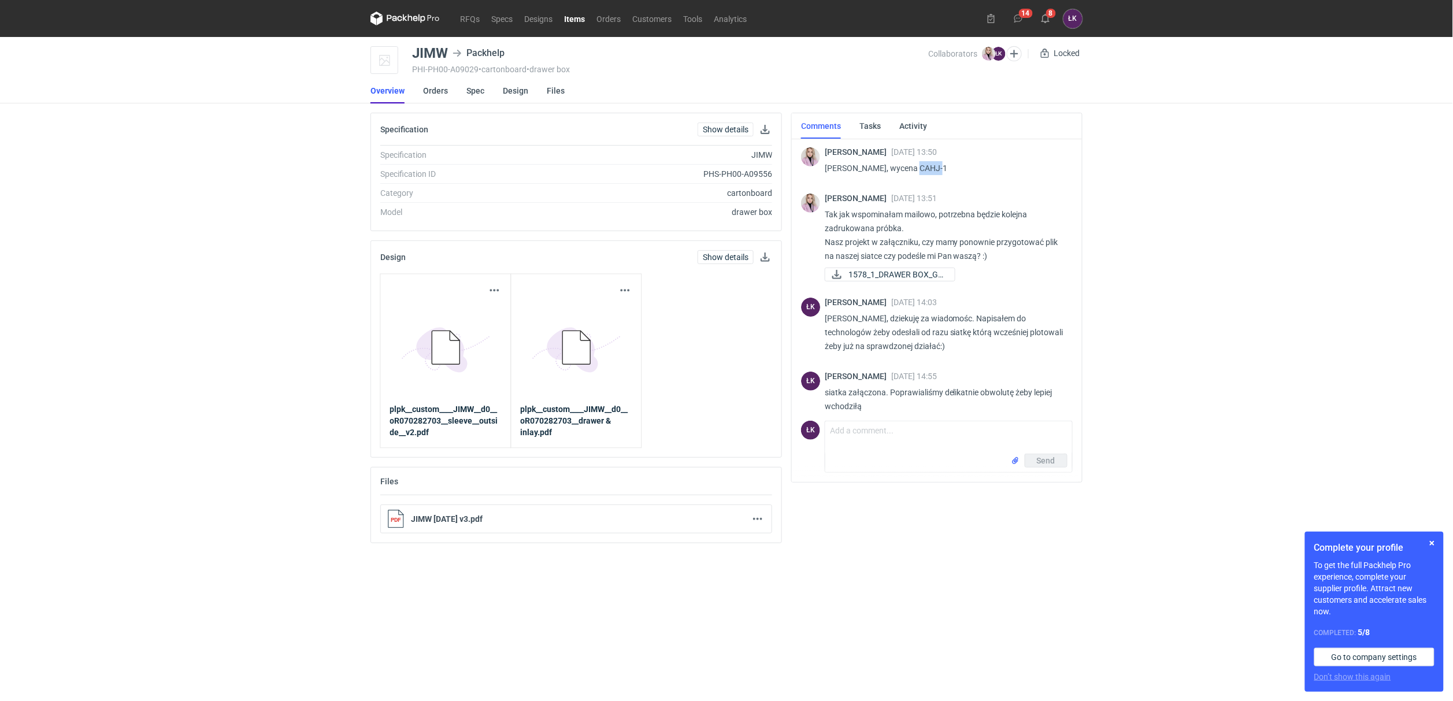
click at [386, 86] on link "Overview" at bounding box center [387, 90] width 34 height 25
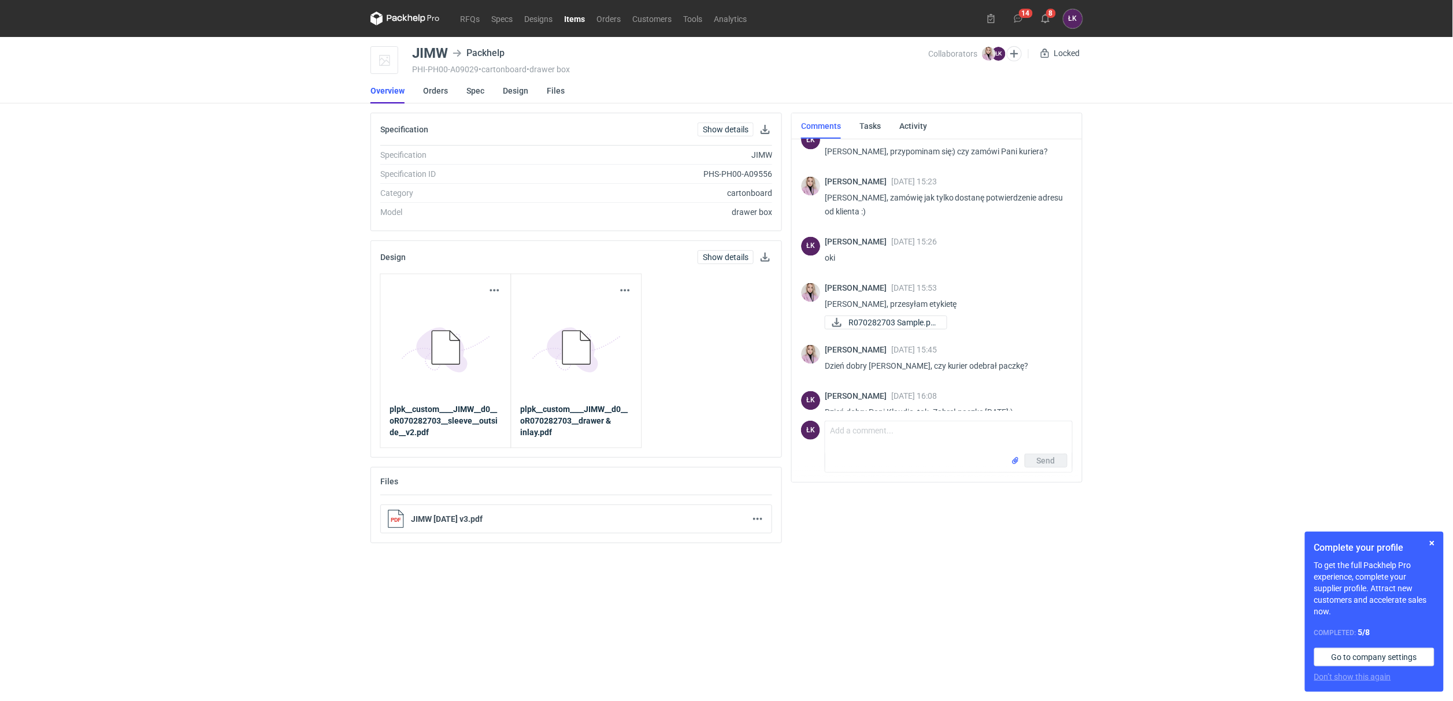
scroll to position [925, 0]
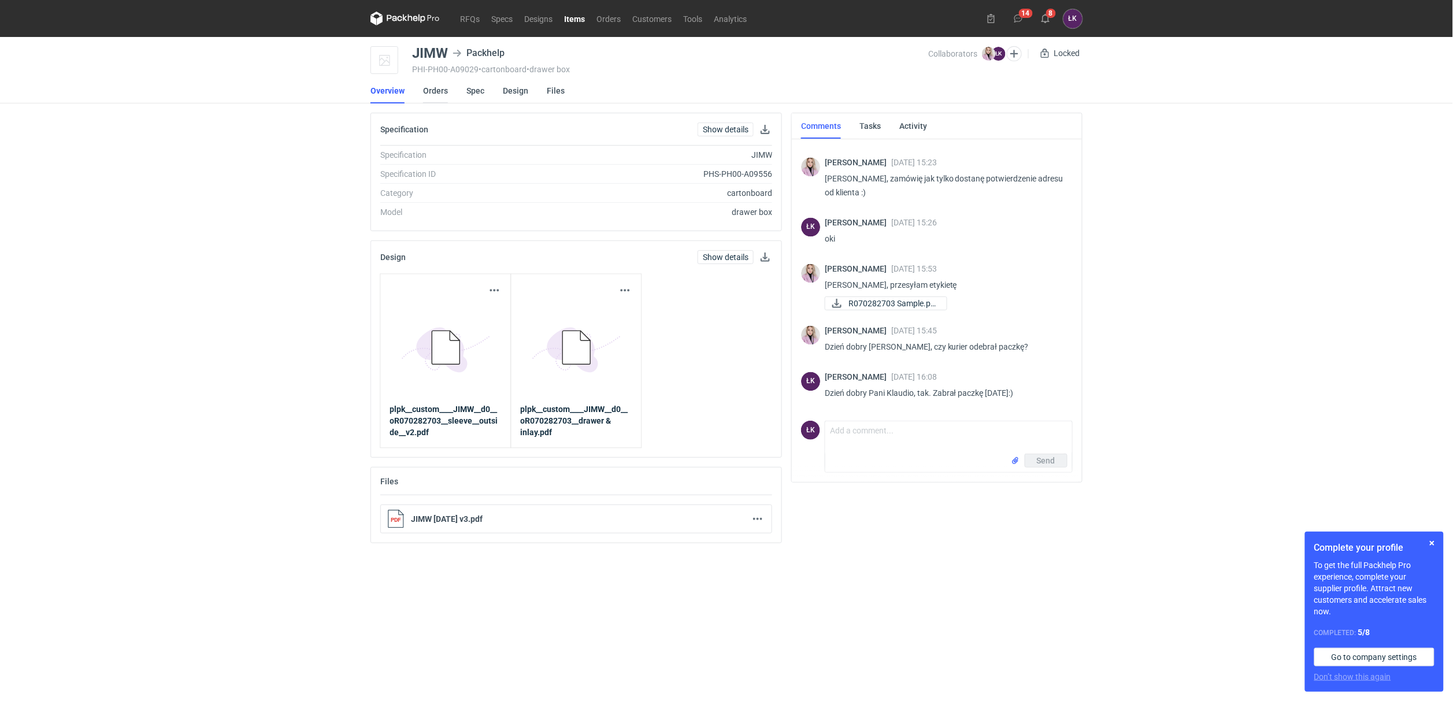
click at [427, 92] on link "Orders" at bounding box center [435, 90] width 25 height 25
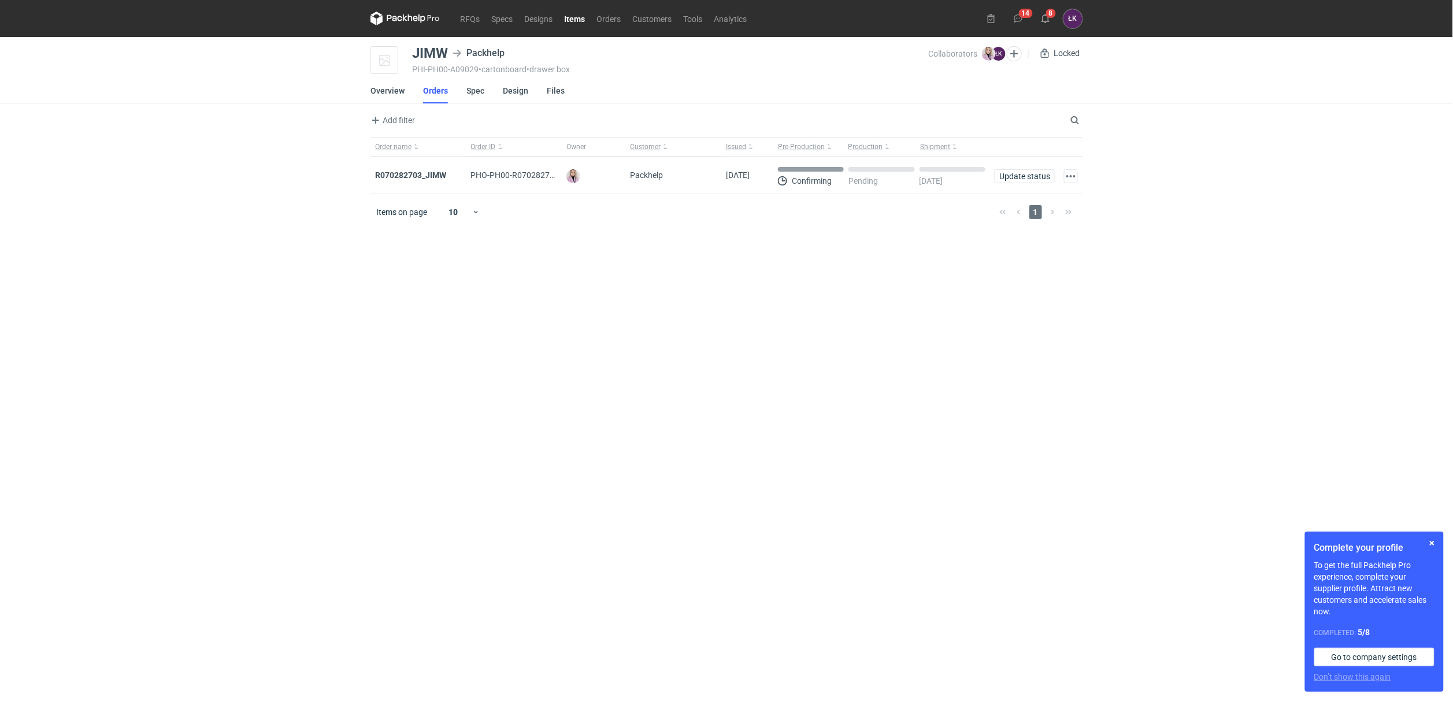
click at [420, 179] on strong "R070282703_JIMW" at bounding box center [410, 175] width 71 height 9
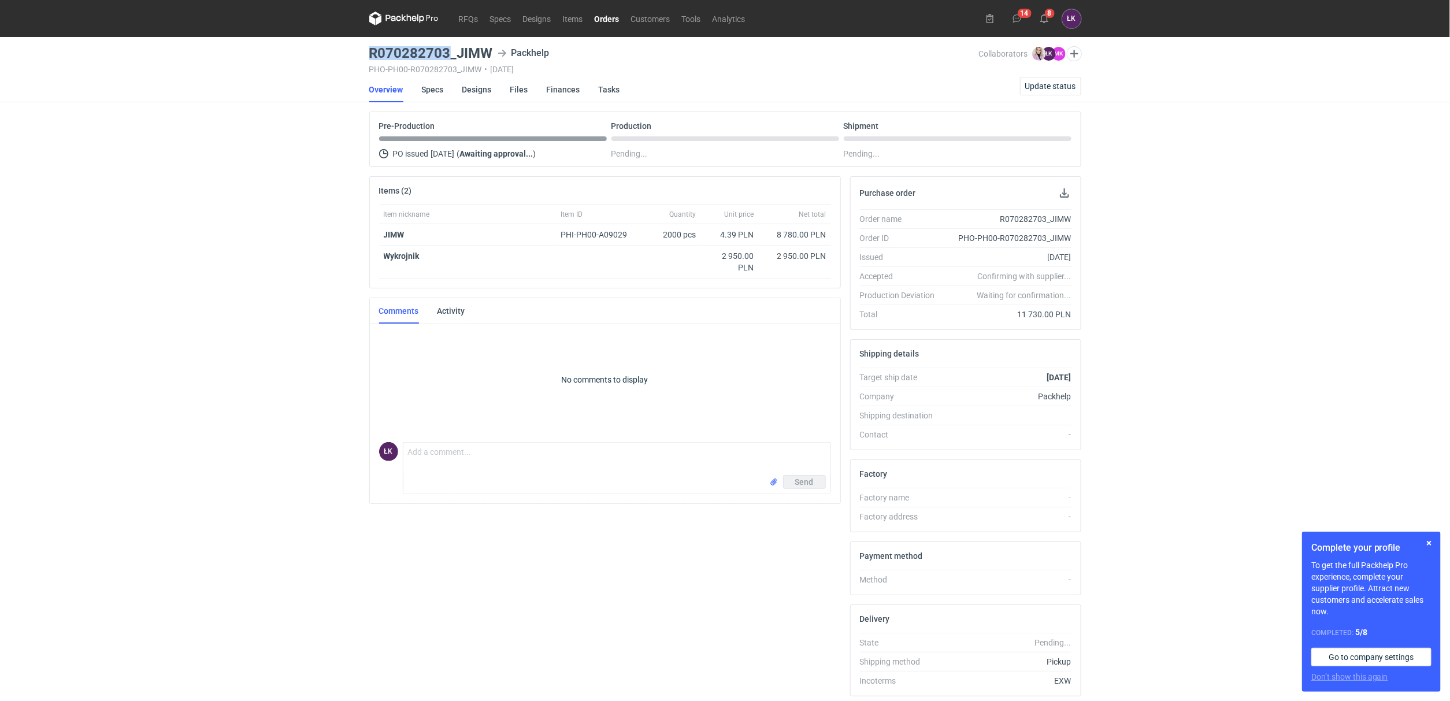
drag, startPoint x: 449, startPoint y: 52, endPoint x: 370, endPoint y: 57, distance: 78.8
click at [370, 57] on h3 "R070282703_JIMW" at bounding box center [431, 53] width 124 height 14
copy h3 "R070282703"
click at [242, 216] on div "RFQs Specs Designs Items Orders Customers Tools Analytics 14 8 ŁK Łukasz Kowals…" at bounding box center [725, 350] width 1450 height 701
click at [391, 235] on strong "JIMW" at bounding box center [394, 234] width 21 height 9
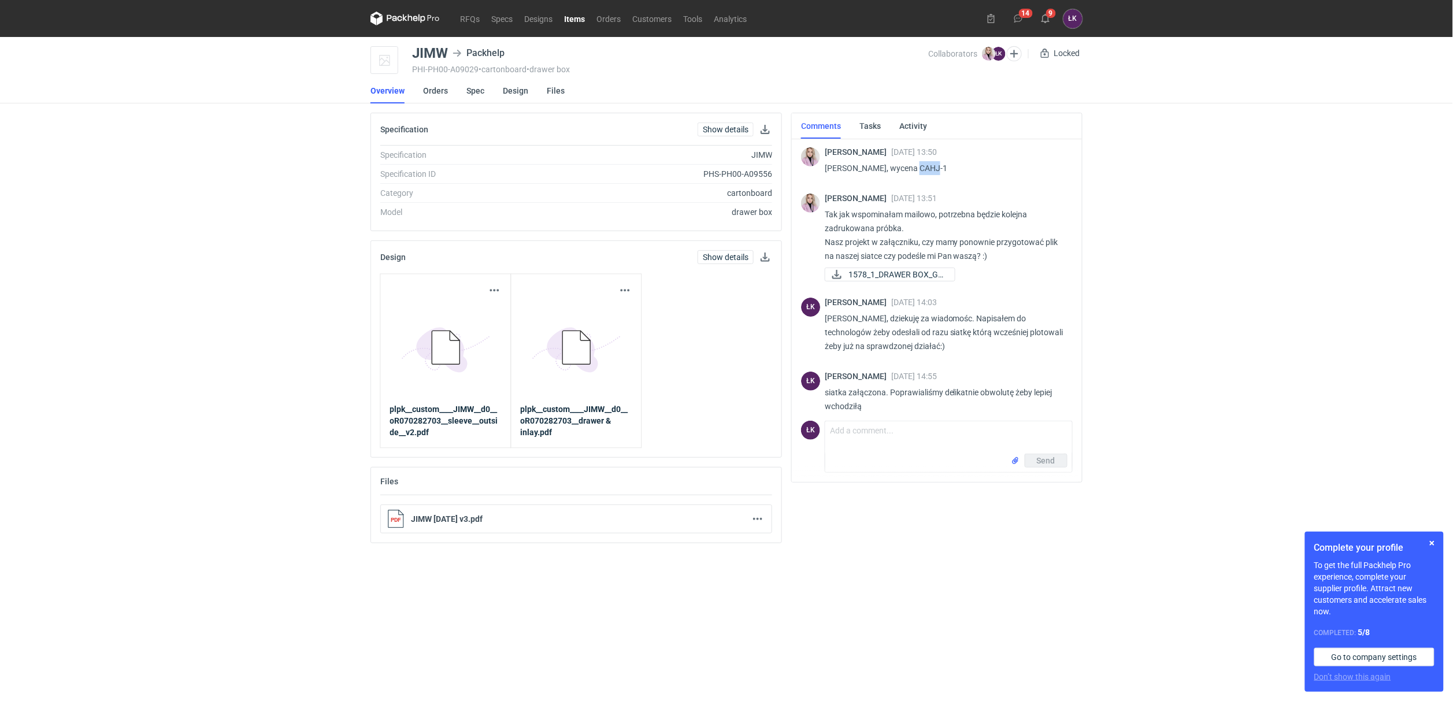
drag, startPoint x: 911, startPoint y: 167, endPoint x: 931, endPoint y: 166, distance: 19.7
click at [931, 166] on p "Panie Łukaszu, wycena CAHJ-1" at bounding box center [944, 168] width 239 height 14
copy p "CAHJ"
drag, startPoint x: 1289, startPoint y: 211, endPoint x: 1389, endPoint y: 5, distance: 229.3
click at [1289, 208] on div "RFQs Specs Designs Items Orders Customers Tools Analytics 14 9 ŁK Łukasz Kowals…" at bounding box center [726, 350] width 1453 height 701
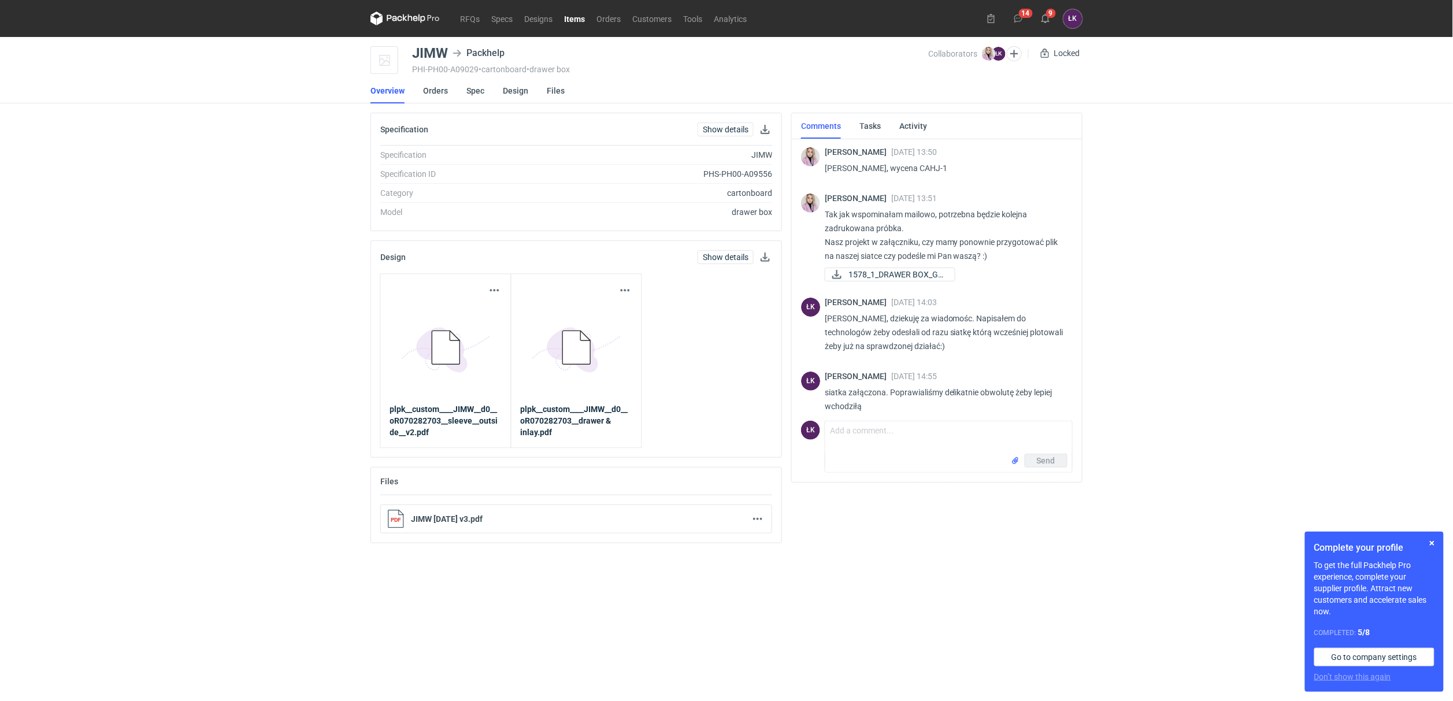
click at [462, 355] on icon at bounding box center [444, 348] width 64 height 54
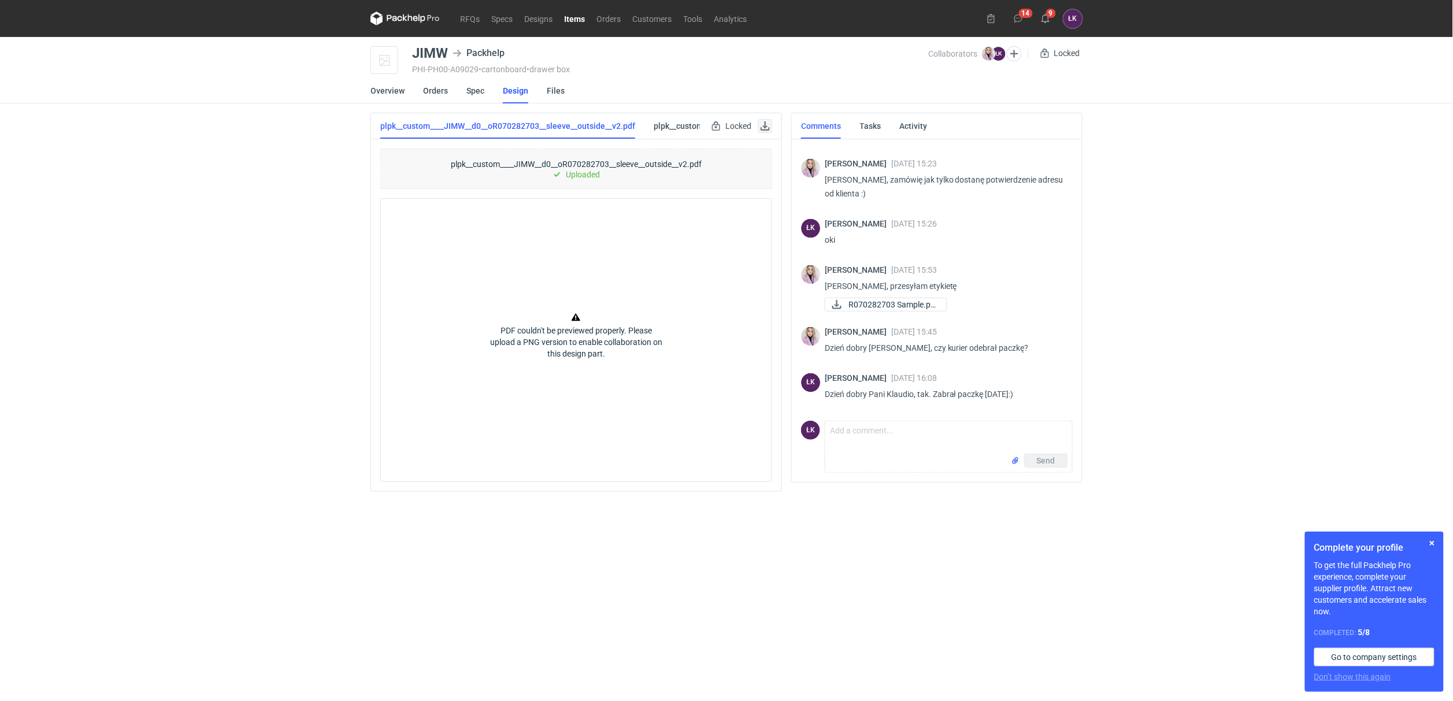
scroll to position [925, 0]
click at [764, 130] on link at bounding box center [765, 126] width 14 height 14
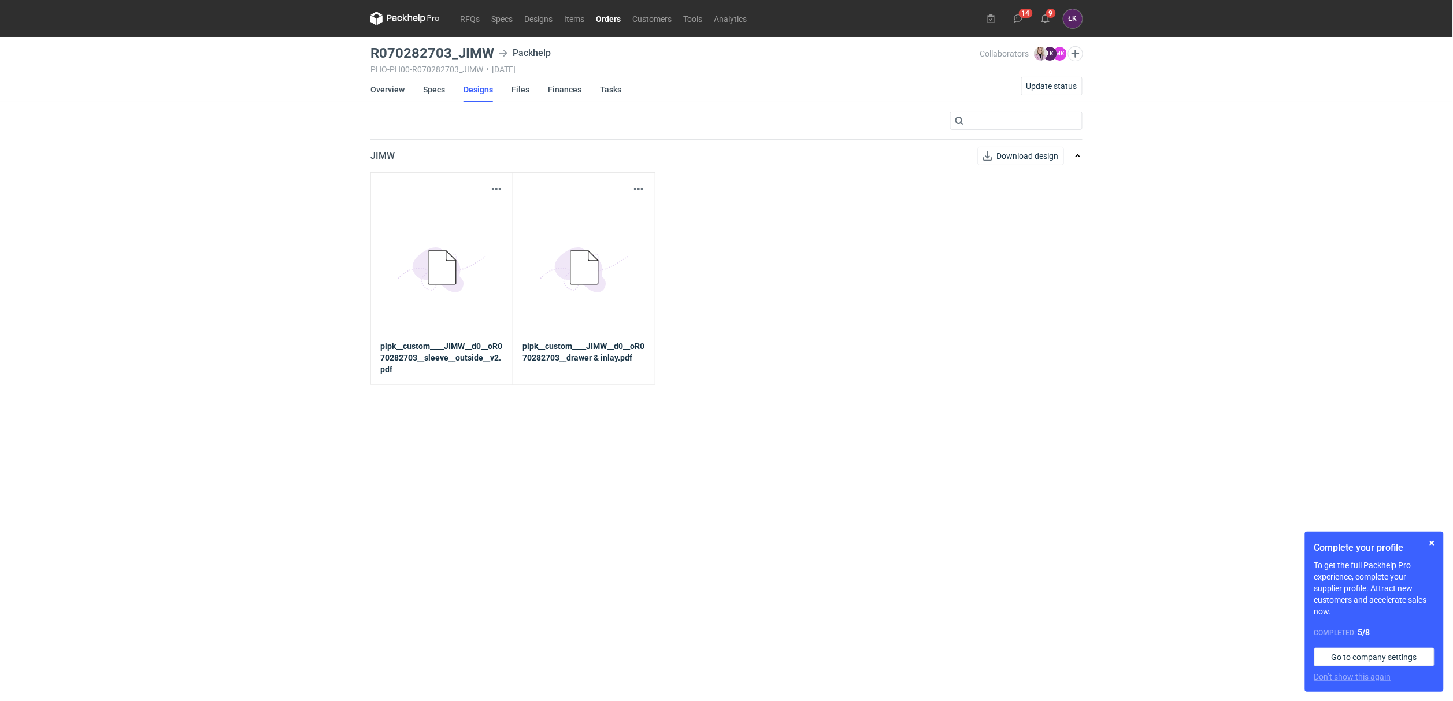
click at [575, 284] on icon at bounding box center [584, 268] width 28 height 34
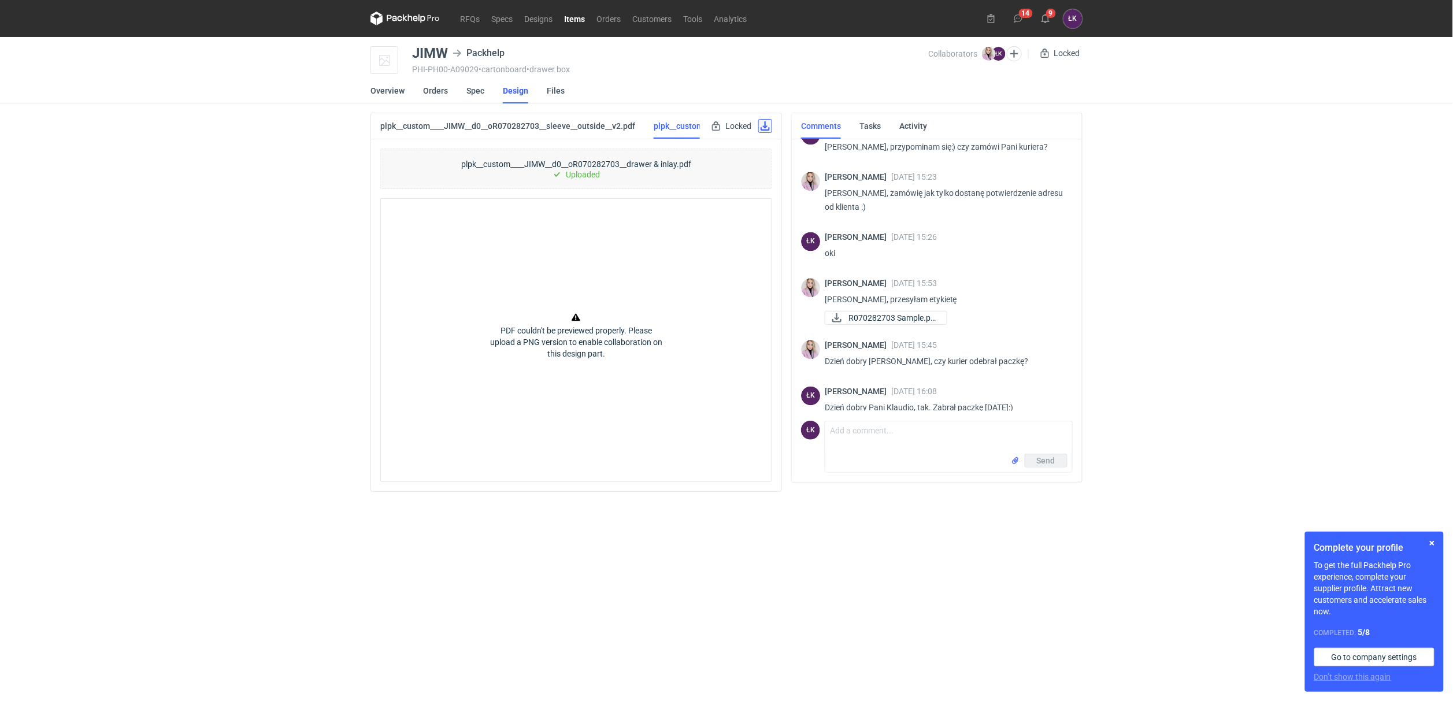
scroll to position [925, 0]
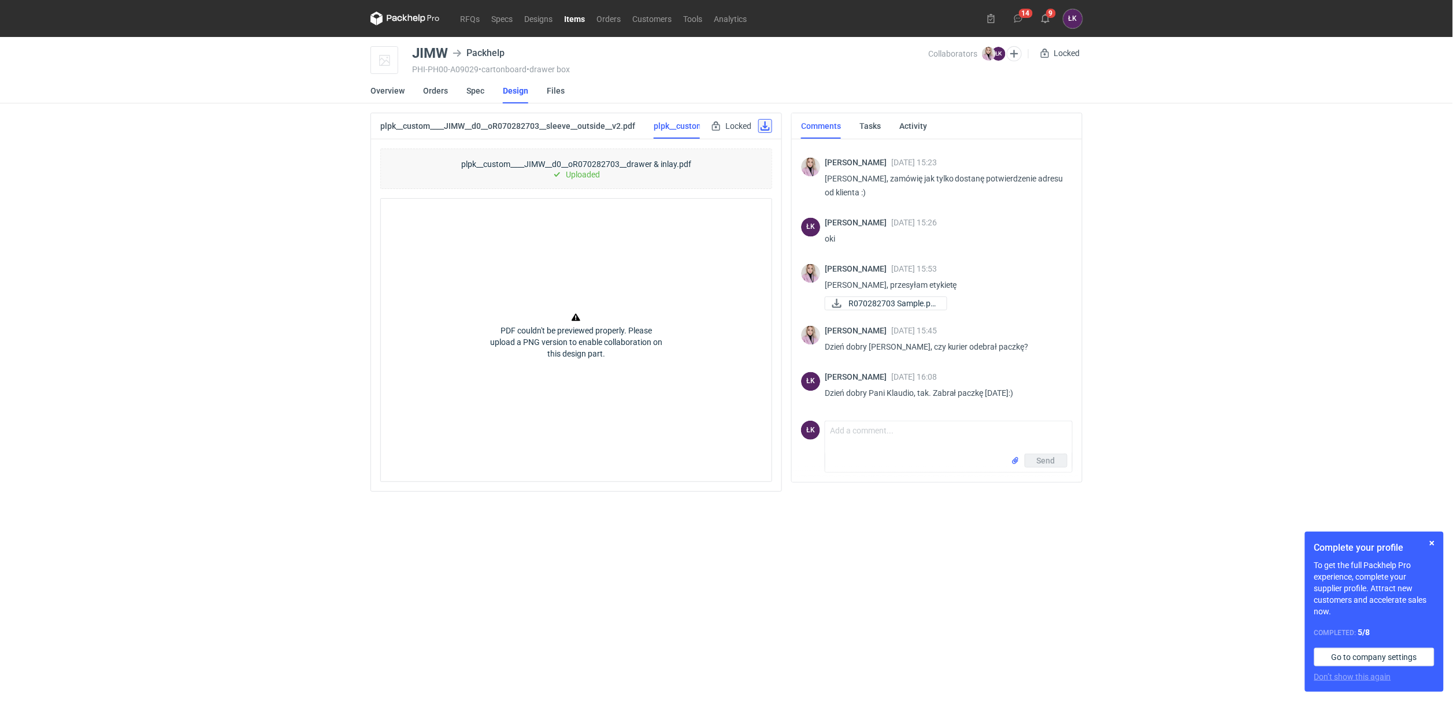
click at [760, 131] on link at bounding box center [765, 126] width 14 height 14
click at [385, 214] on div "PDF couldn't be previewed properly. Please upload a PNG version to enable colla…" at bounding box center [576, 340] width 392 height 284
click at [479, 20] on link "RFQs" at bounding box center [469, 19] width 31 height 14
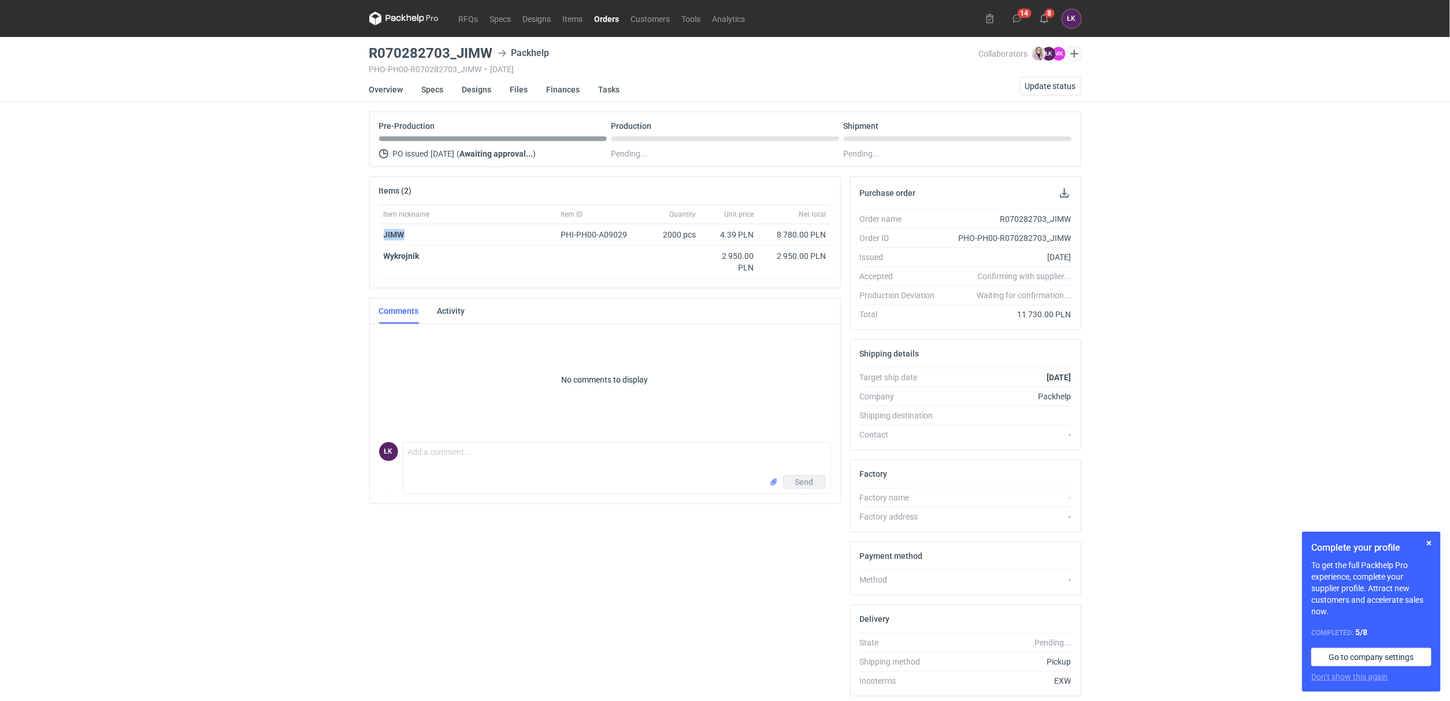
drag, startPoint x: 414, startPoint y: 238, endPoint x: 378, endPoint y: 239, distance: 35.9
click at [378, 239] on div "Item nickname Item ID Quantity Unit price Net total JIMW PHI-PH00-A09029 2000 p…" at bounding box center [605, 246] width 470 height 83
copy strong "JIMW"
click at [256, 257] on div "RFQs Specs Designs Items Orders Customers Tools Analytics 14 8 ŁK Łukasz Kowals…" at bounding box center [725, 350] width 1450 height 701
click at [471, 17] on link "RFQs" at bounding box center [468, 19] width 31 height 14
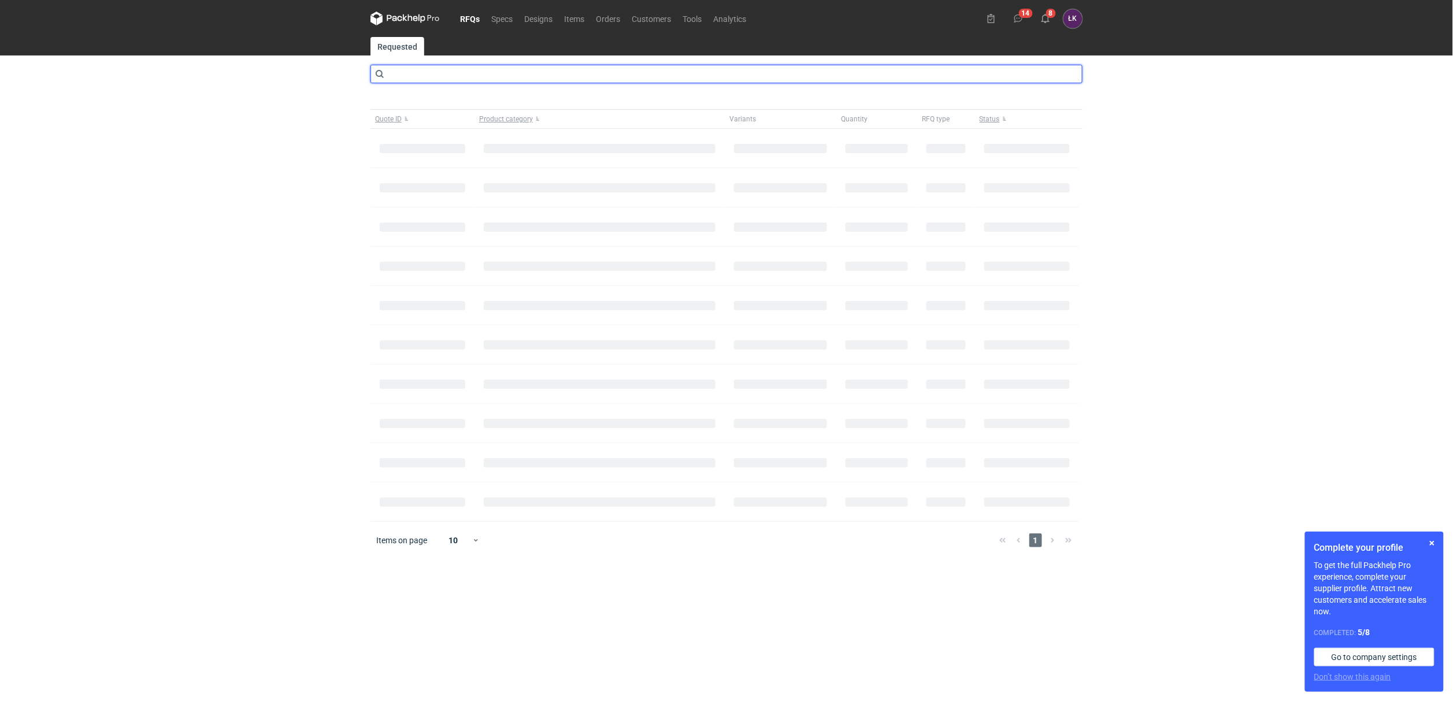
click at [481, 75] on input "text" at bounding box center [726, 74] width 712 height 18
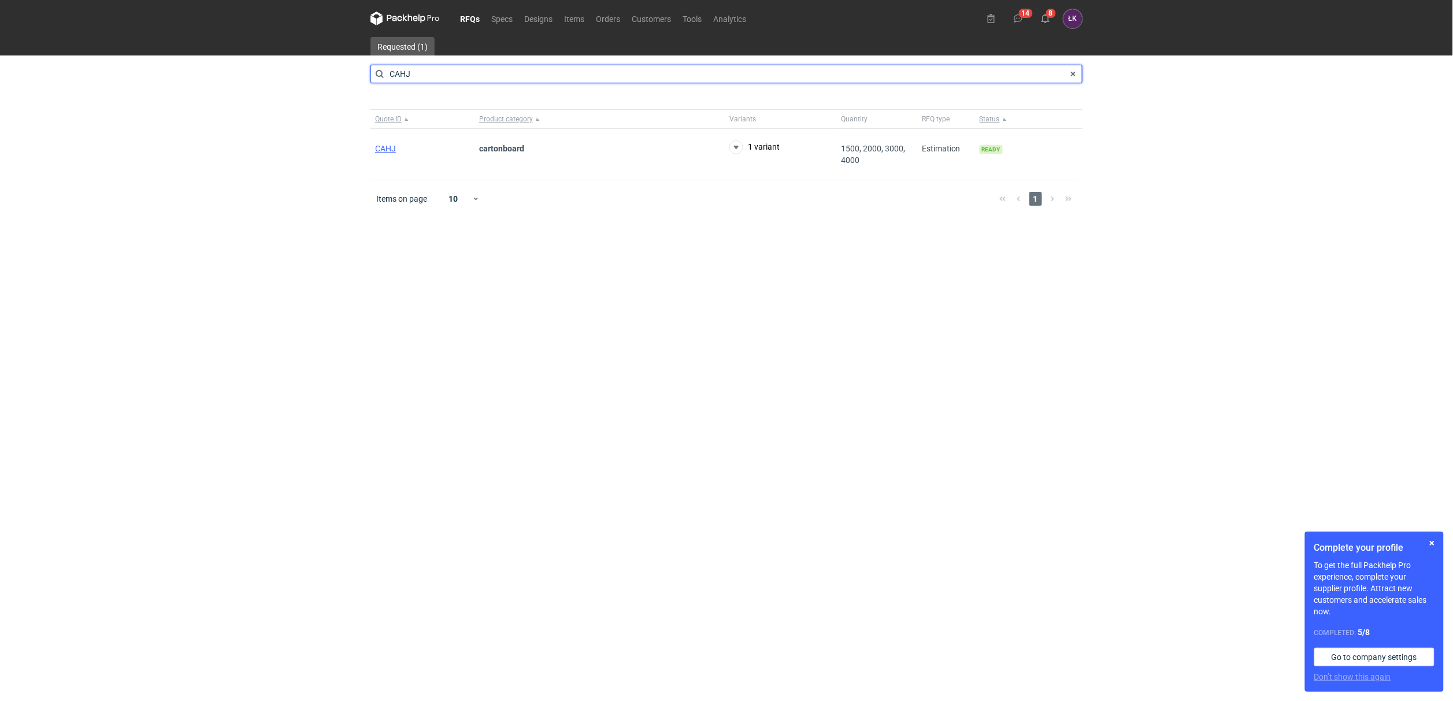
type input "CAHJ"
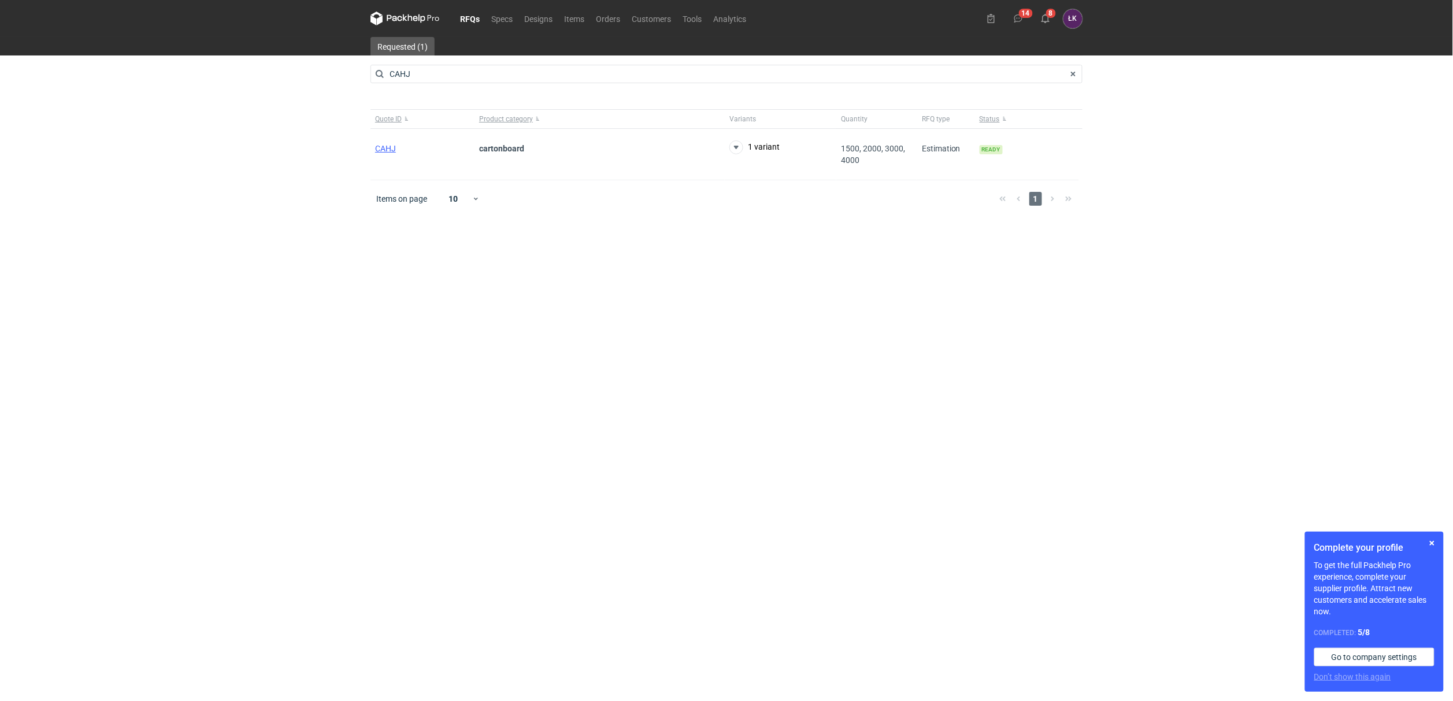
click at [235, 201] on div "RFQs Specs Designs Items Orders Customers Tools Analytics 14 8 ŁK Łukasz Kowals…" at bounding box center [726, 350] width 1453 height 701
click at [381, 155] on div "CAHJ" at bounding box center [422, 154] width 104 height 51
click at [384, 150] on span "CAHJ" at bounding box center [385, 148] width 21 height 9
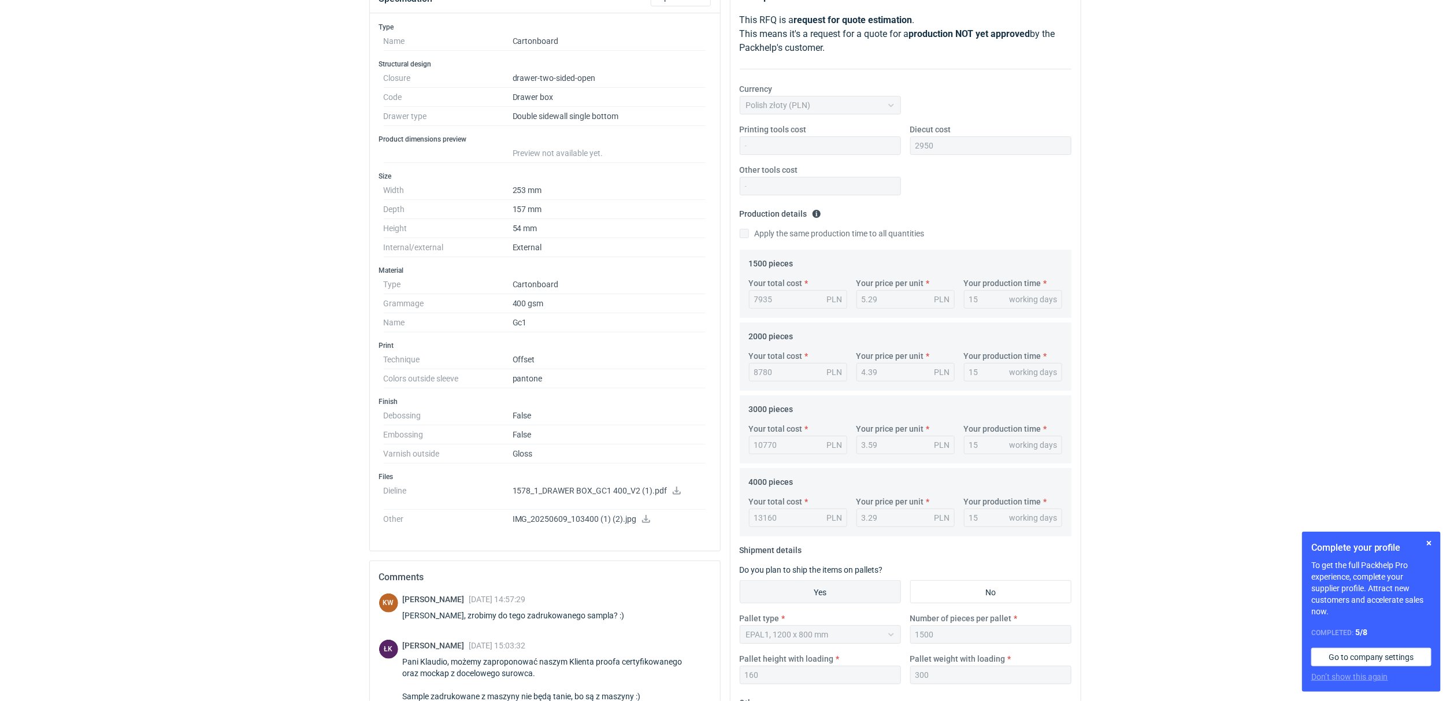
scroll to position [173, 0]
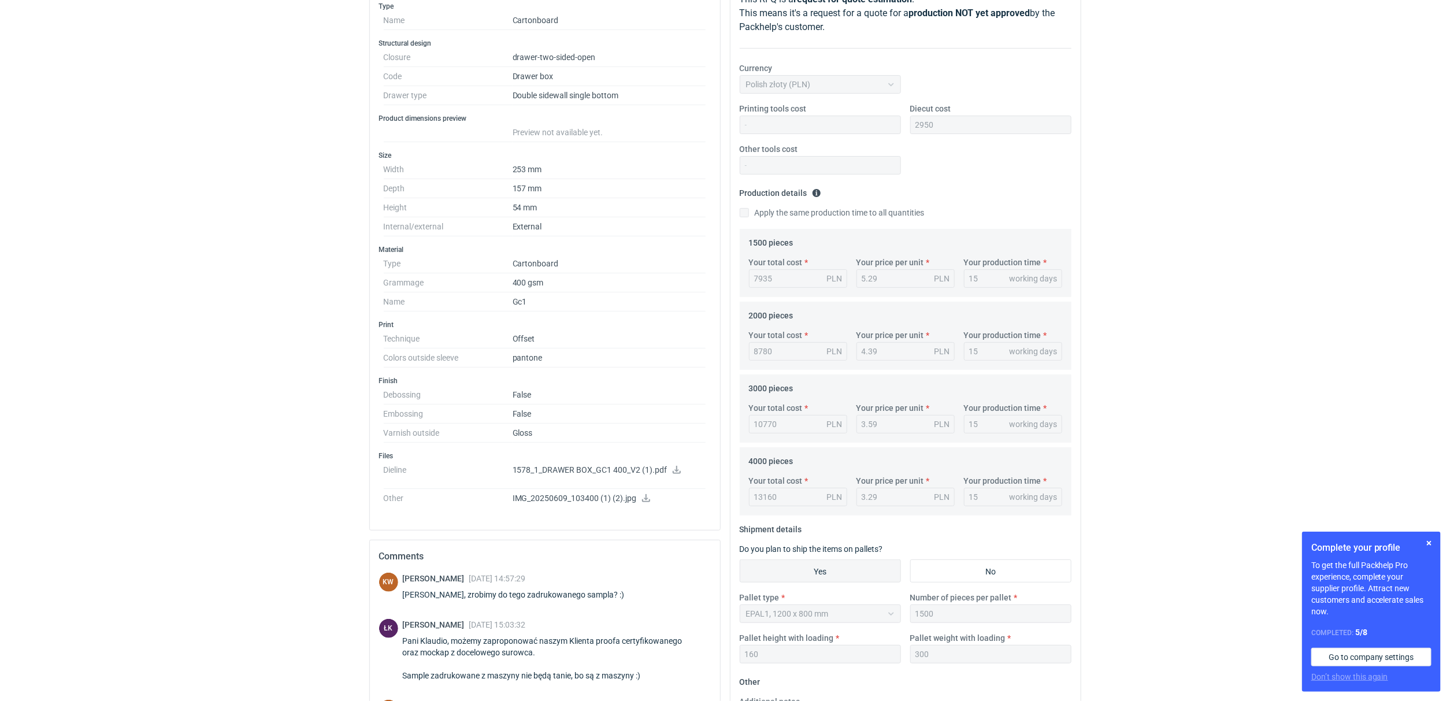
click at [1133, 475] on div "RFQs Specs Designs Items Orders Customers Tools Analytics 14 8 ŁK Łukasz Kowals…" at bounding box center [725, 177] width 1450 height 701
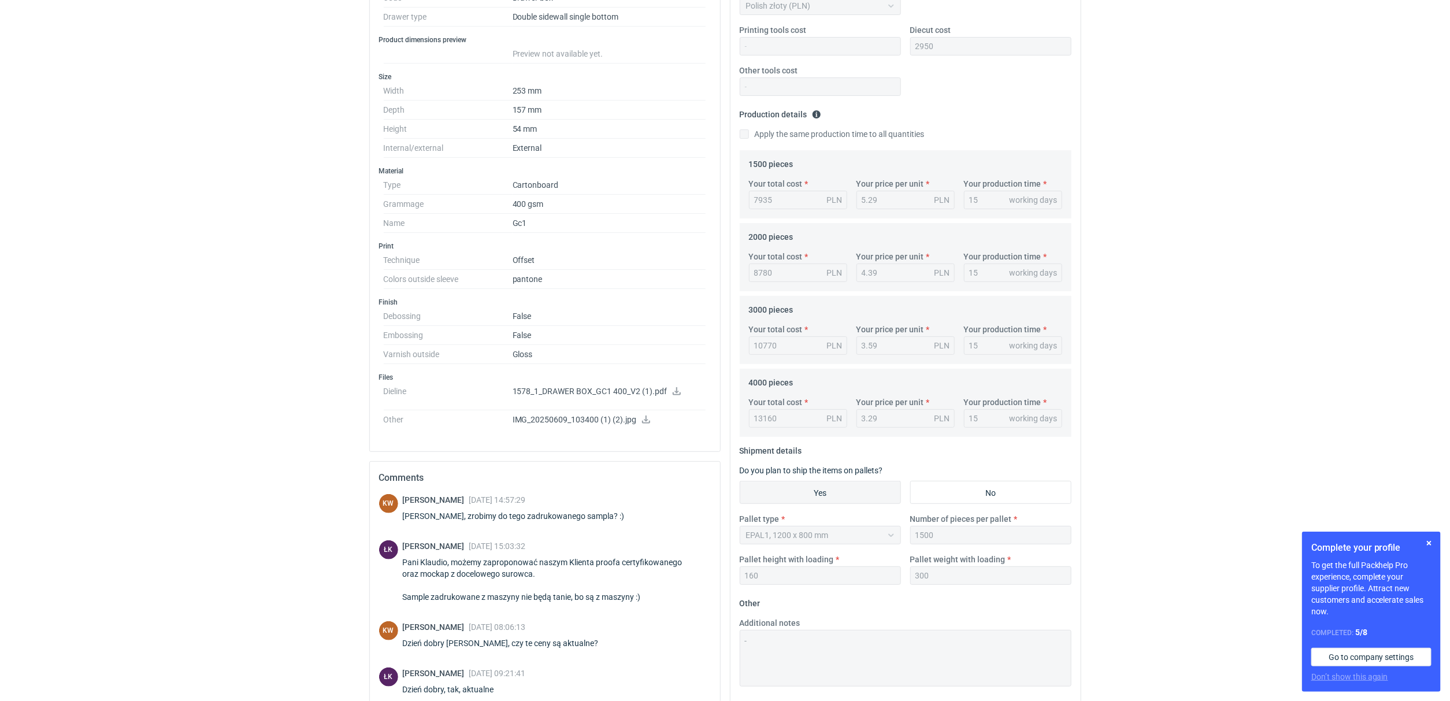
scroll to position [344, 0]
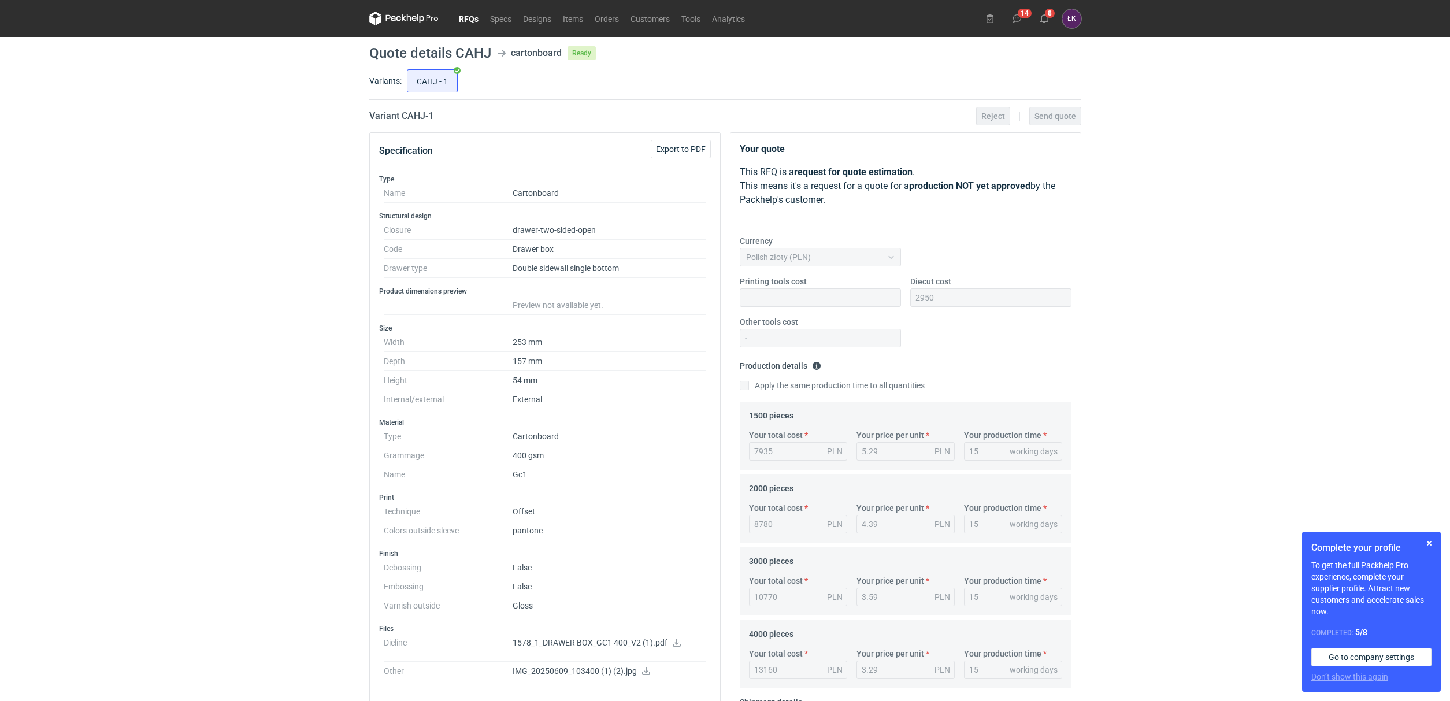
scroll to position [344, 0]
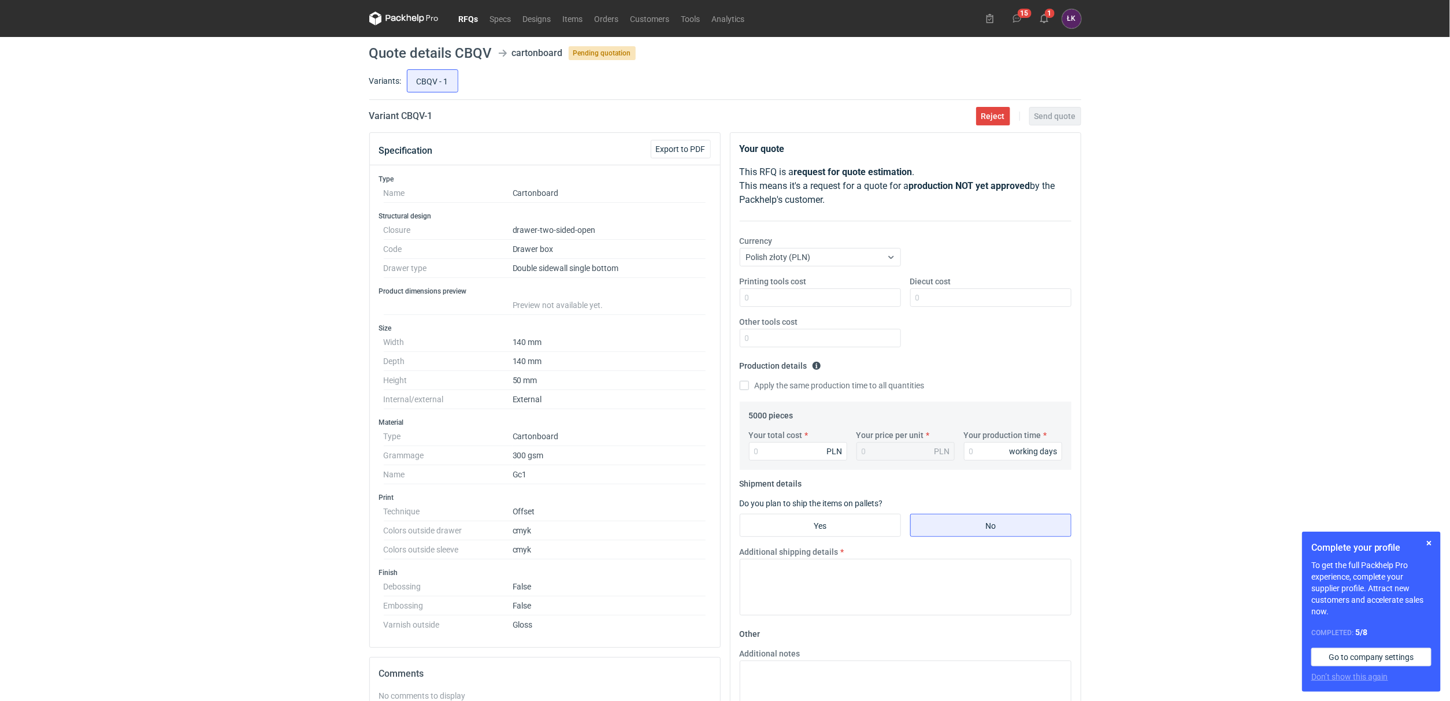
drag, startPoint x: 89, startPoint y: 151, endPoint x: 95, endPoint y: 72, distance: 80.0
click at [91, 144] on div "RFQs Specs Designs Items Orders Customers Tools Analytics 15 1 [PERSON_NAME] Ko…" at bounding box center [725, 350] width 1450 height 701
